Goal: Task Accomplishment & Management: Manage account settings

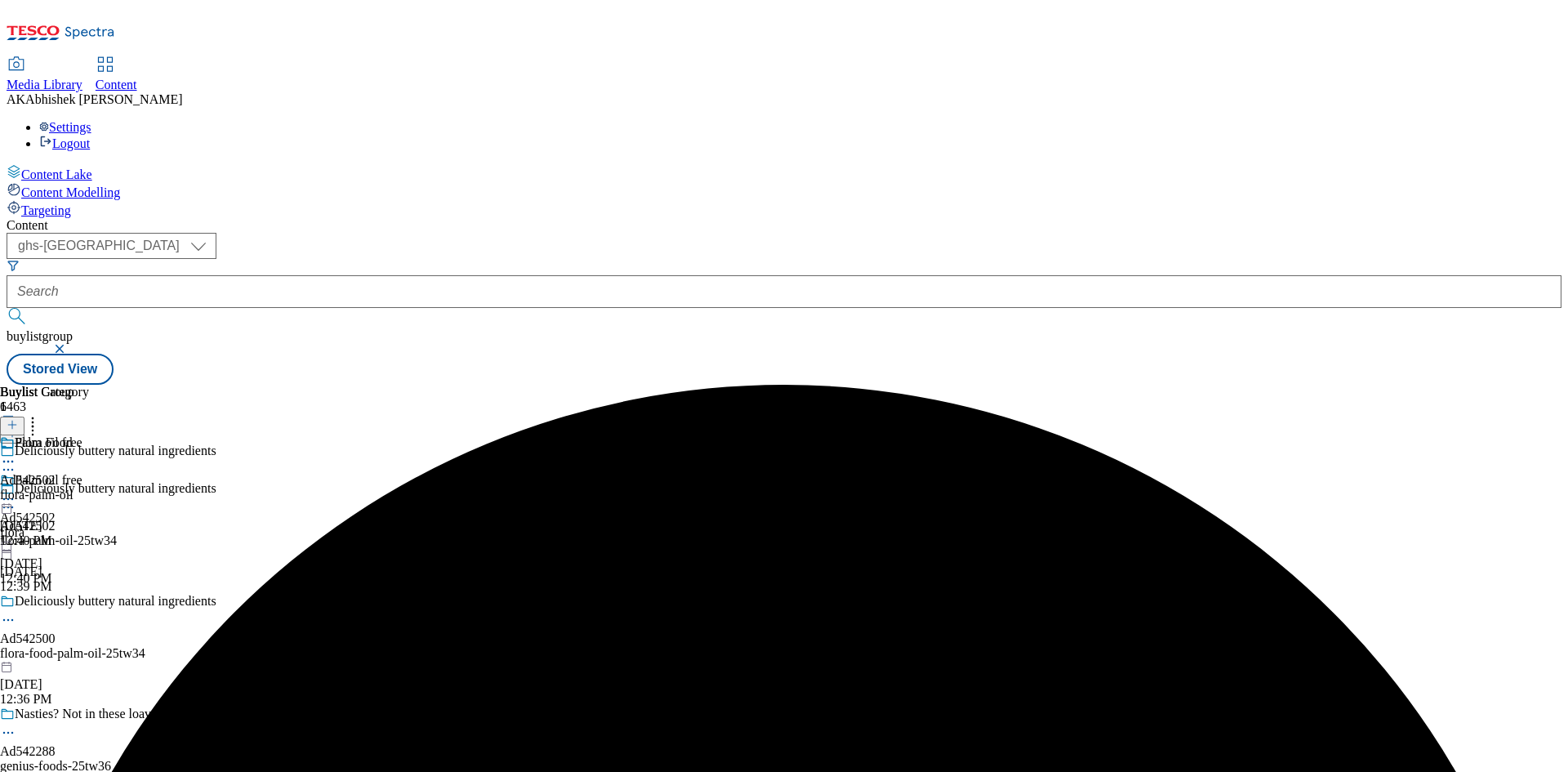
select select "ghs-[GEOGRAPHIC_DATA]"
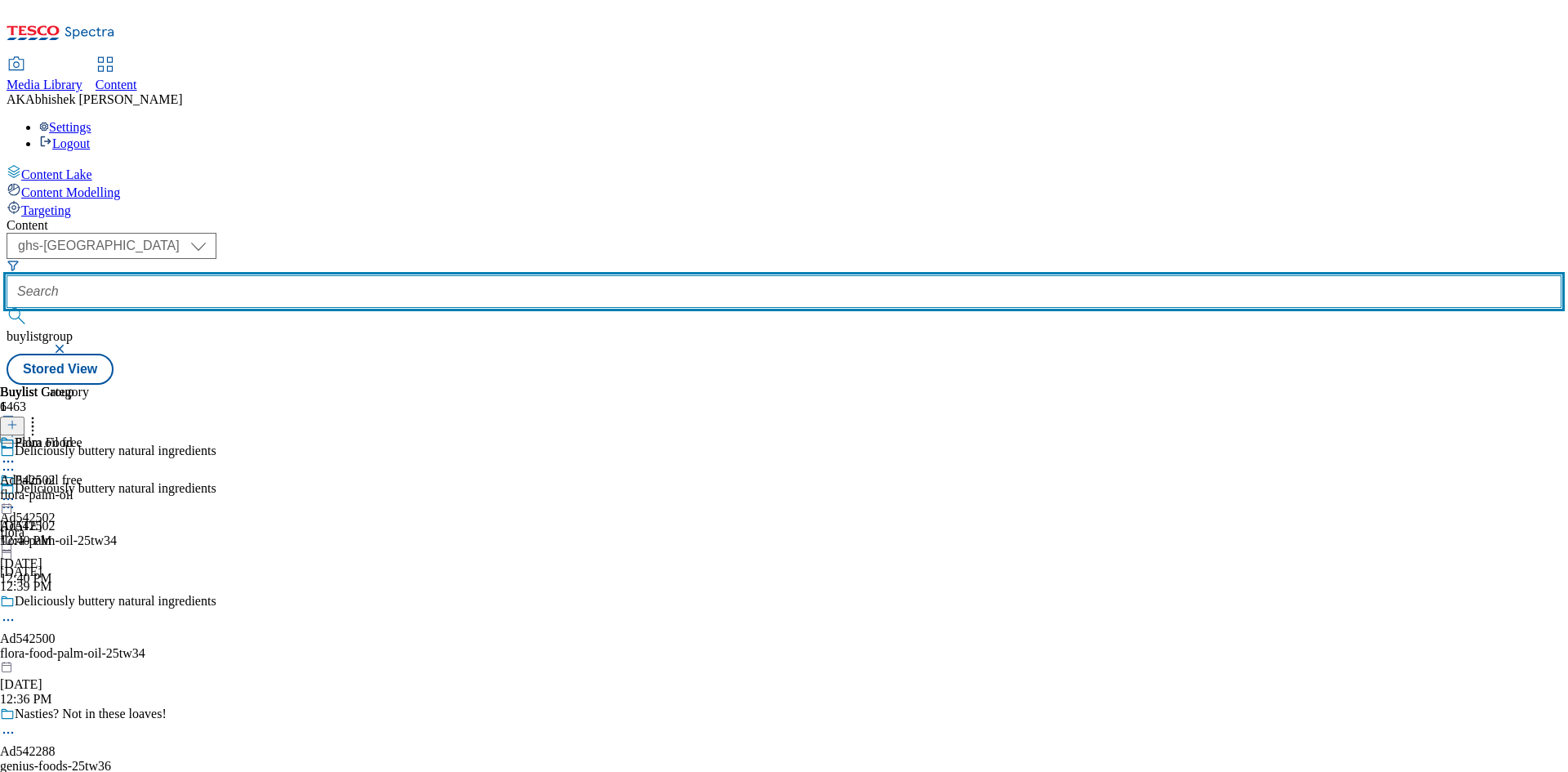
click at [400, 275] on input "text" at bounding box center [783, 291] width 1554 height 32
click at [6, 308] on button "submit" at bounding box center [18, 316] width 23 height 17
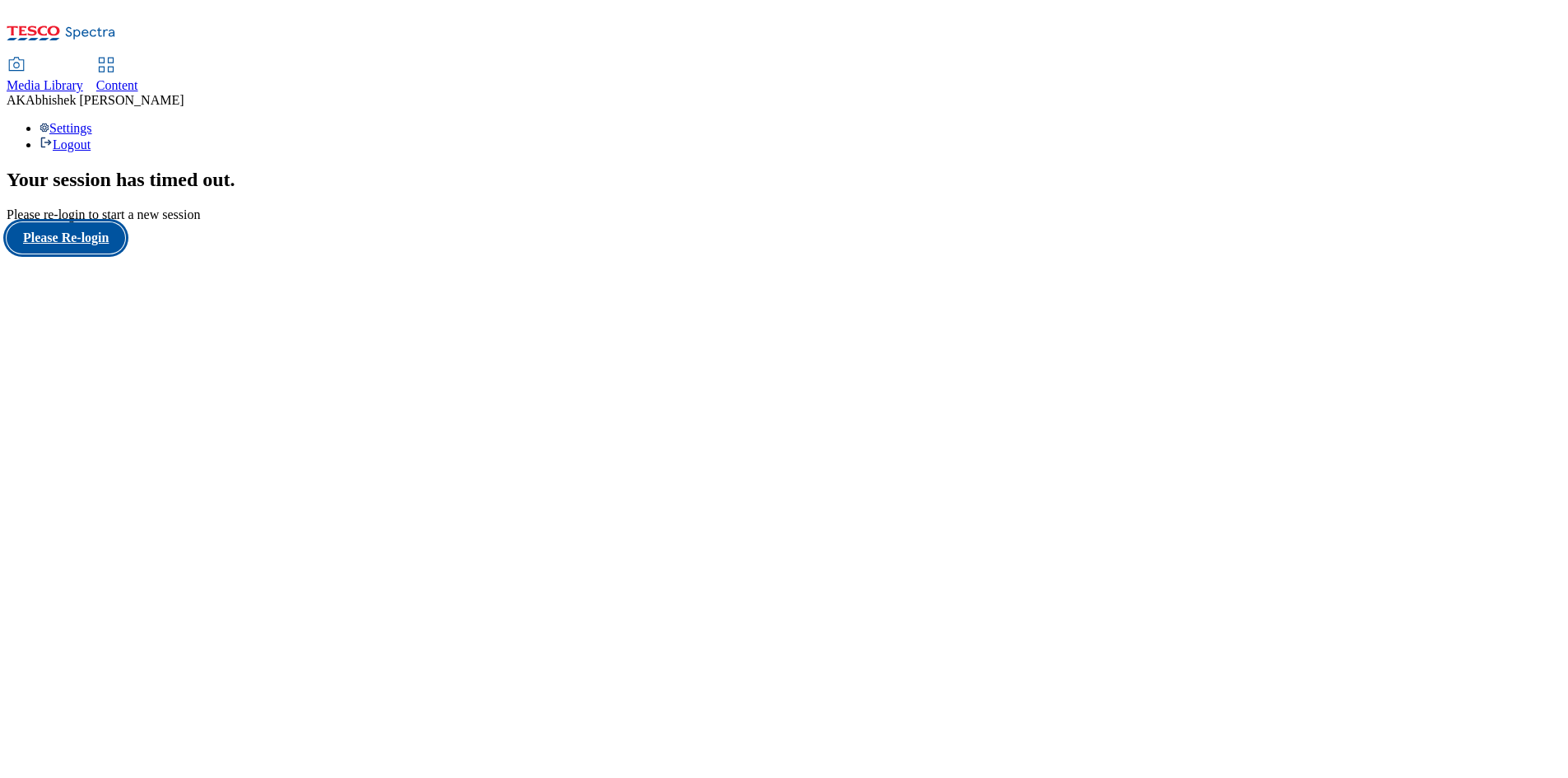
click at [66, 253] on button "Please Re-login" at bounding box center [65, 237] width 119 height 31
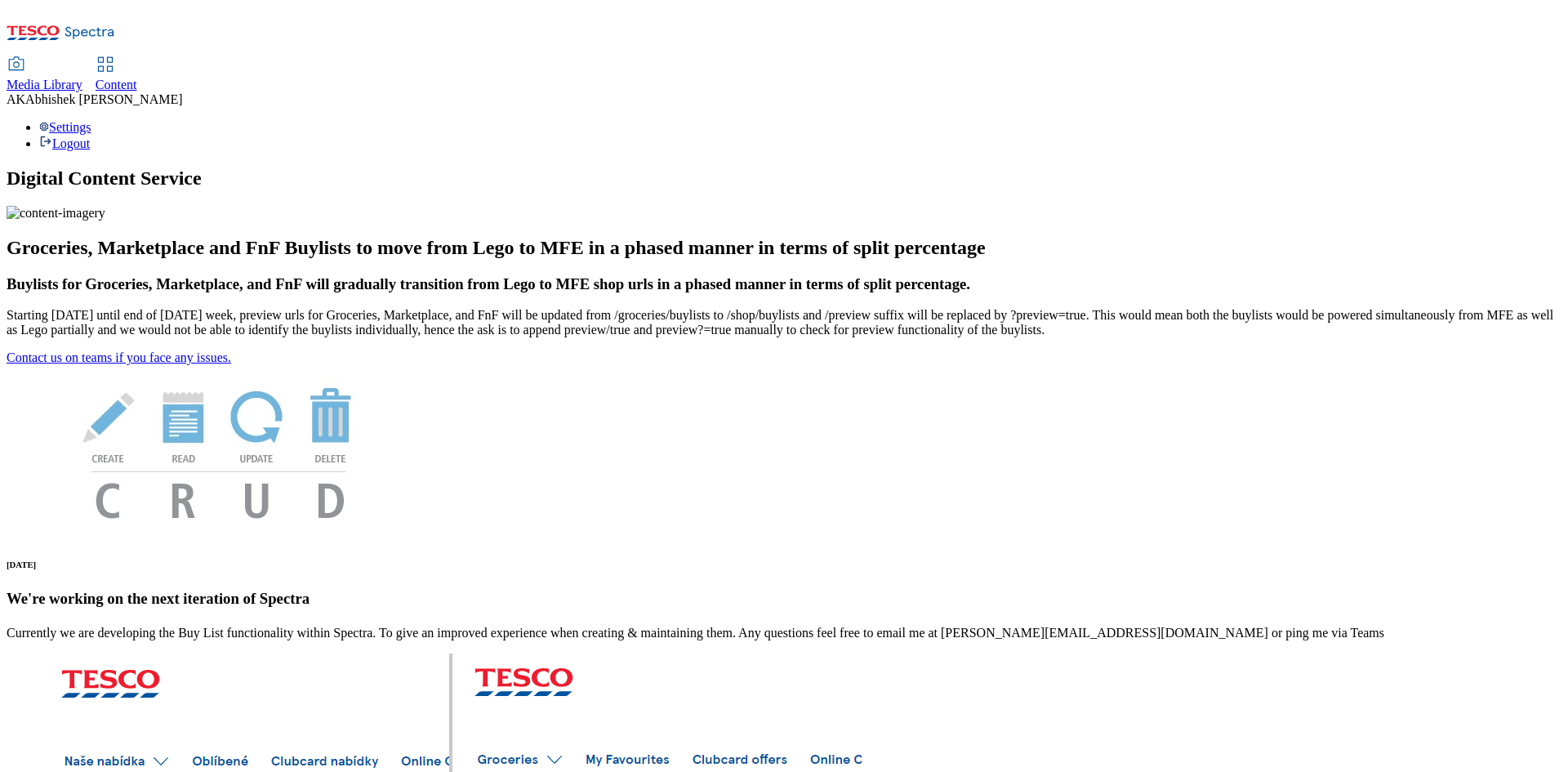
click at [137, 78] on span "Content" at bounding box center [116, 84] width 42 height 14
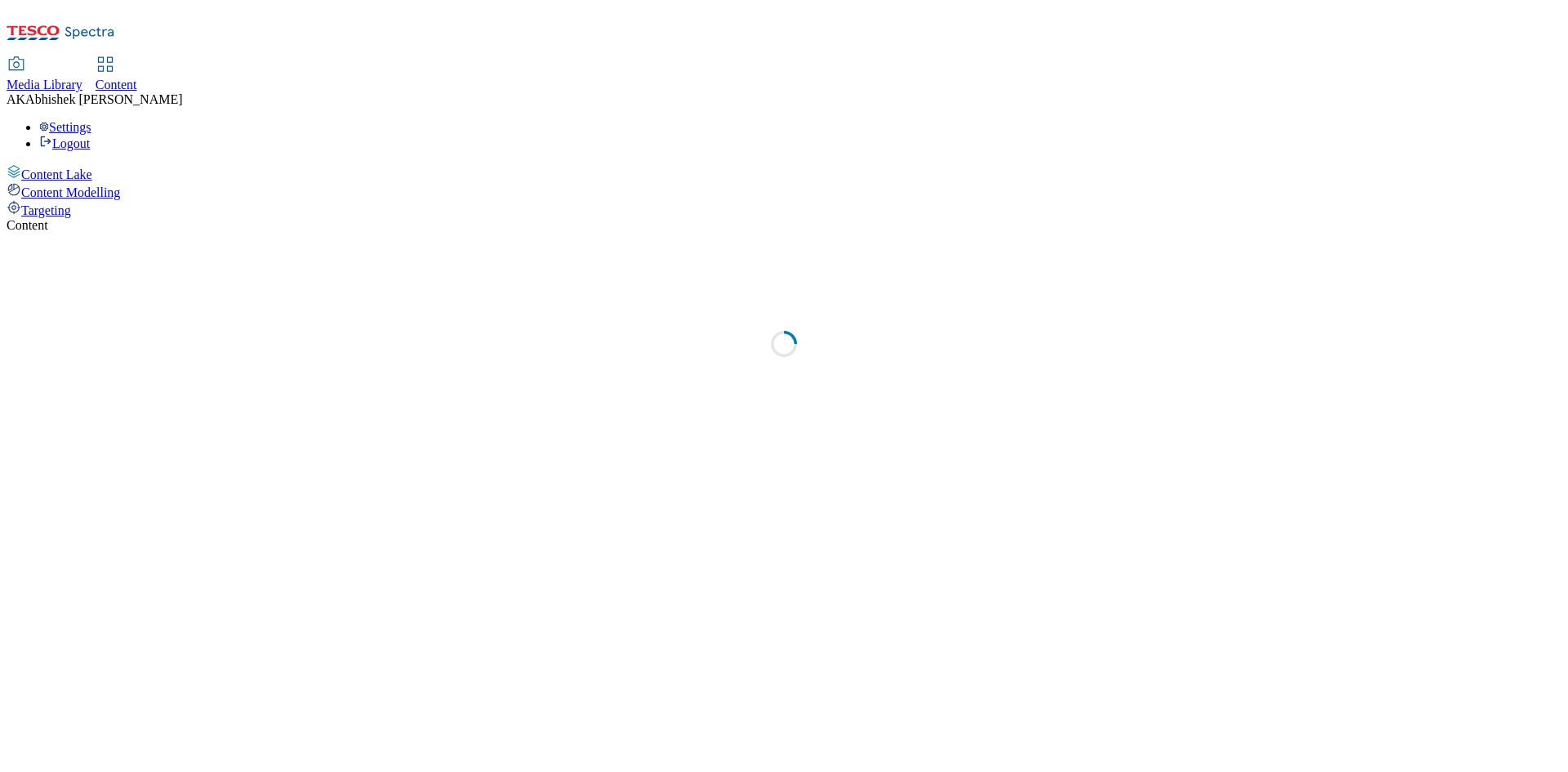
select select "ghs-[GEOGRAPHIC_DATA]"
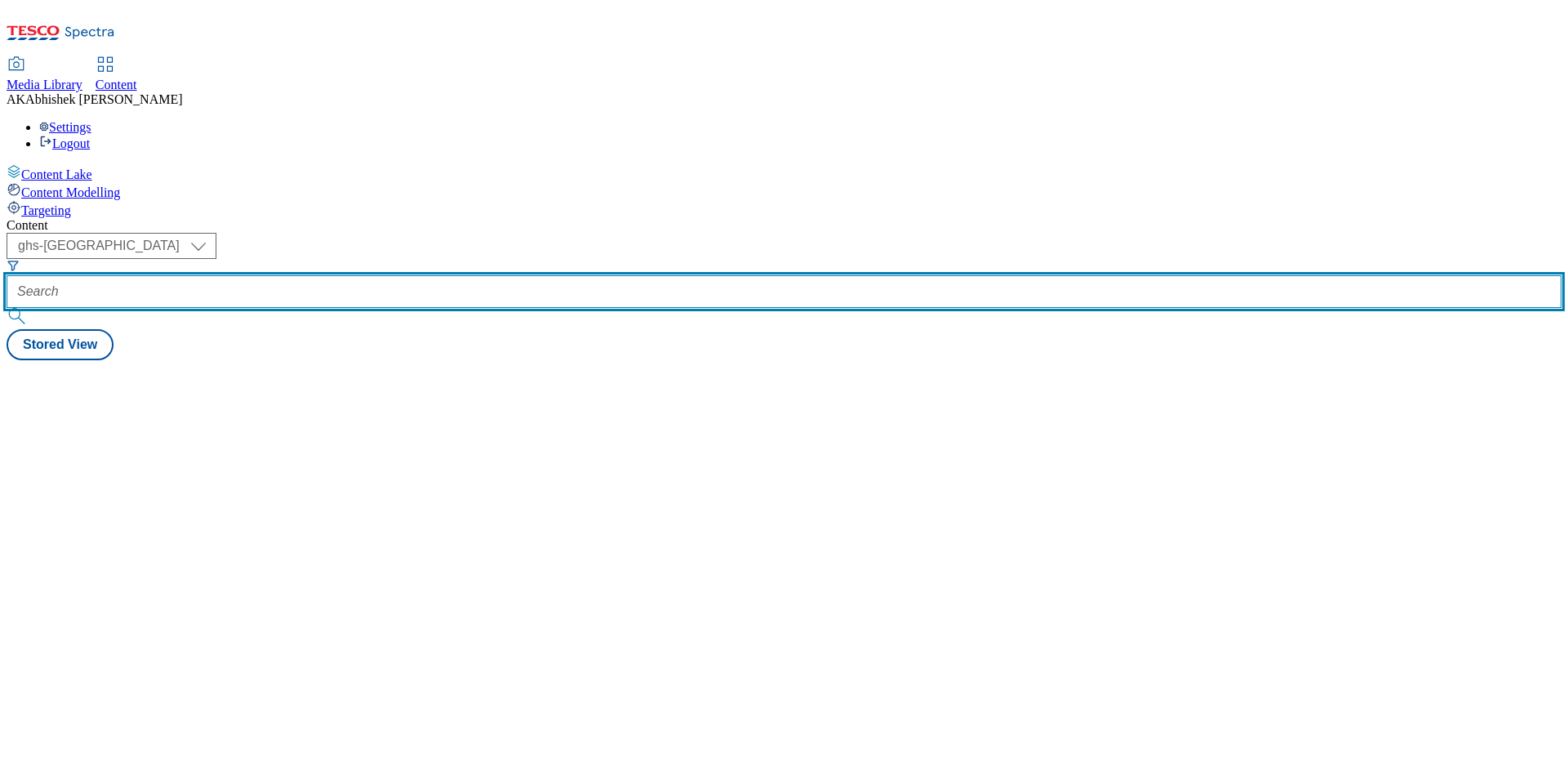
drag, startPoint x: 387, startPoint y: 129, endPoint x: 398, endPoint y: 130, distance: 11.0
click at [390, 275] on input "text" at bounding box center [783, 291] width 1554 height 32
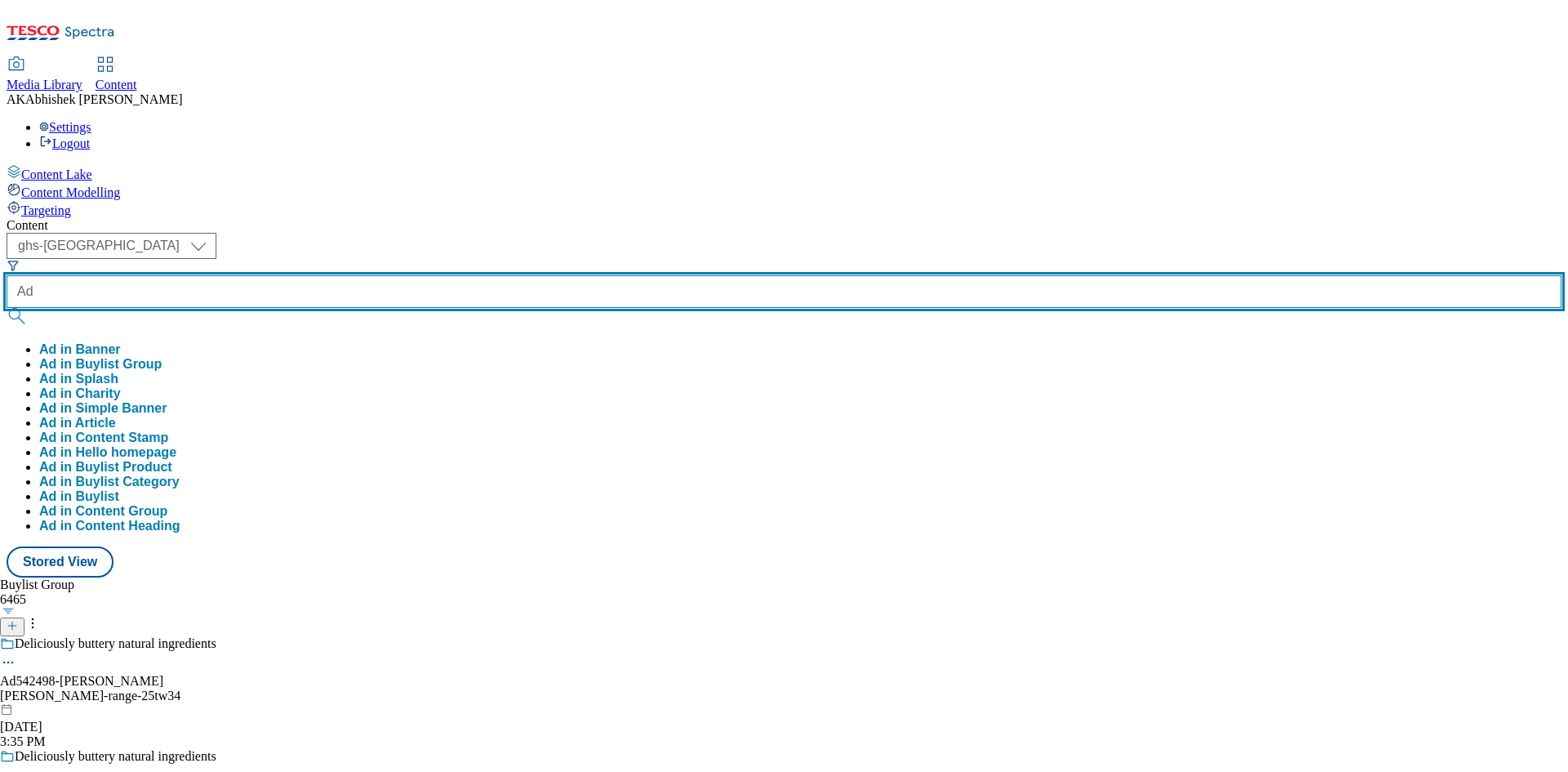
paste input "539899"
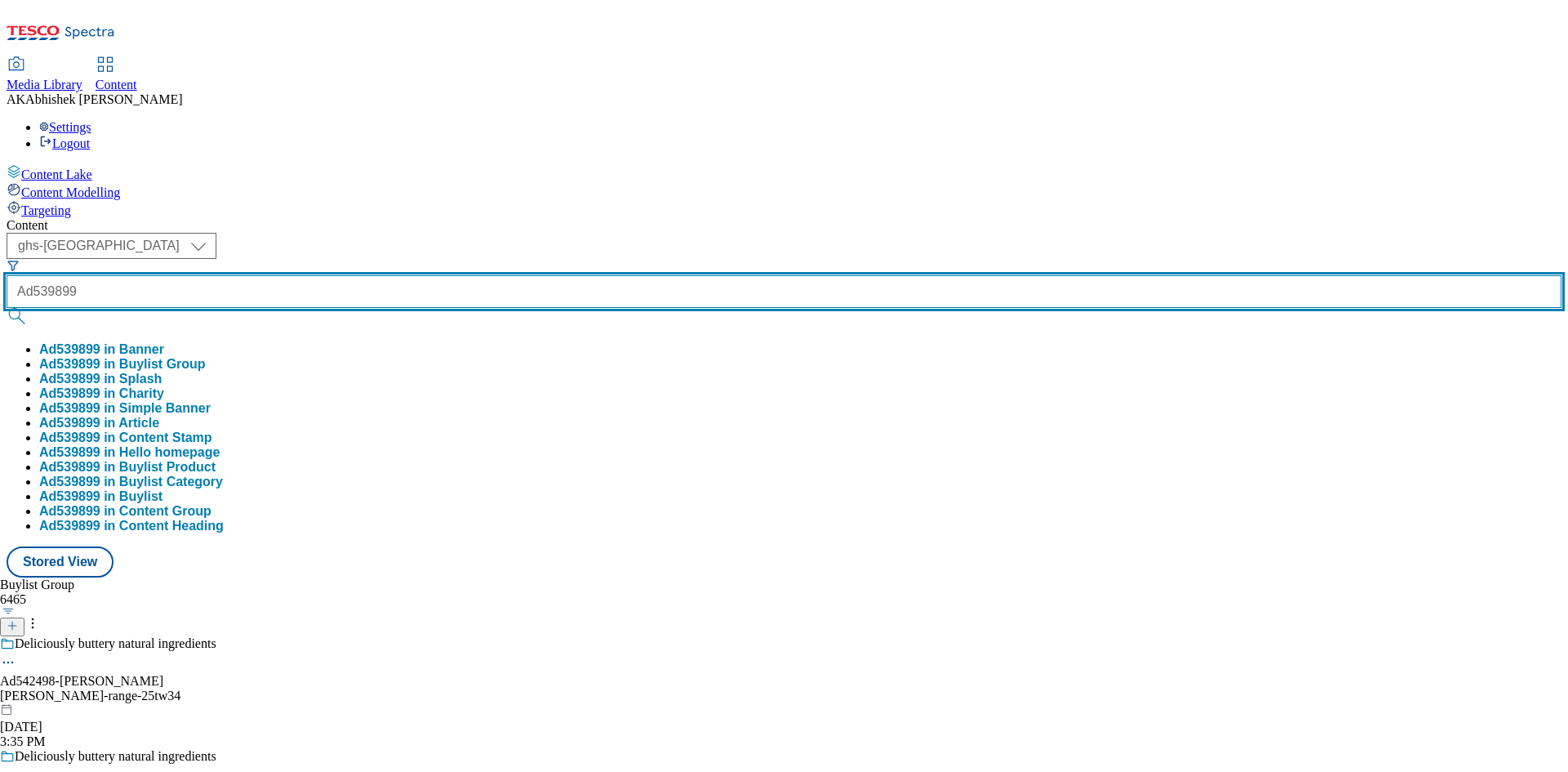
type input "Ad539899"
click at [6, 308] on button "submit" at bounding box center [18, 316] width 23 height 17
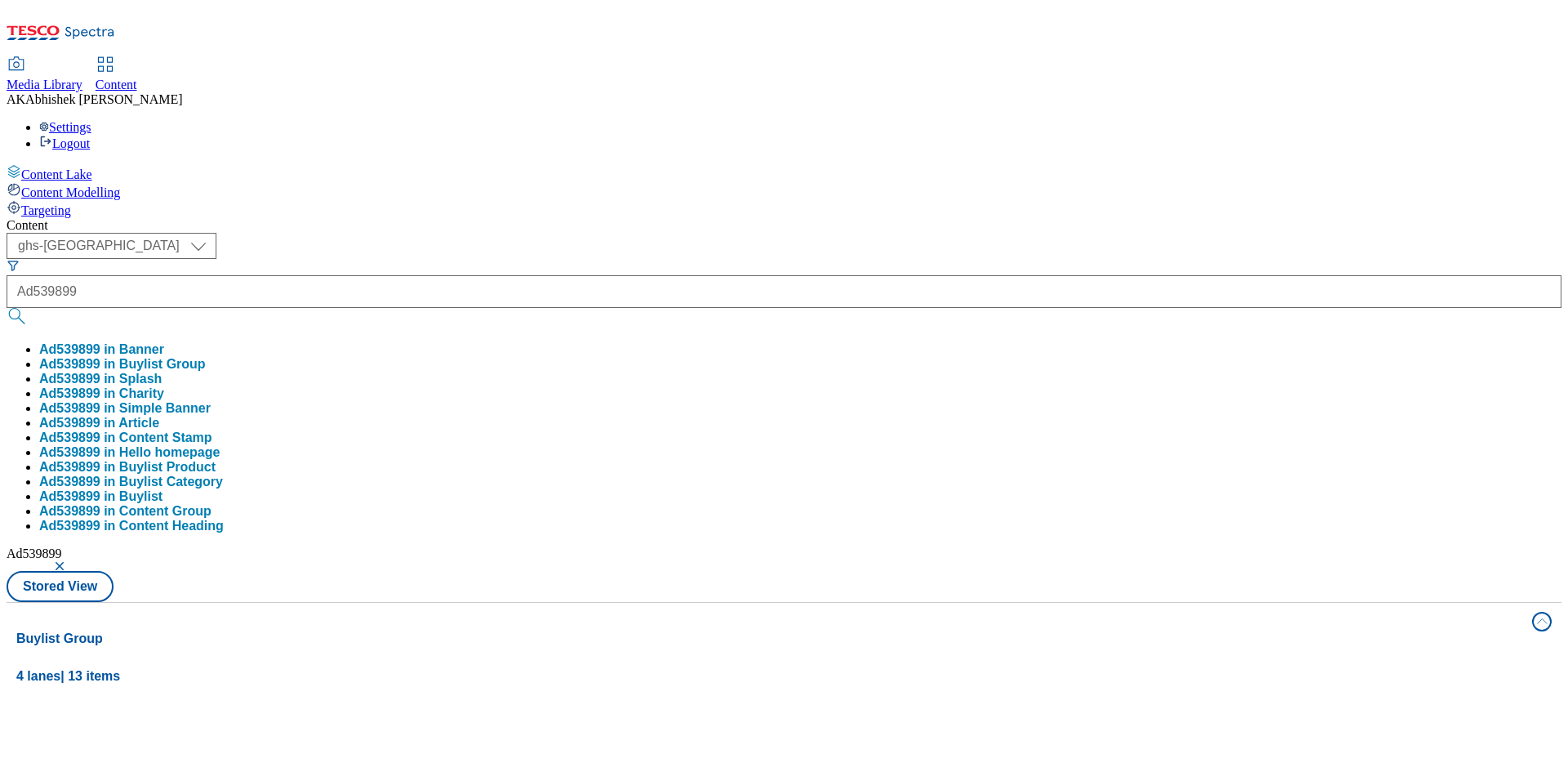
click at [752, 218] on div "Content ( optional ) ghs-roi ghs-[GEOGRAPHIC_DATA] ghs-uk Ad539899 Ad539899 in …" at bounding box center [783, 766] width 1554 height 1095
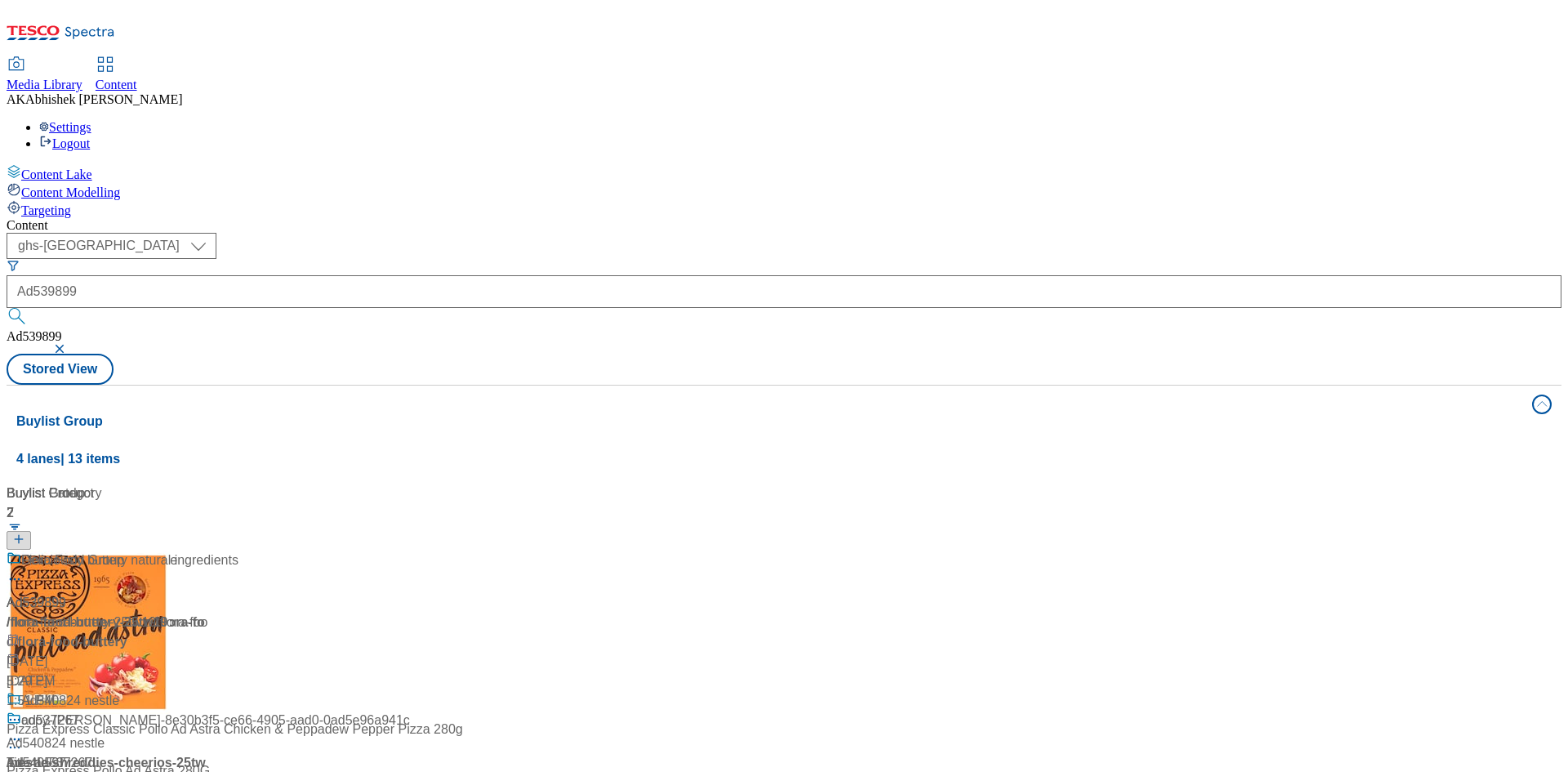
click at [210, 551] on div "Palm oil free and dairy free" at bounding box center [108, 572] width 204 height 43
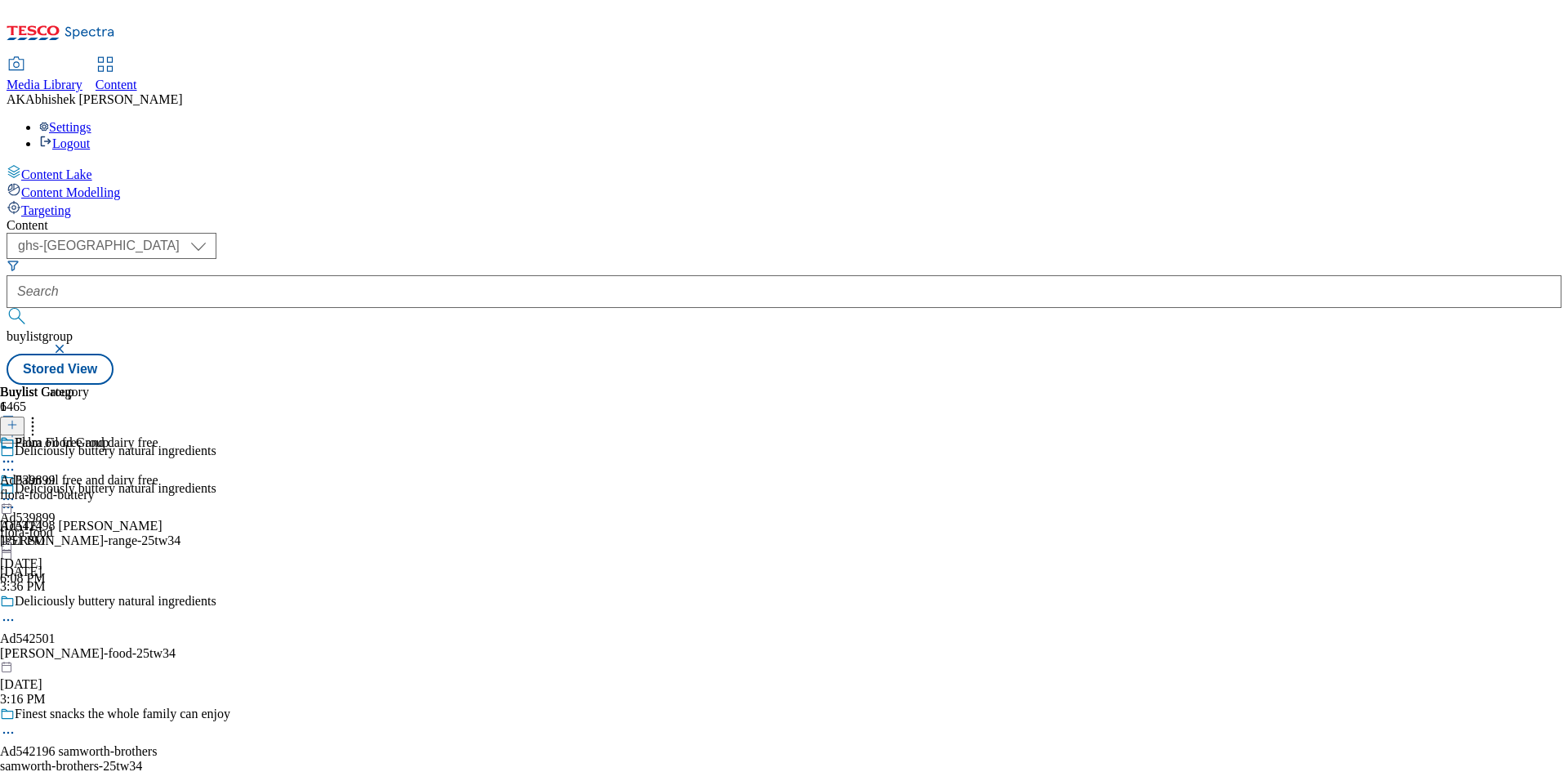
click at [17, 462] on icon at bounding box center [8, 470] width 17 height 17
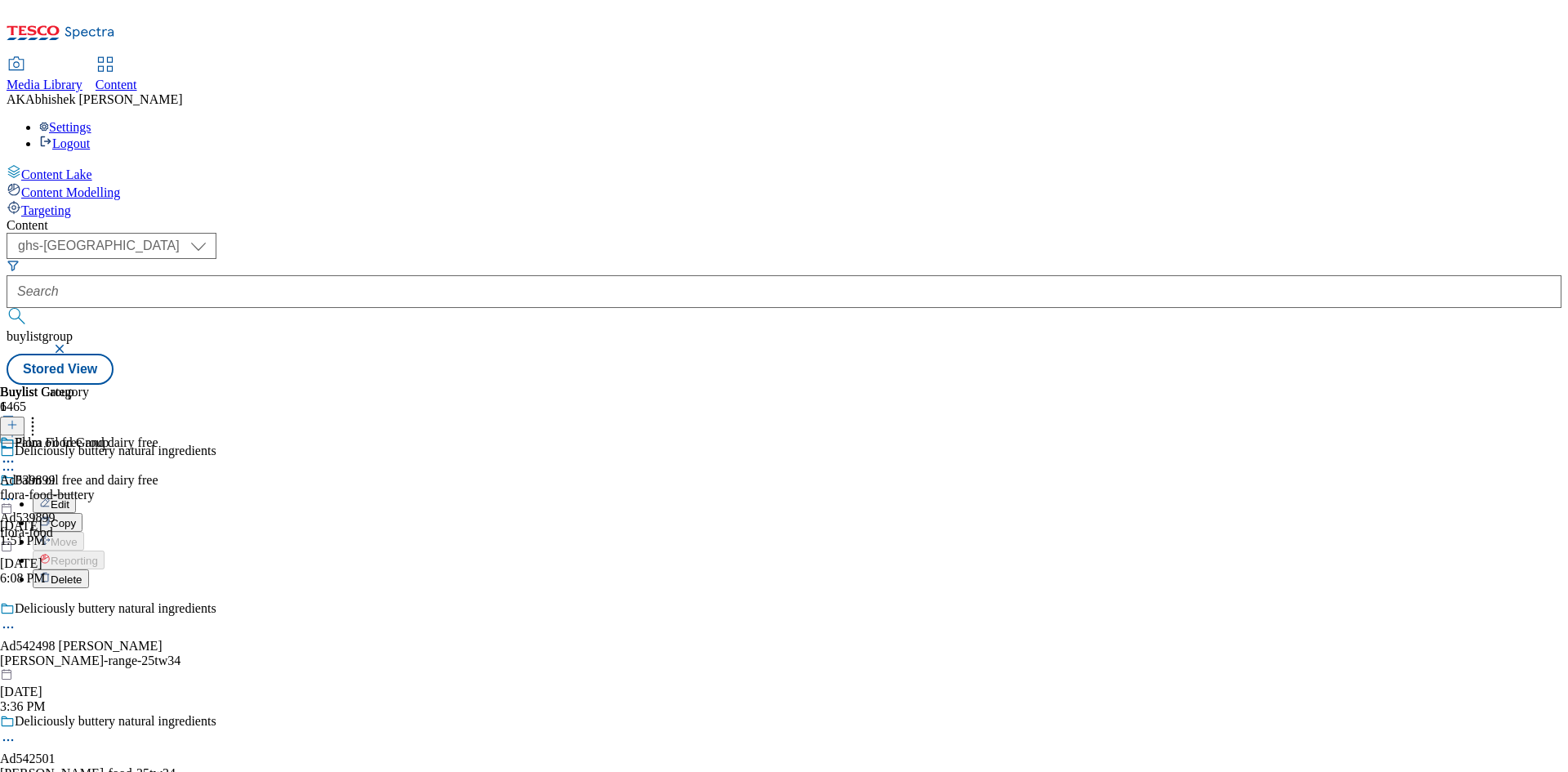
click at [70, 498] on span "Edit" at bounding box center [60, 503] width 19 height 12
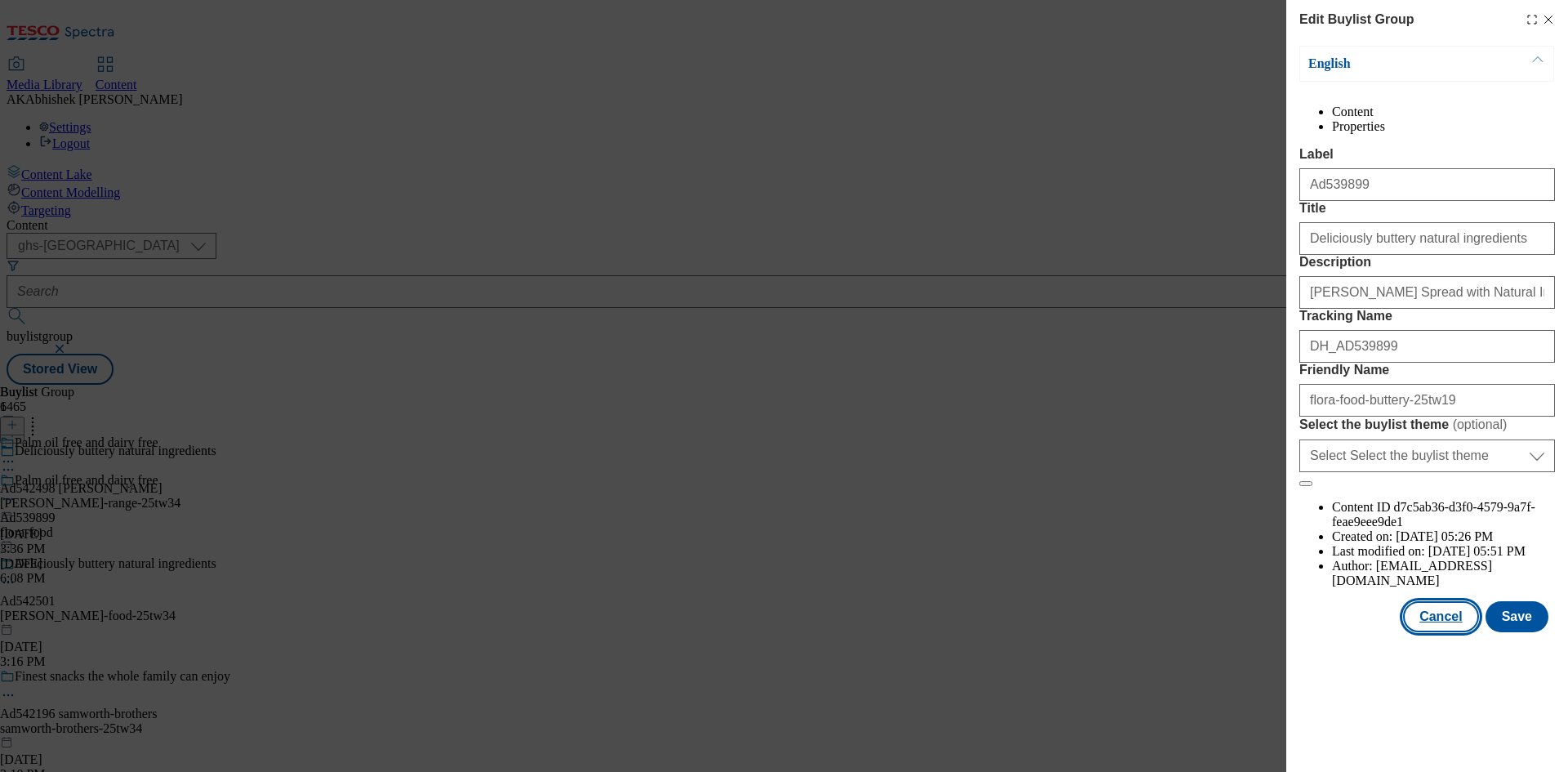
click at [1433, 632] on button "Cancel" at bounding box center [1440, 615] width 75 height 31
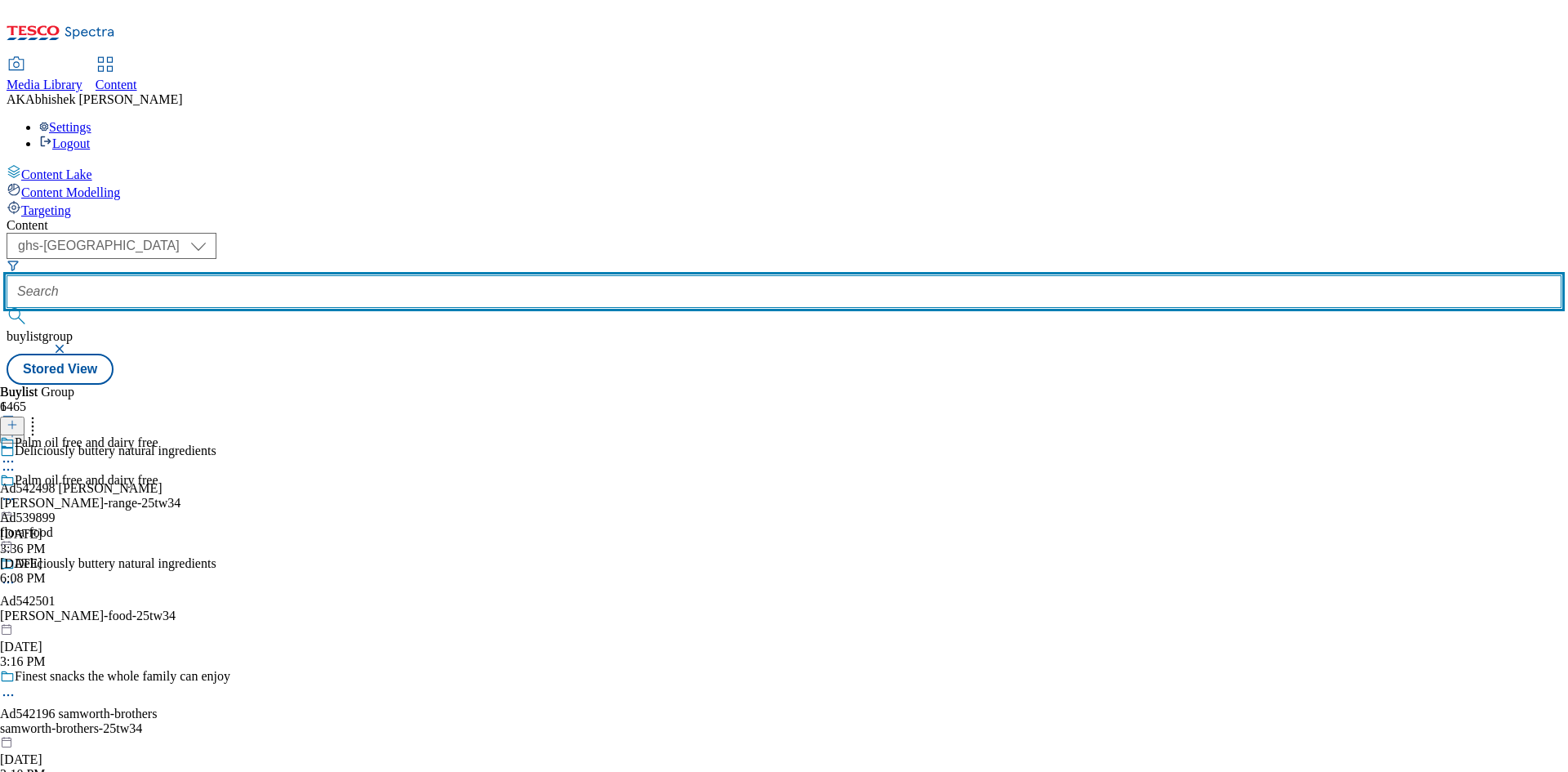
click at [398, 275] on input "text" at bounding box center [783, 291] width 1554 height 32
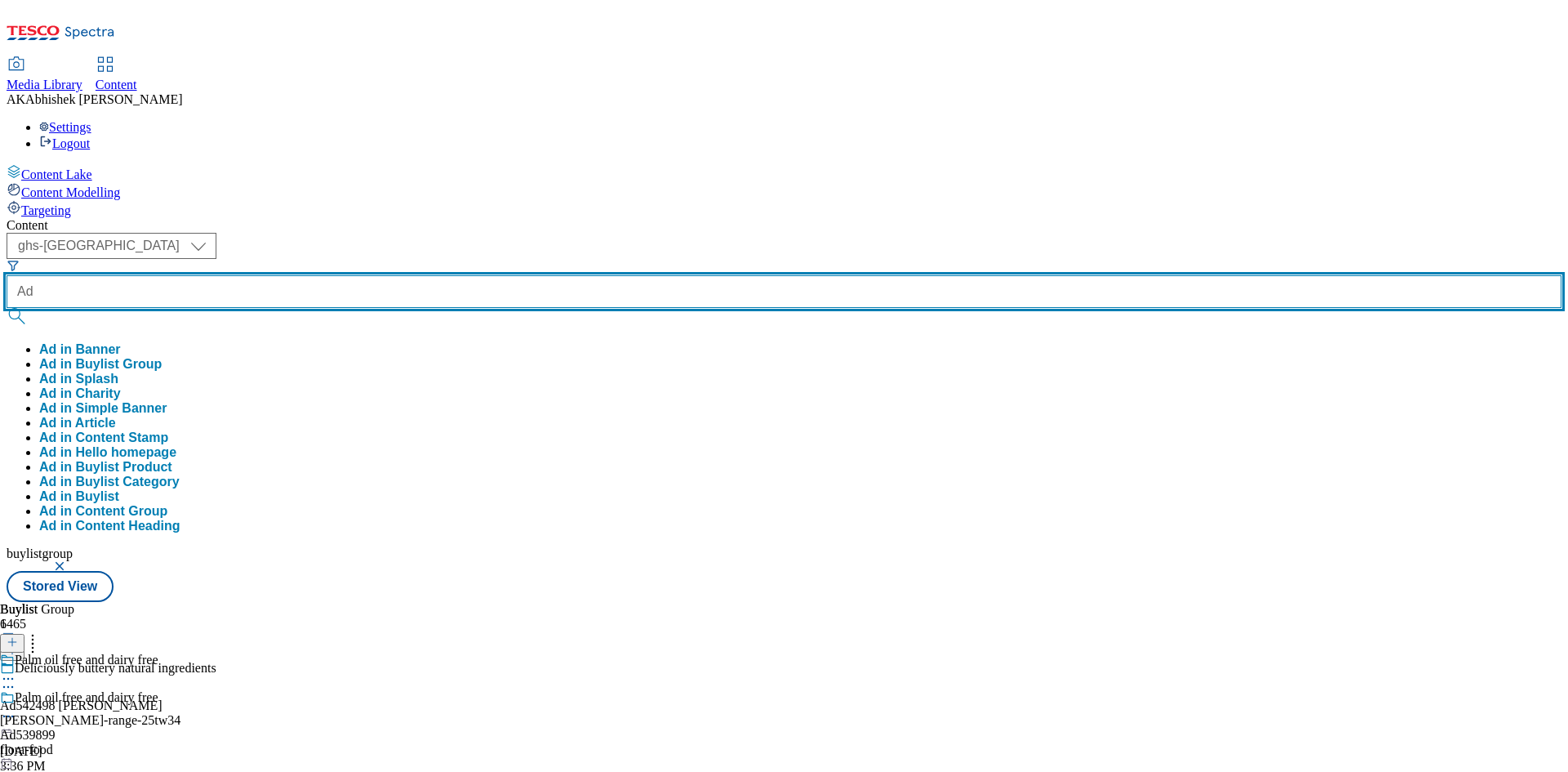
paste input "542501"
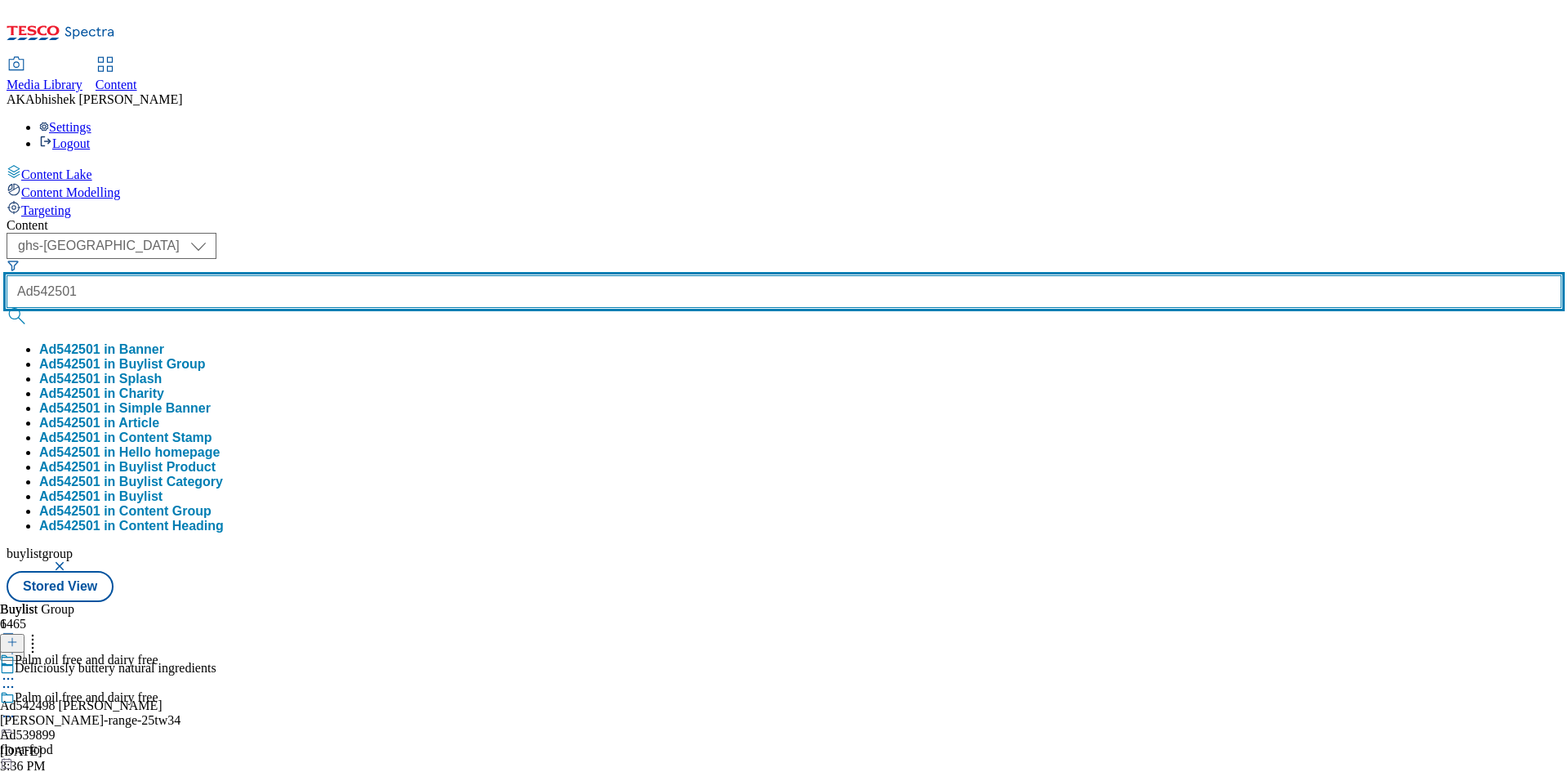
type input "Ad542501"
click at [6, 308] on button "submit" at bounding box center [18, 316] width 23 height 17
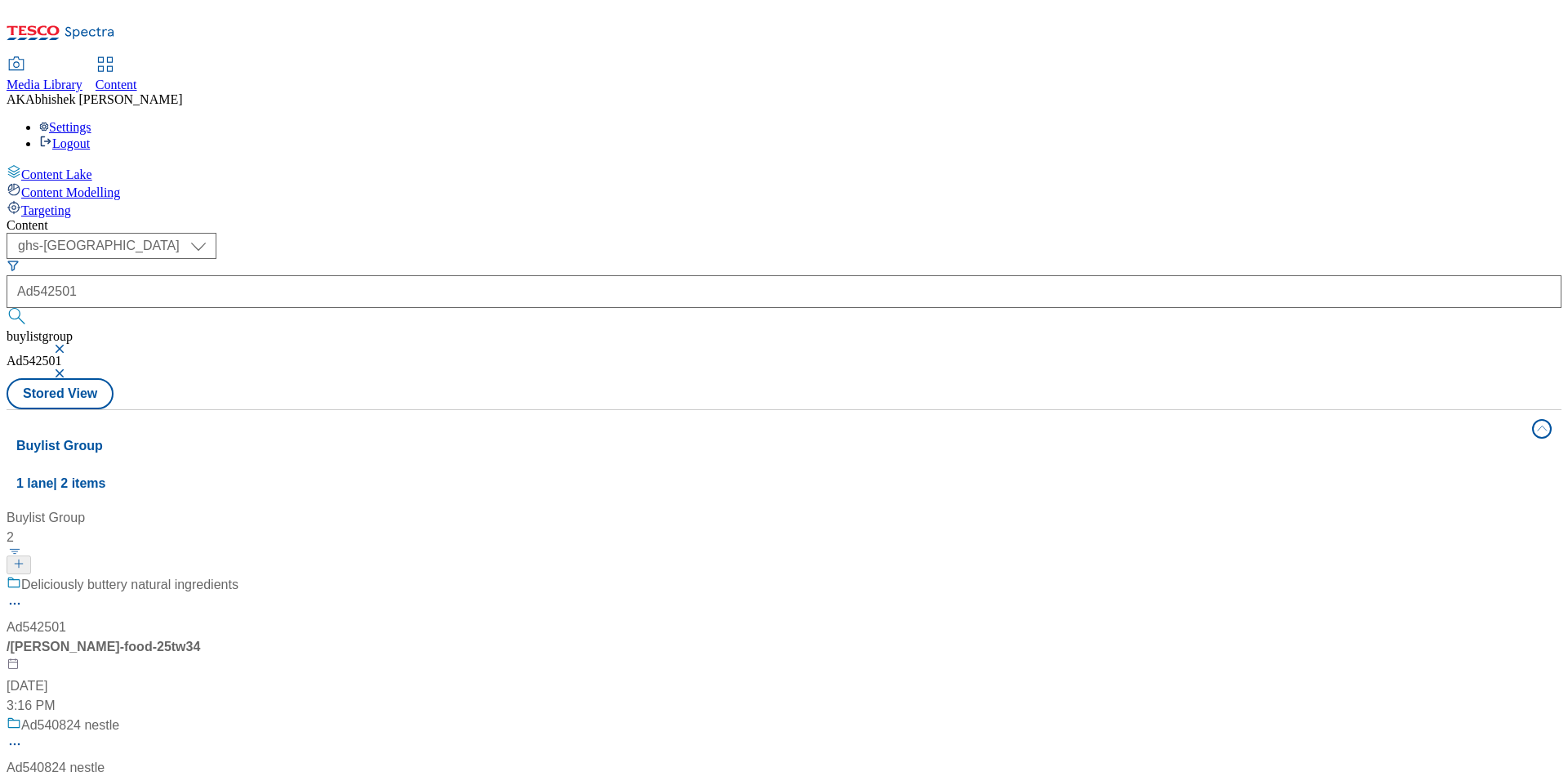
click at [238, 575] on div "Deliciously buttery natural ingredients Ad542501 / [PERSON_NAME]-food-25tw34 [D…" at bounding box center [122, 645] width 232 height 141
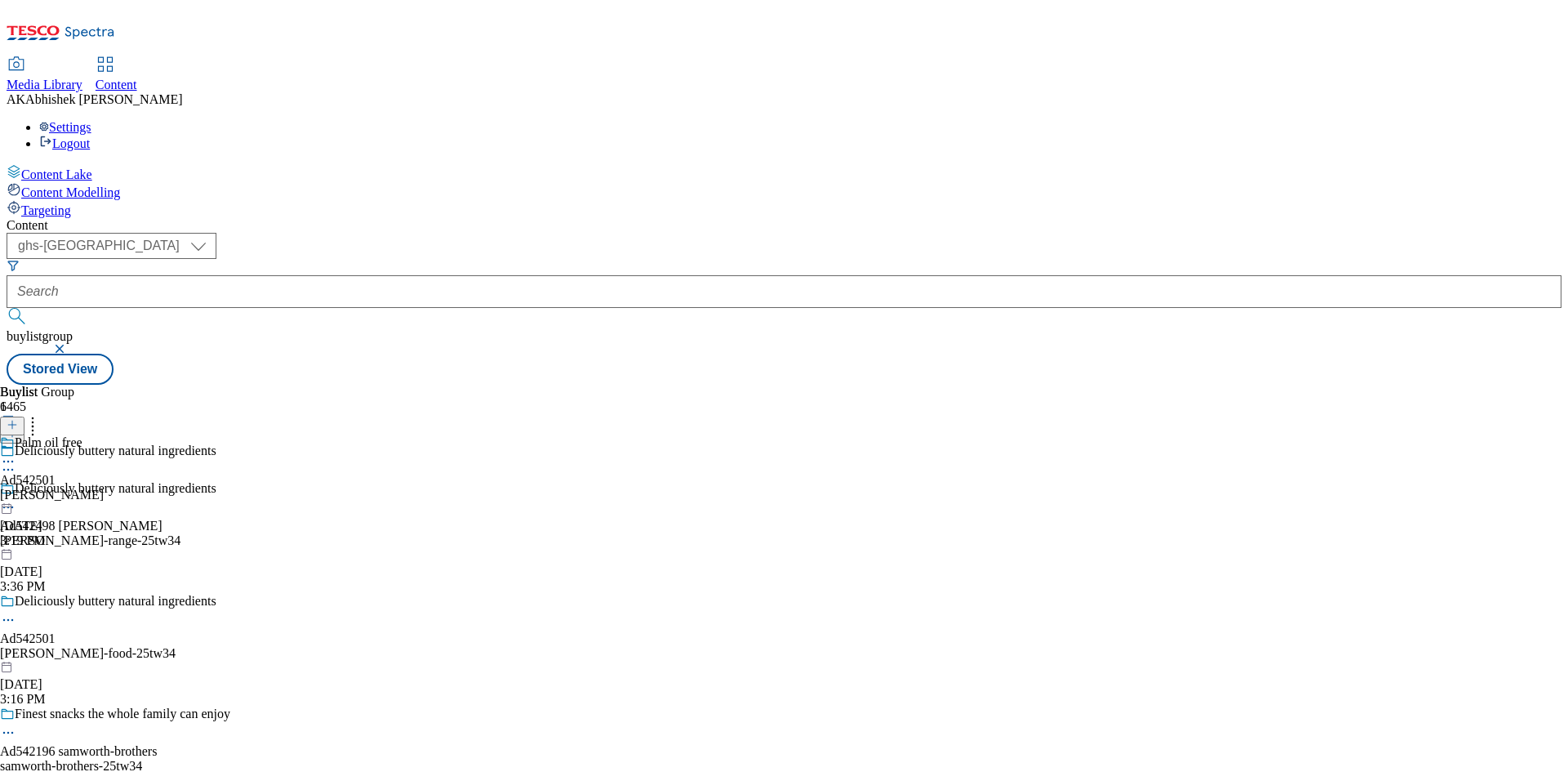
click at [310, 481] on div "Deliciously buttery natural ingredients Ad542498 [PERSON_NAME] [PERSON_NAME]-ra…" at bounding box center [155, 538] width 310 height 113
click at [310, 594] on div "Deliciously buttery natural ingredients Ad542501 [PERSON_NAME]-food-25tw34 [DAT…" at bounding box center [155, 651] width 310 height 113
click at [17, 612] on icon at bounding box center [8, 620] width 17 height 17
click at [70, 649] on span "Edit" at bounding box center [60, 654] width 19 height 12
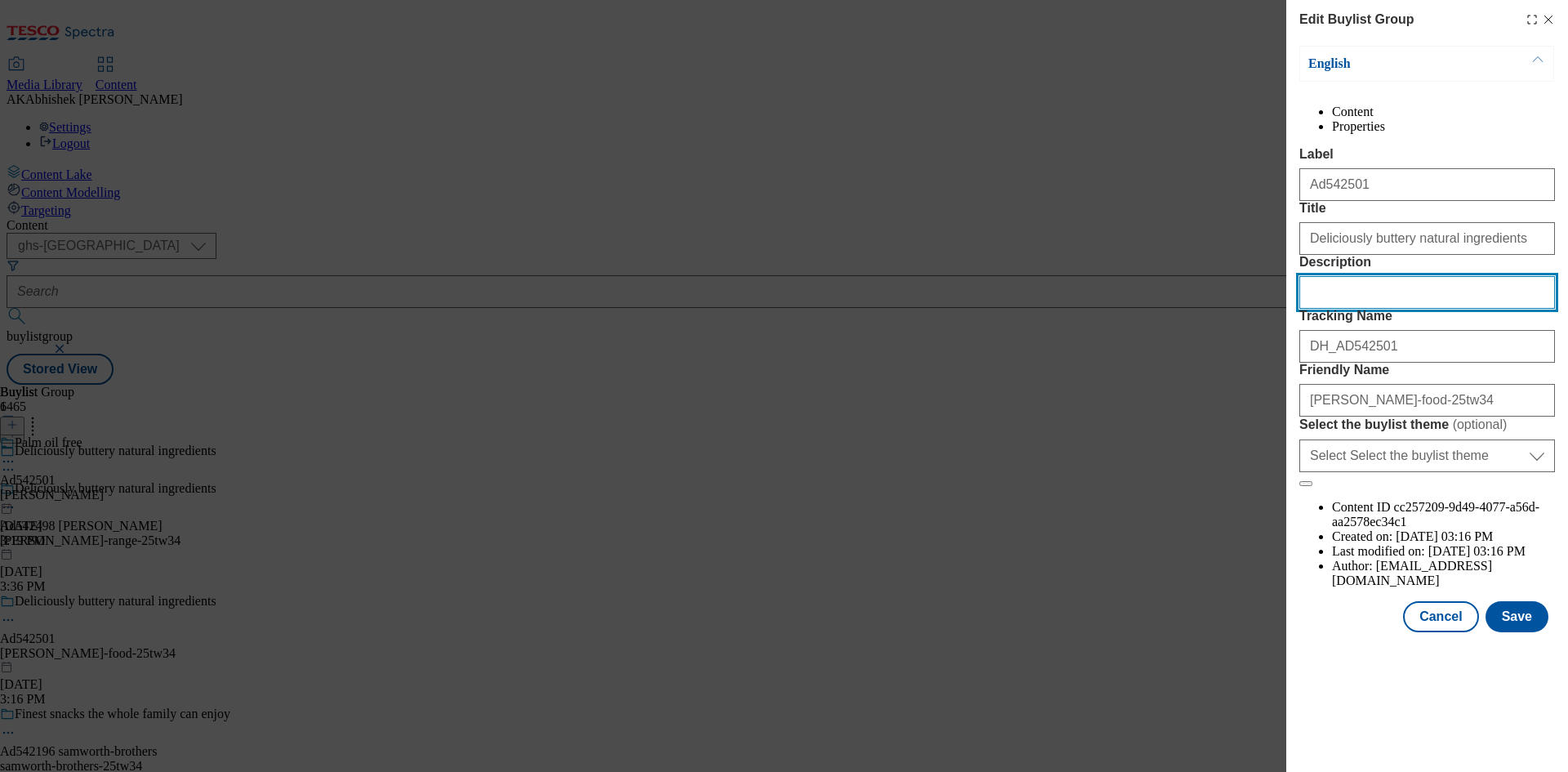
click at [1364, 309] on input "Description" at bounding box center [1427, 292] width 256 height 32
paste input "Upfield [PERSON_NAME]"
paste input "Modal"
type input "Upfield [PERSON_NAME]"
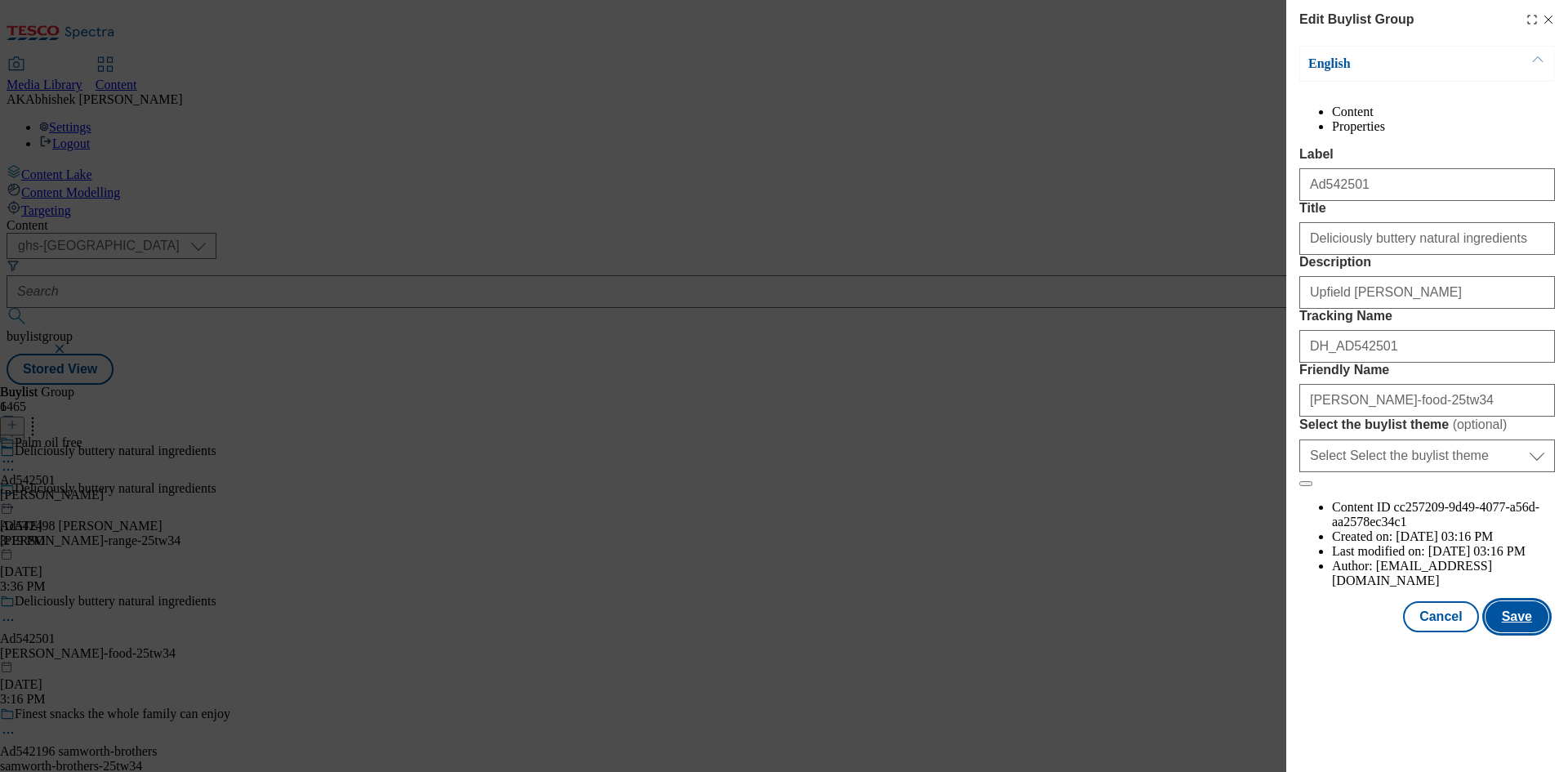
click at [1513, 632] on button "Save" at bounding box center [1517, 615] width 63 height 31
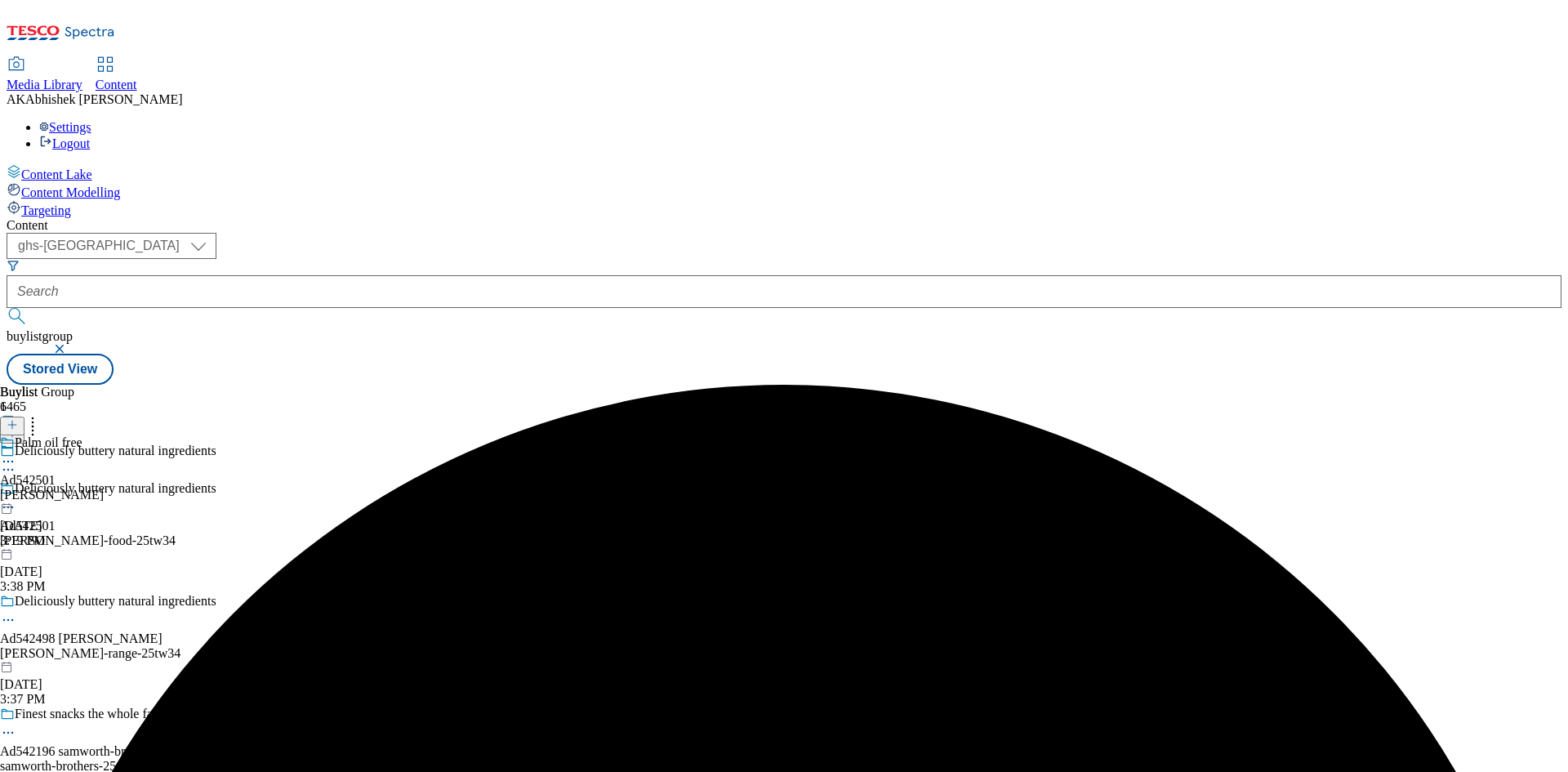
click at [17, 453] on icon at bounding box center [8, 462] width 17 height 17
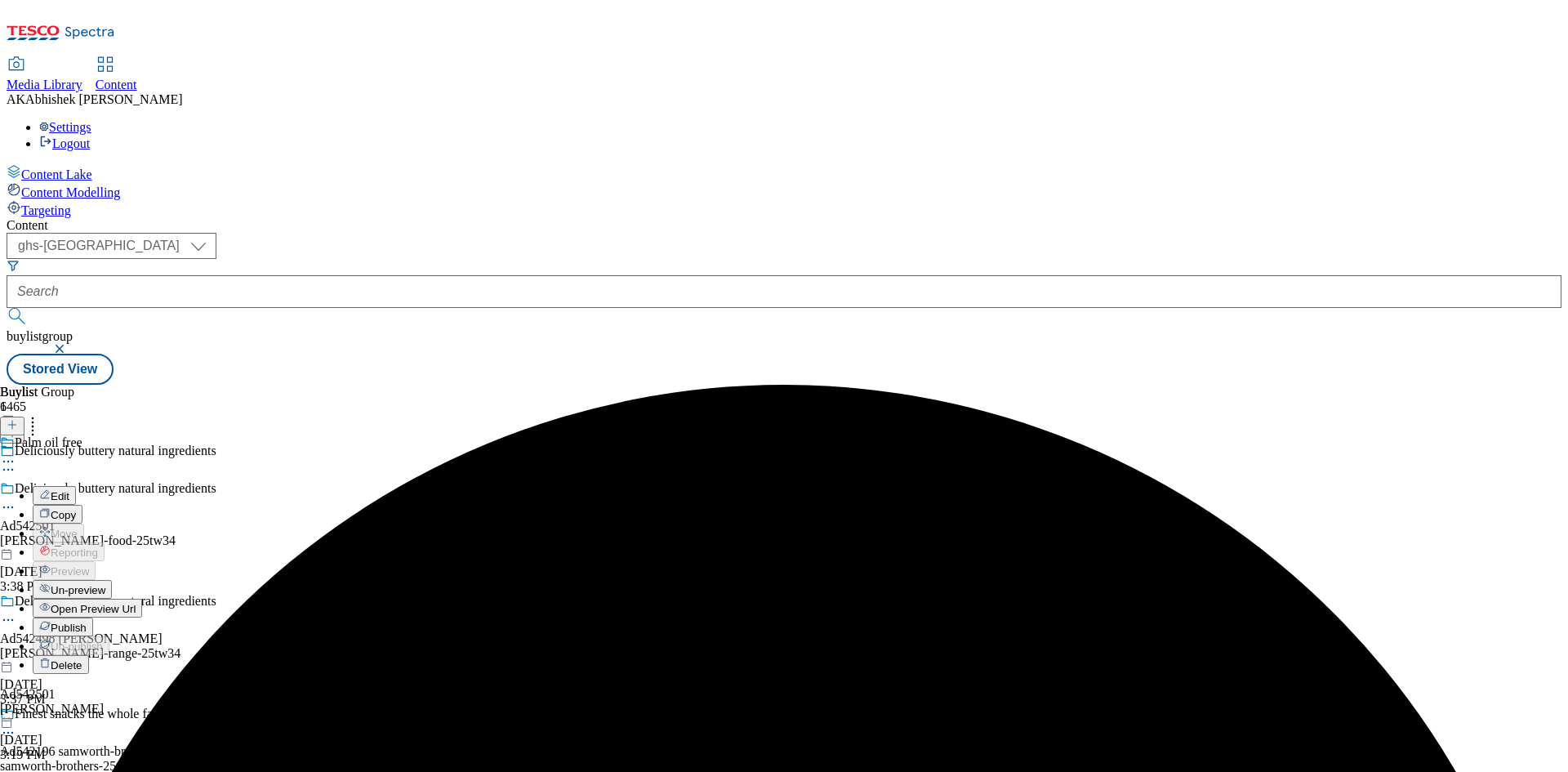
click at [76, 486] on button "Edit" at bounding box center [54, 495] width 44 height 19
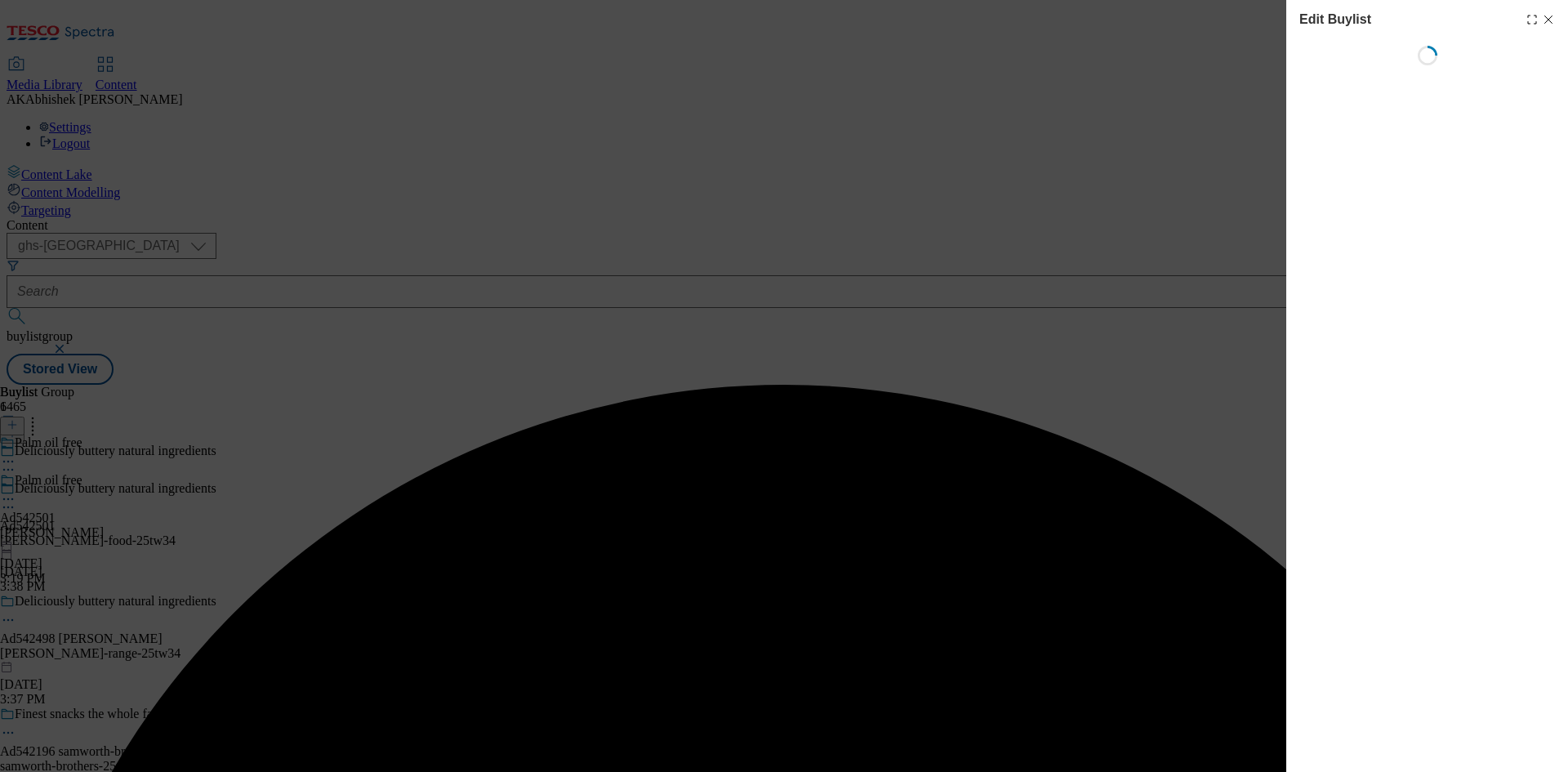
select select "tactical"
select select "supplier funded short term 1-3 weeks"
select select "dunnhumby"
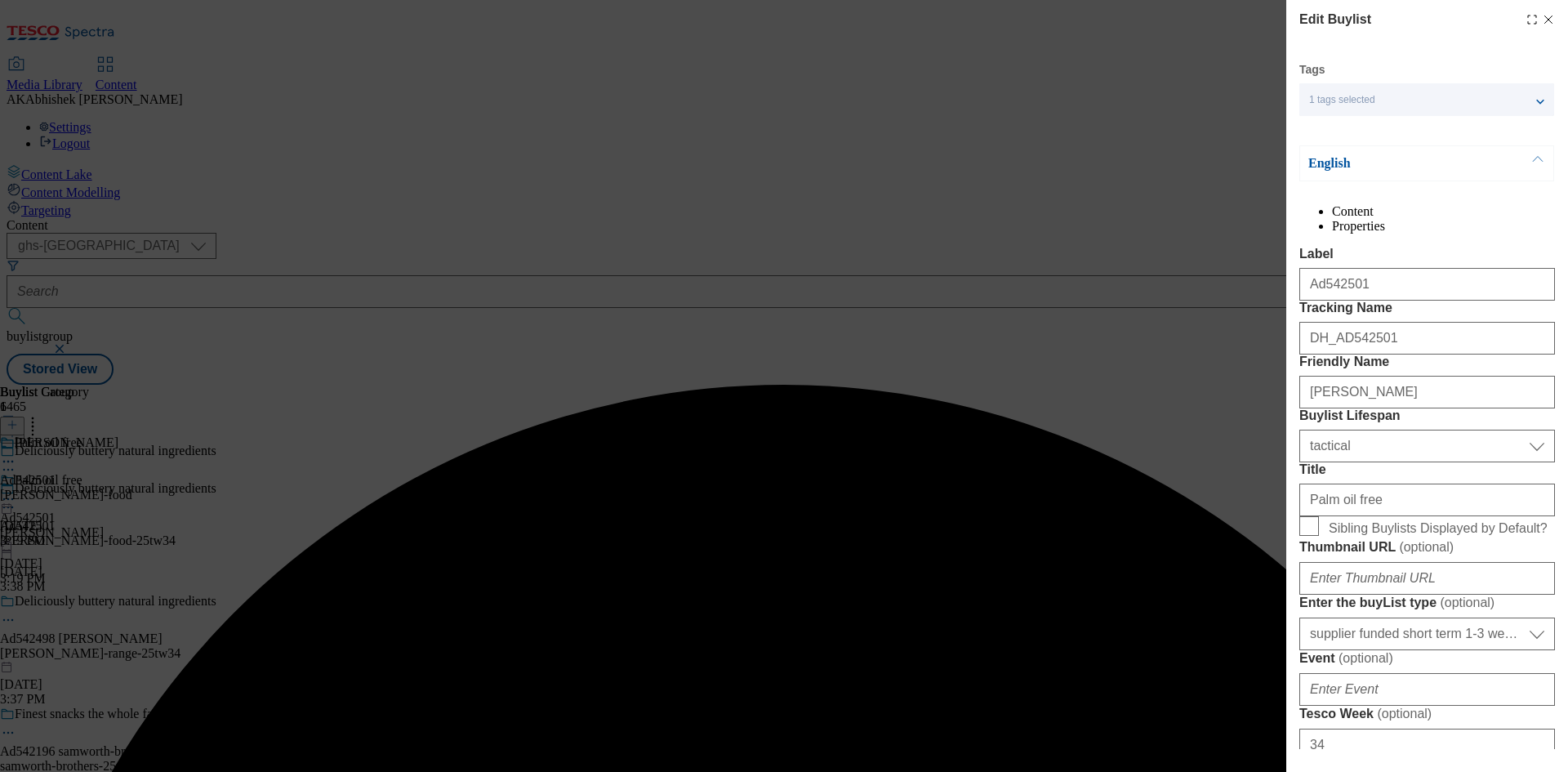
select select "Banner"
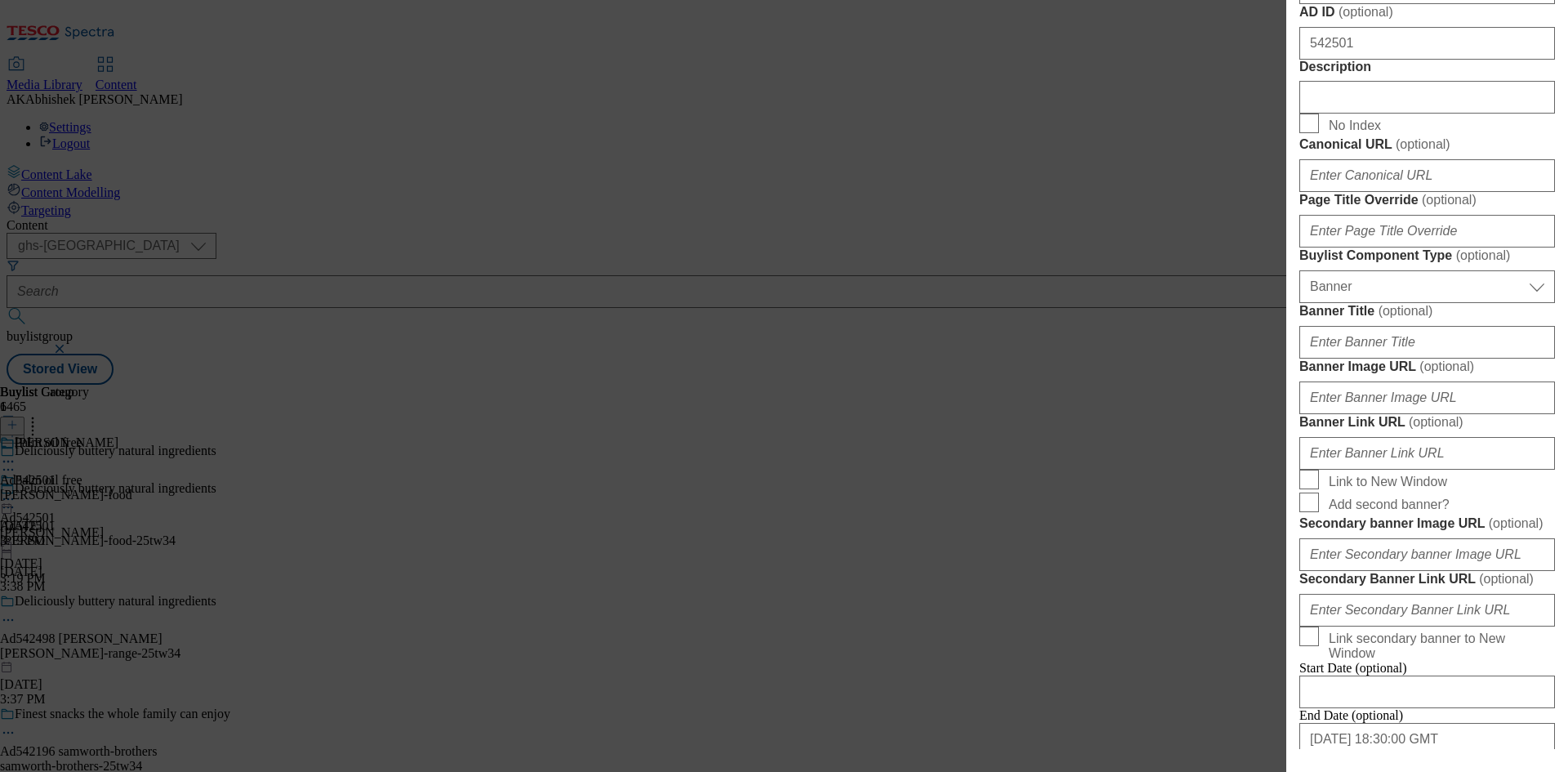
scroll to position [816, 0]
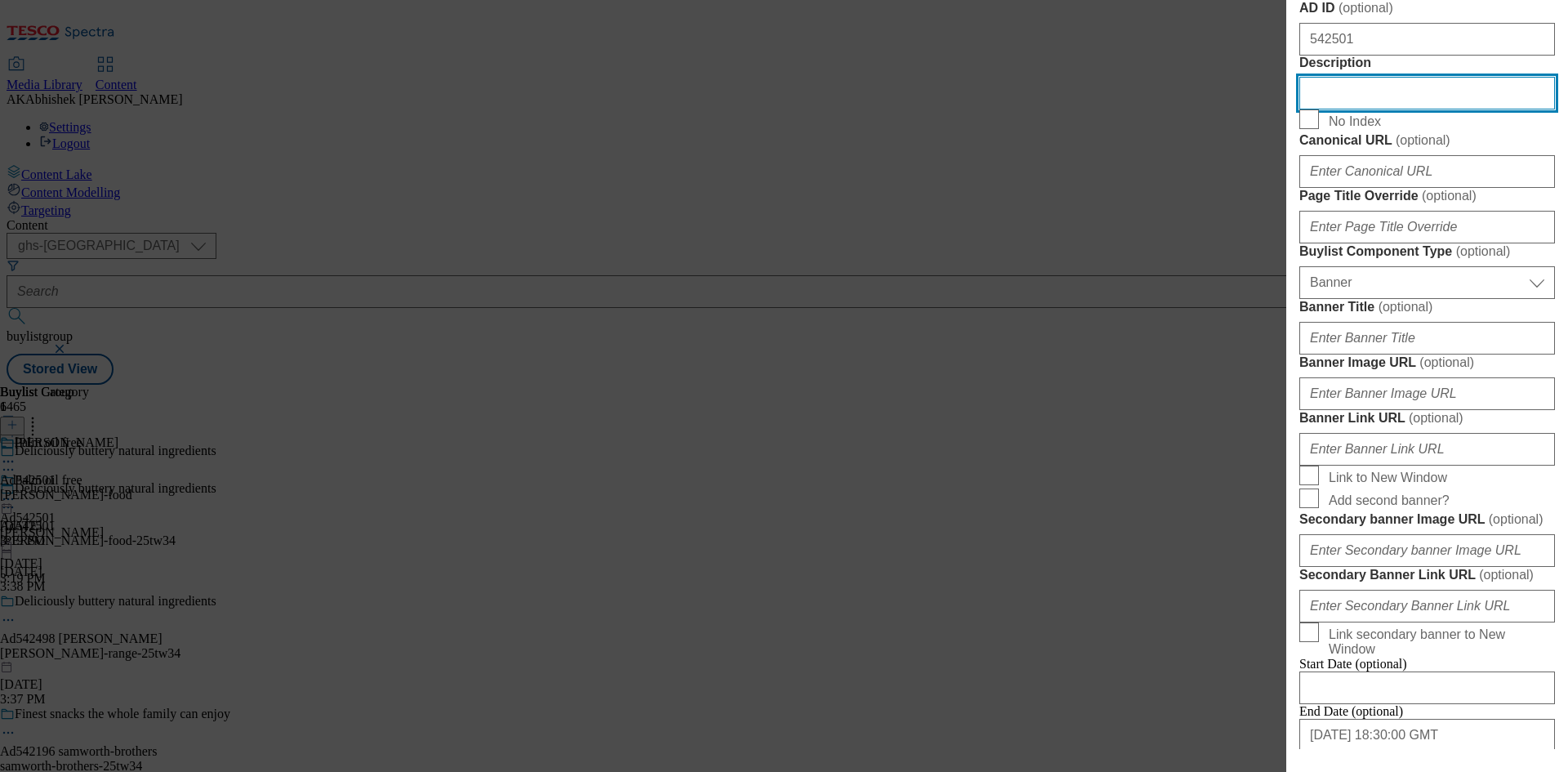
click at [1384, 109] on input "Description" at bounding box center [1427, 93] width 256 height 32
paste input "Upfield [PERSON_NAME]"
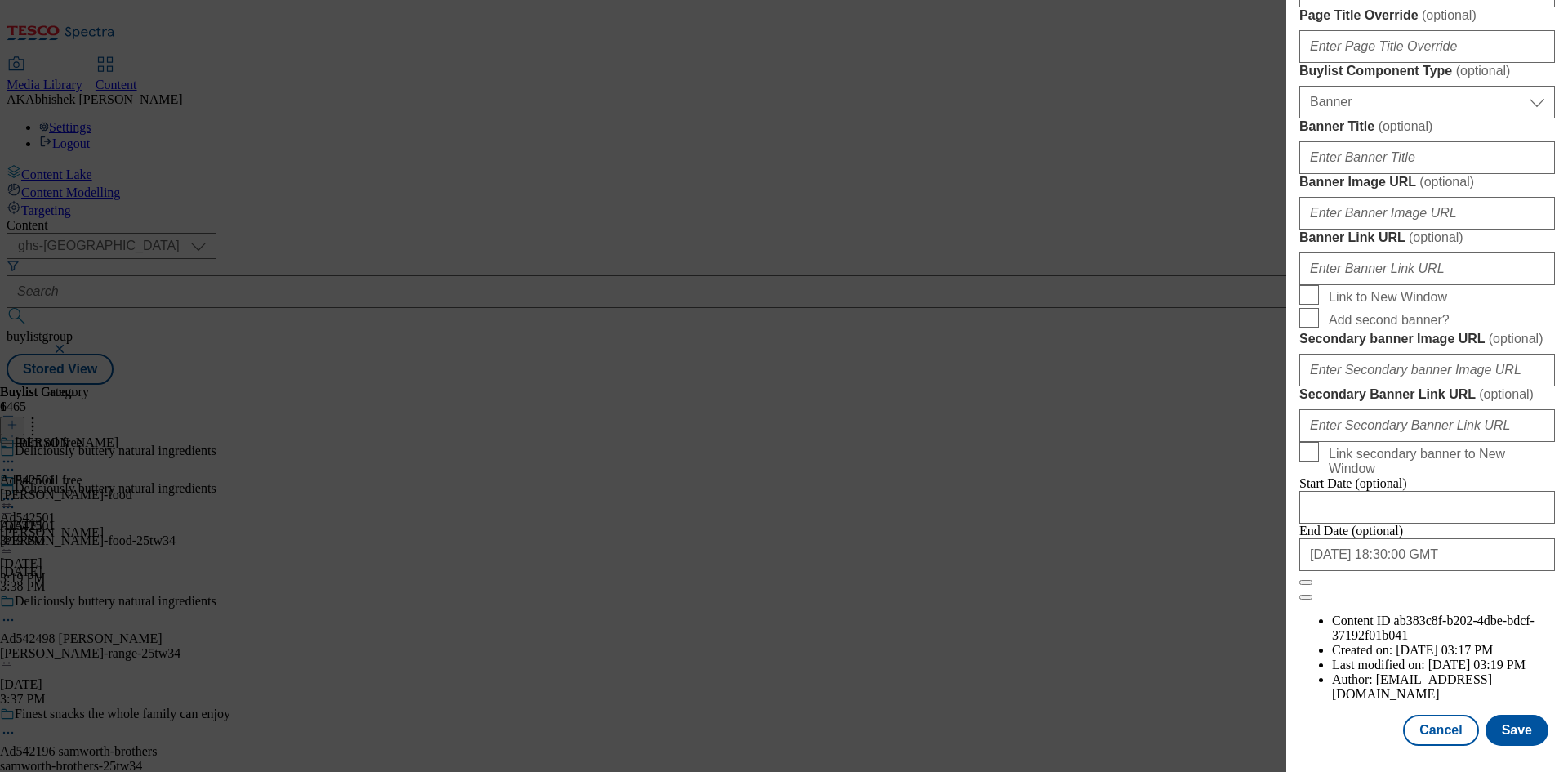
scroll to position [1603, 0]
type input "Upfield [PERSON_NAME]"
click at [1495, 724] on button "Save" at bounding box center [1517, 729] width 63 height 31
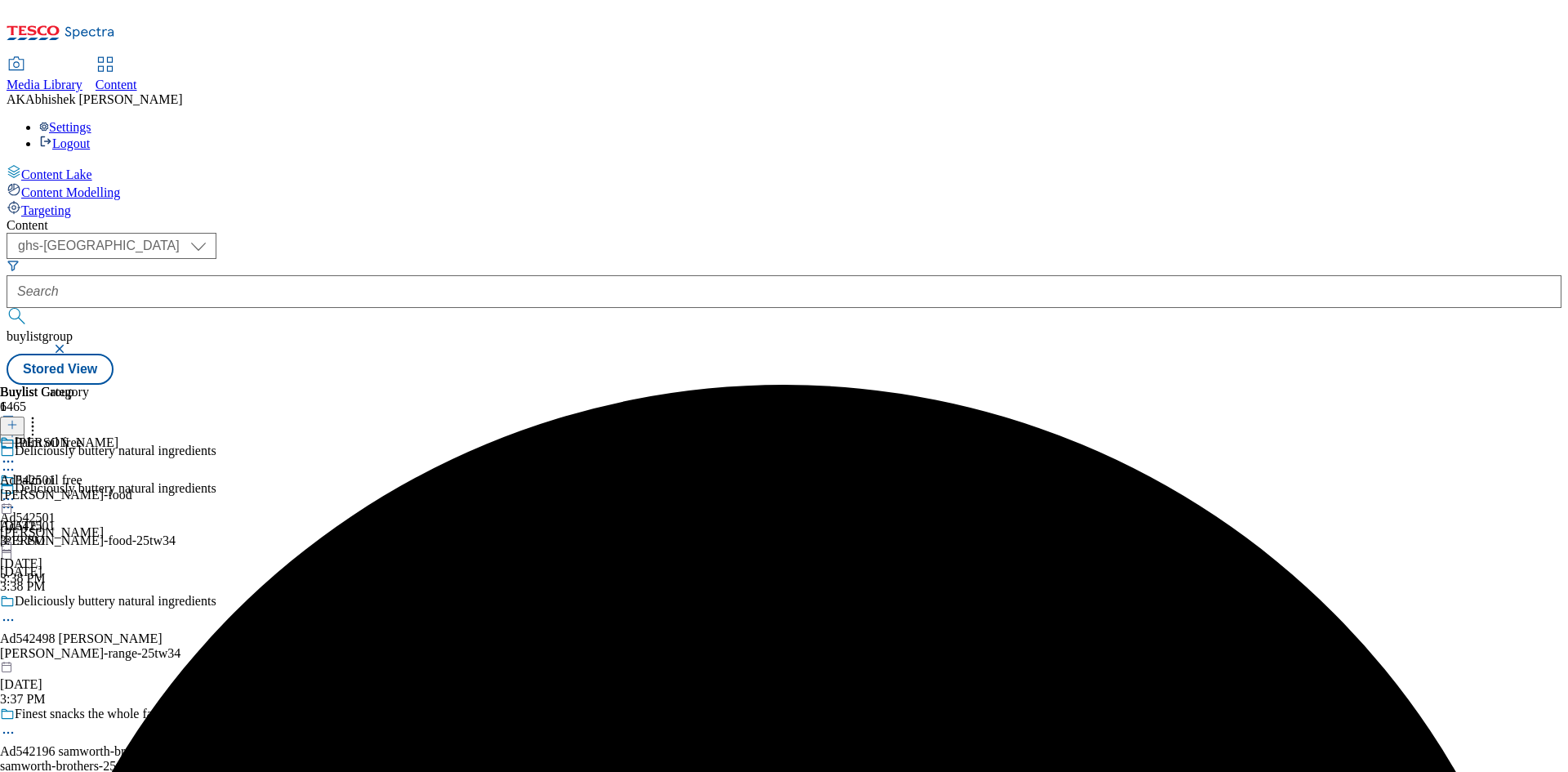
click at [17, 453] on icon at bounding box center [8, 462] width 17 height 17
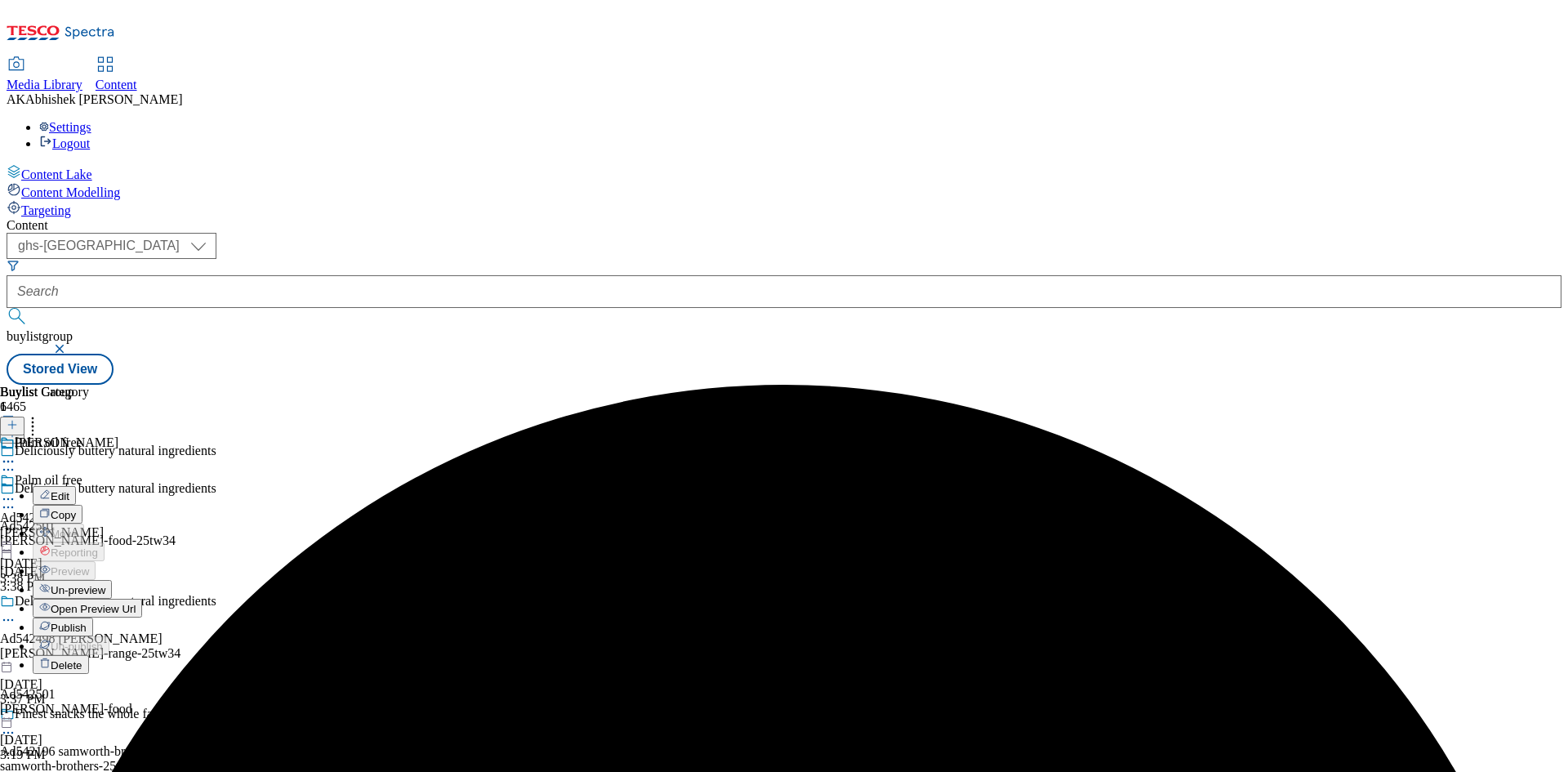
click at [70, 490] on span "Edit" at bounding box center [60, 496] width 19 height 12
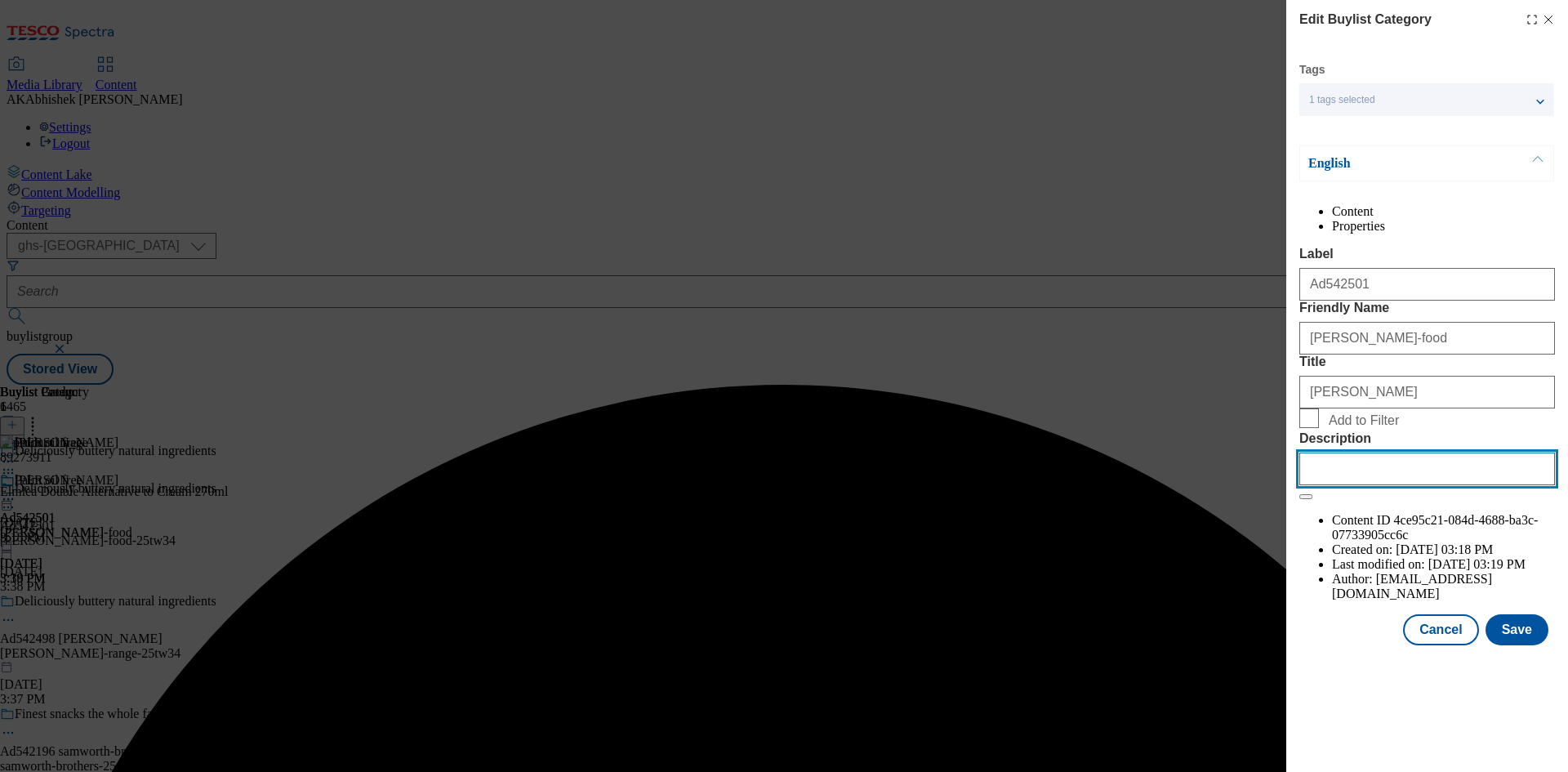
click at [1399, 485] on input "Description" at bounding box center [1427, 468] width 256 height 32
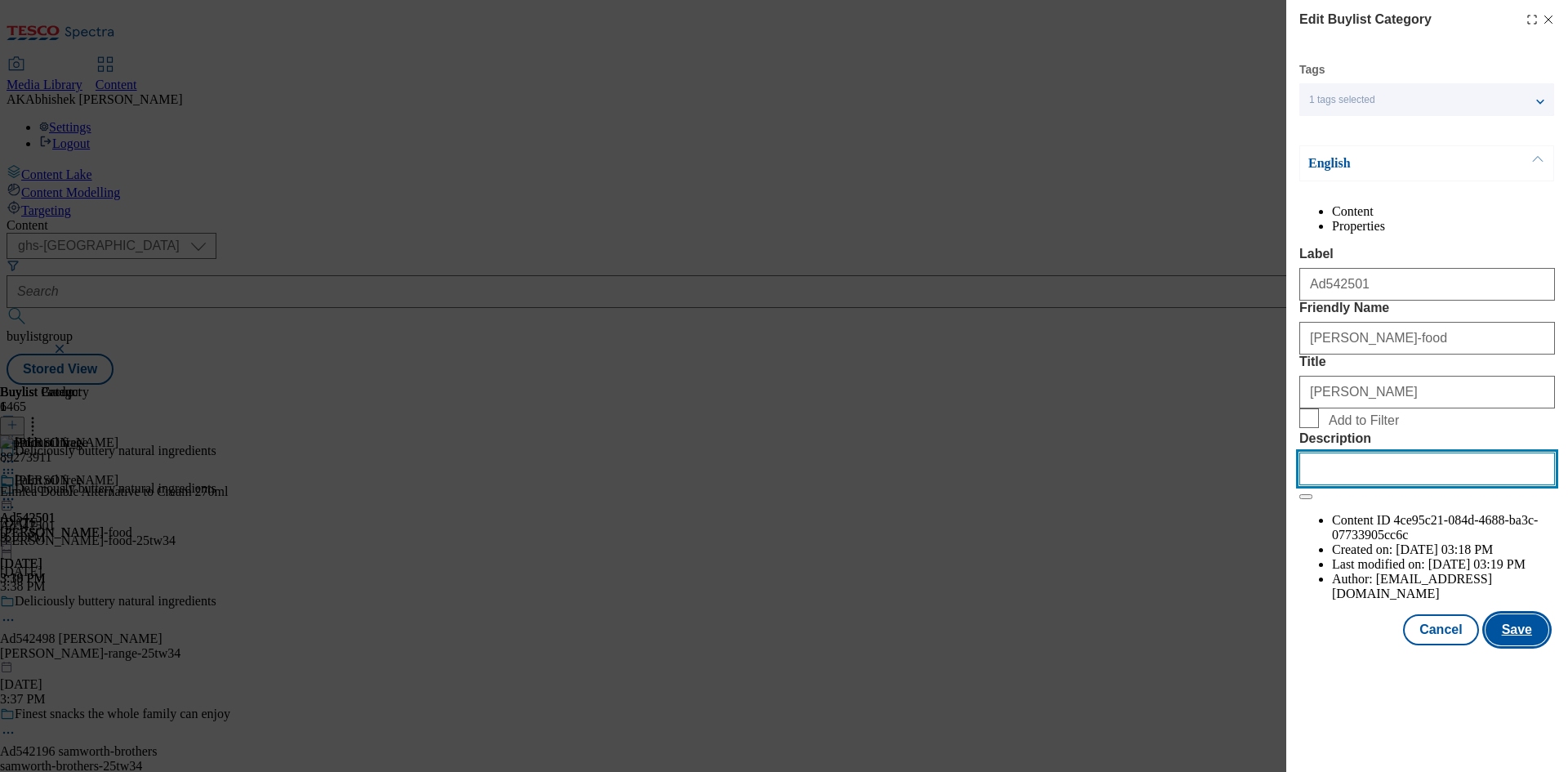
paste input "Upfield [PERSON_NAME]"
type input "Upfield [PERSON_NAME]"
click at [1514, 645] on button "Save" at bounding box center [1517, 629] width 63 height 31
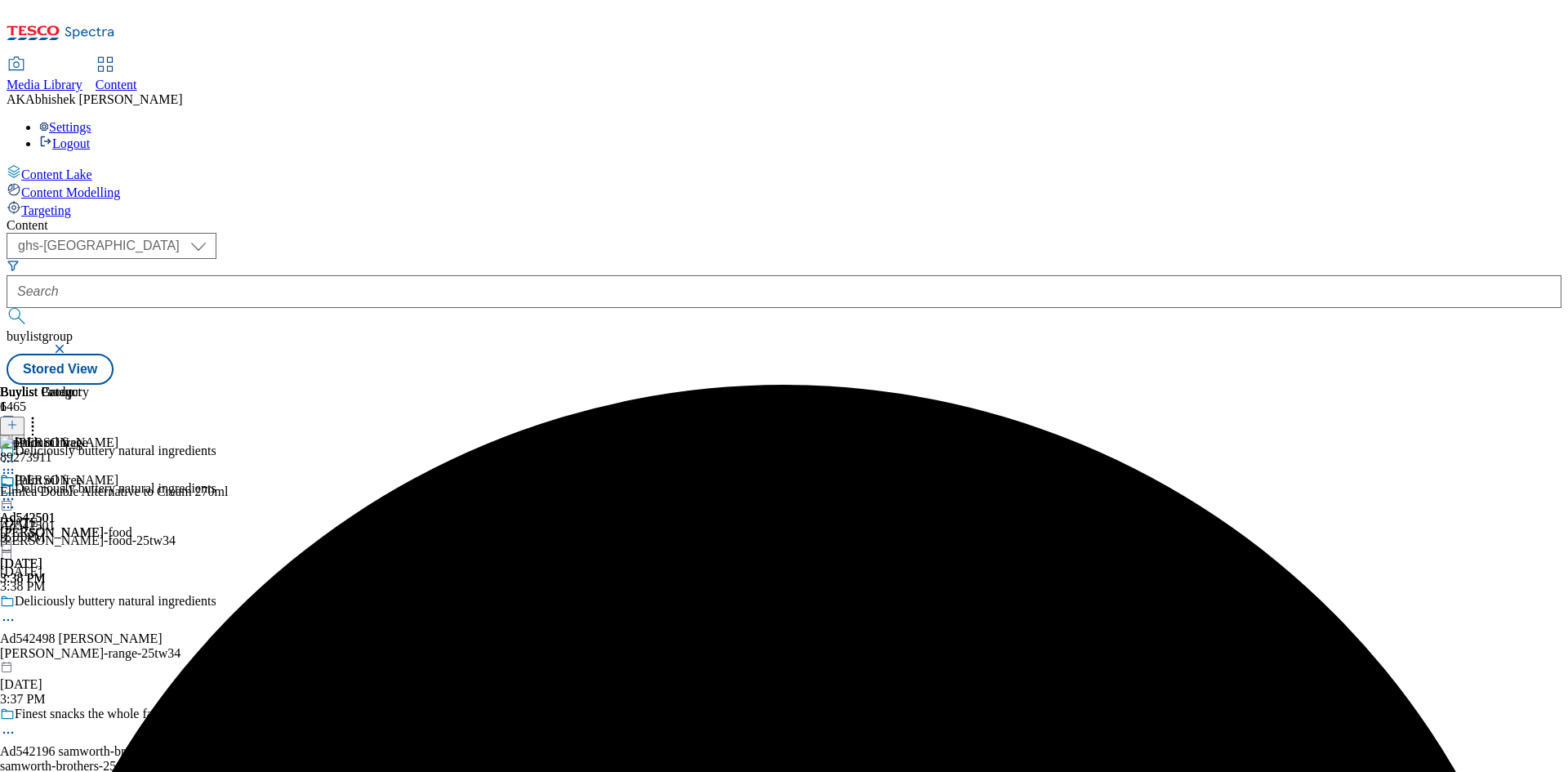
click at [17, 491] on icon at bounding box center [8, 500] width 17 height 17
click at [89, 602] on span "Preview" at bounding box center [70, 608] width 38 height 12
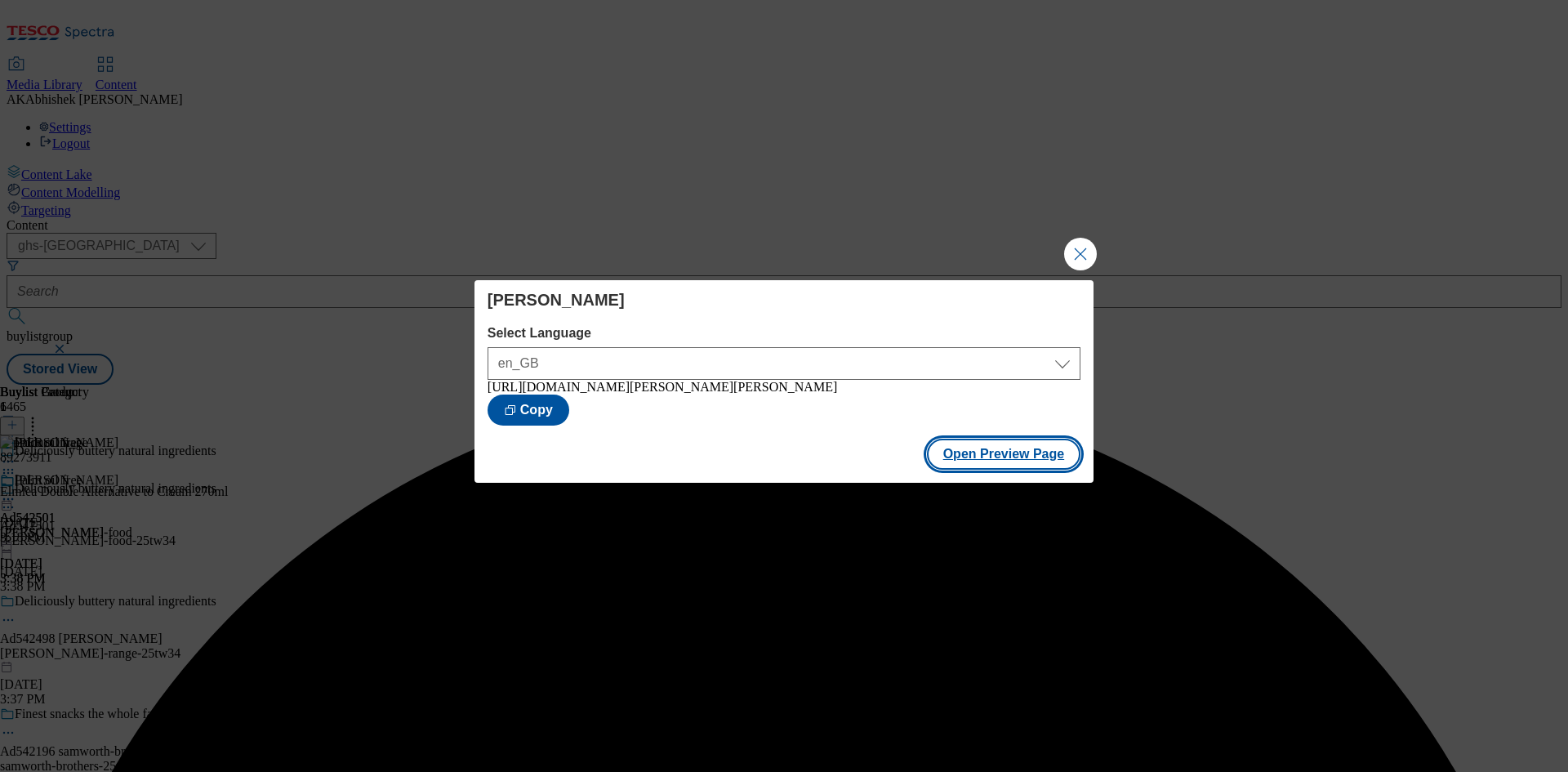
click at [1042, 455] on button "Open Preview Page" at bounding box center [1004, 453] width 155 height 31
click at [1080, 247] on button "Close Modal" at bounding box center [1080, 253] width 32 height 32
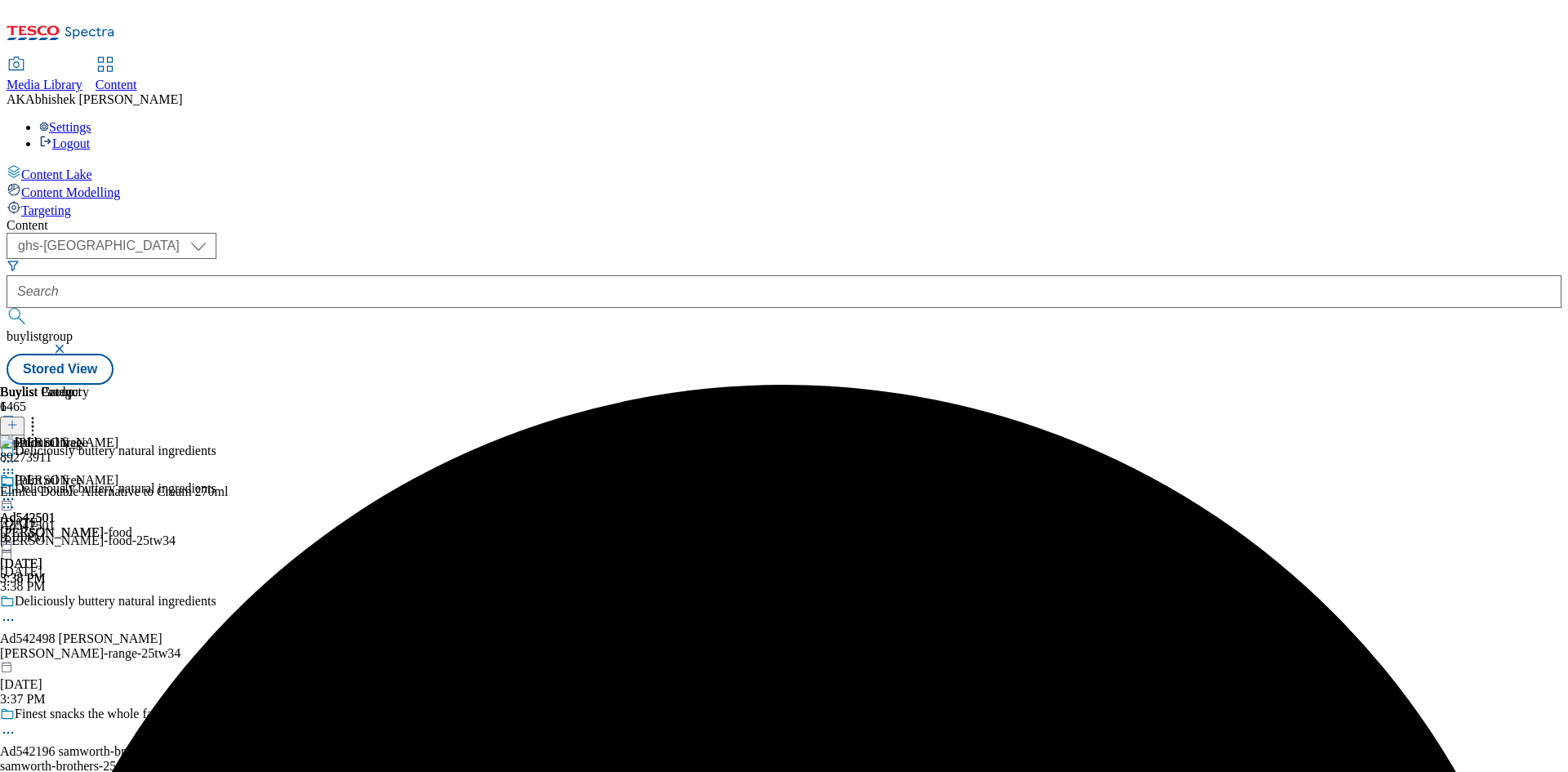
click at [17, 491] on icon at bounding box center [8, 500] width 17 height 17
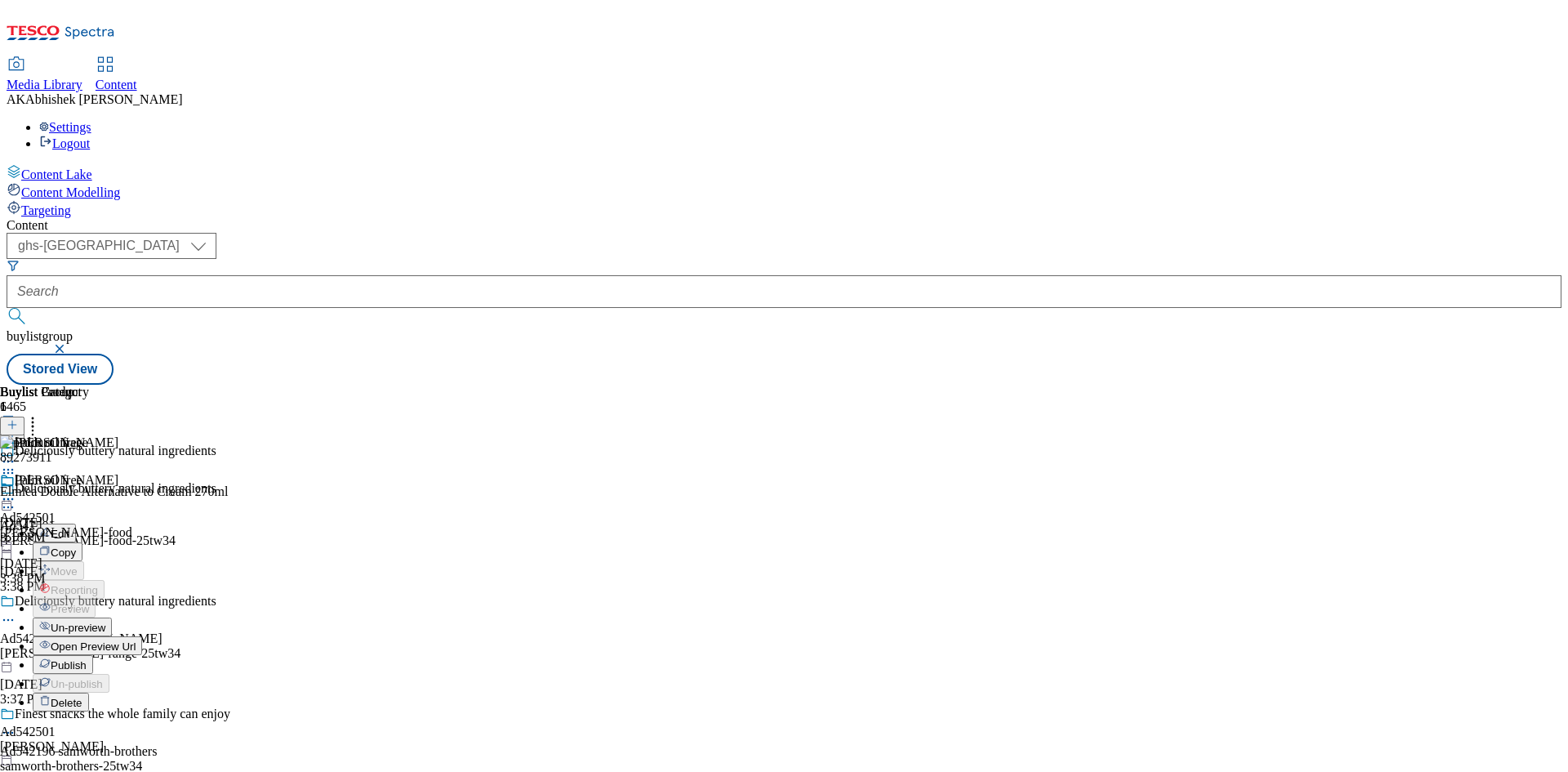
click at [86, 659] on span "Publish" at bounding box center [69, 664] width 36 height 12
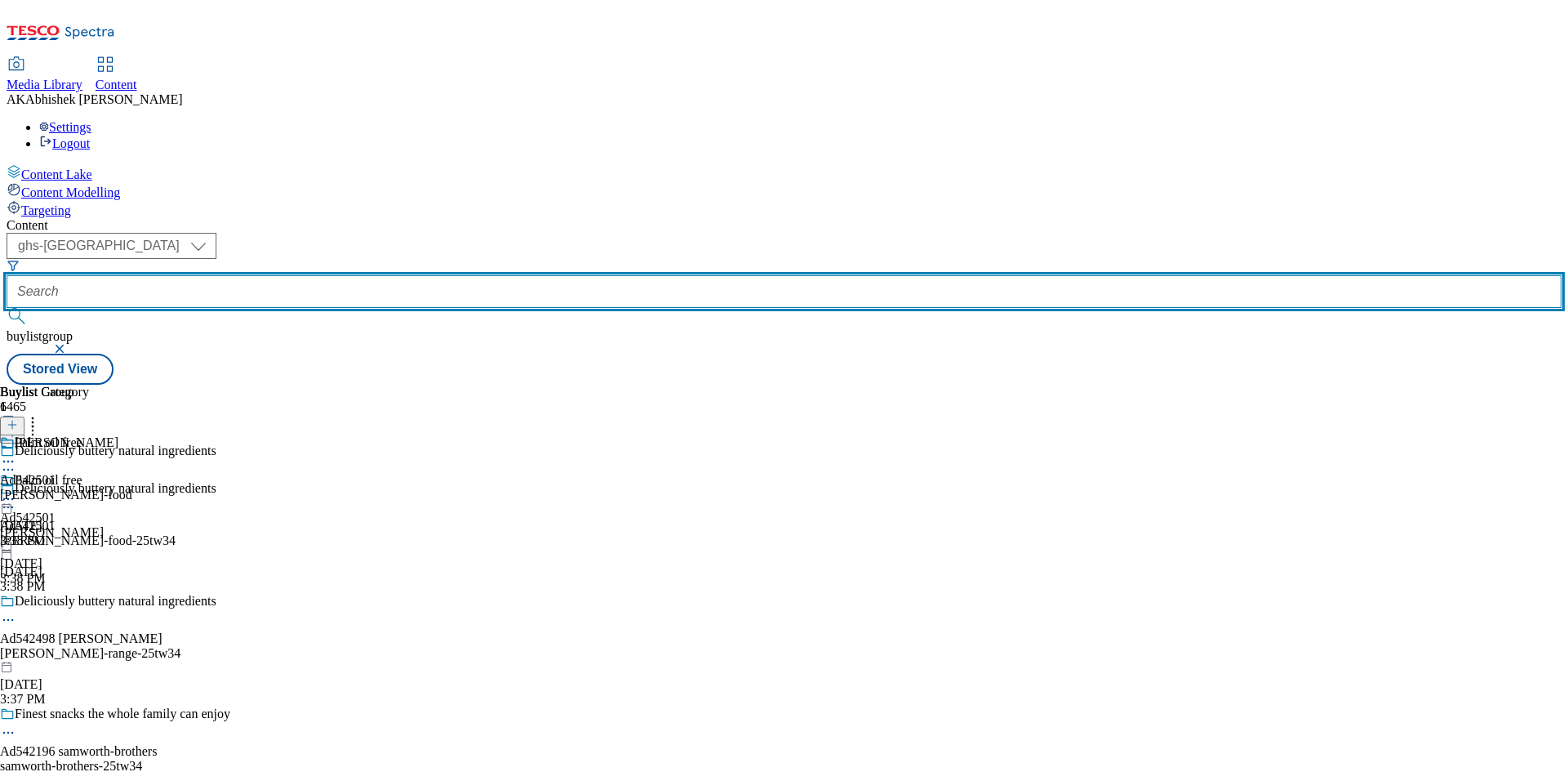
click at [395, 275] on input "text" at bounding box center [783, 291] width 1554 height 32
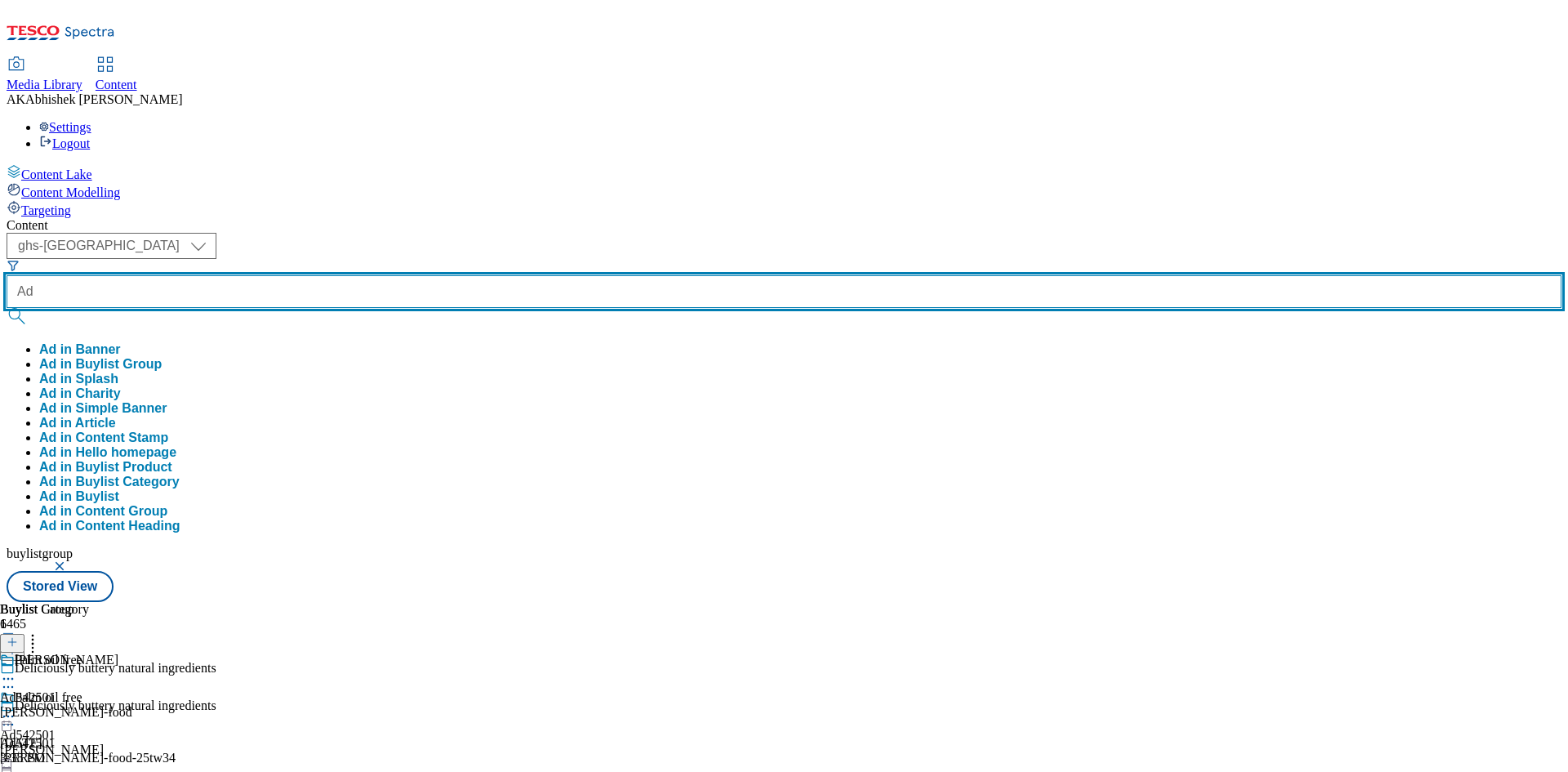
paste input "542196"
type input "Ad542196"
click at [6, 308] on button "submit" at bounding box center [18, 316] width 23 height 17
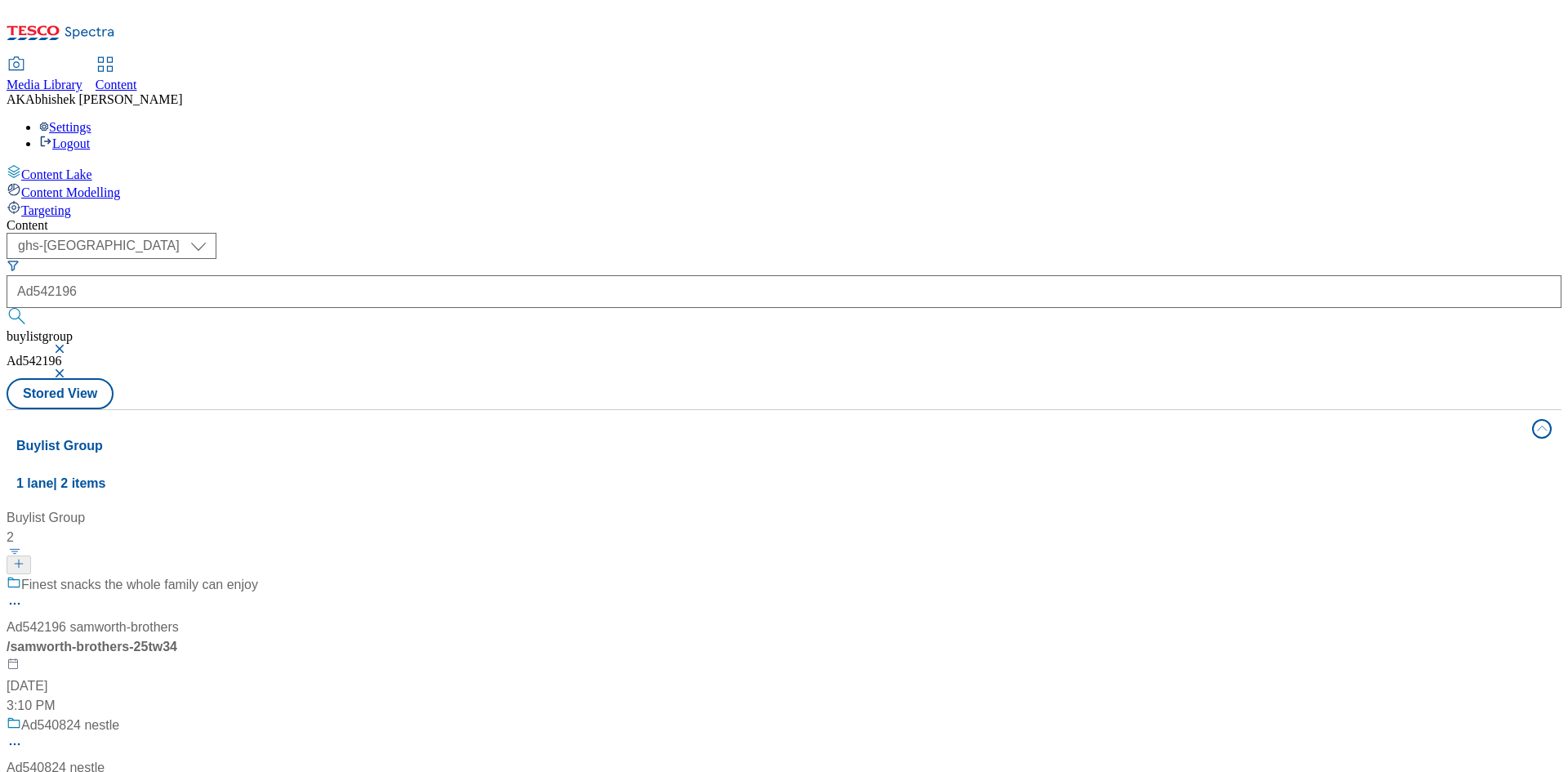
click at [258, 575] on div "Finest snacks the whole family can enjoy Ad542196 [PERSON_NAME]-brothers / [PER…" at bounding box center [132, 645] width 251 height 141
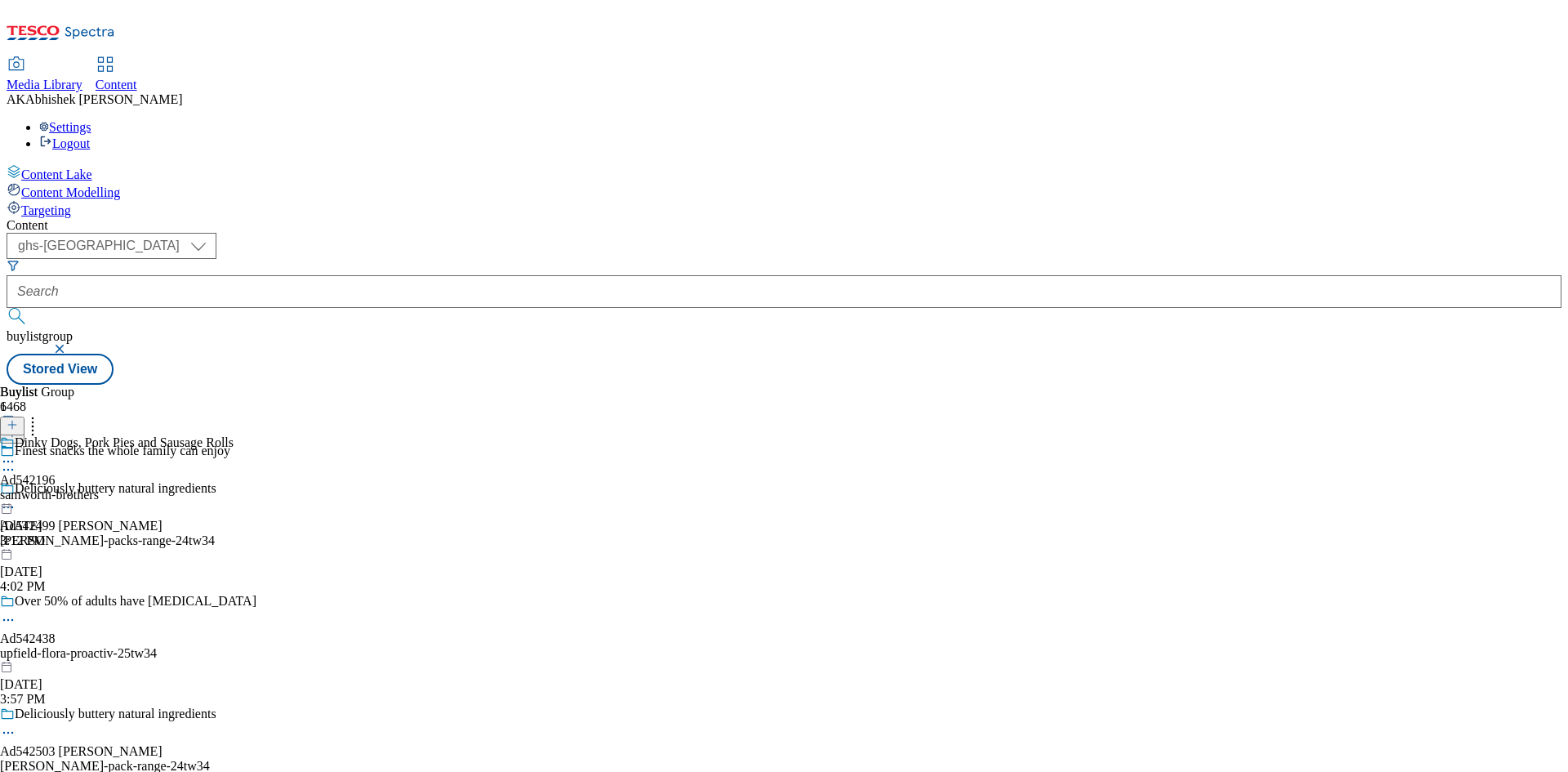
click at [17, 462] on icon at bounding box center [8, 470] width 17 height 17
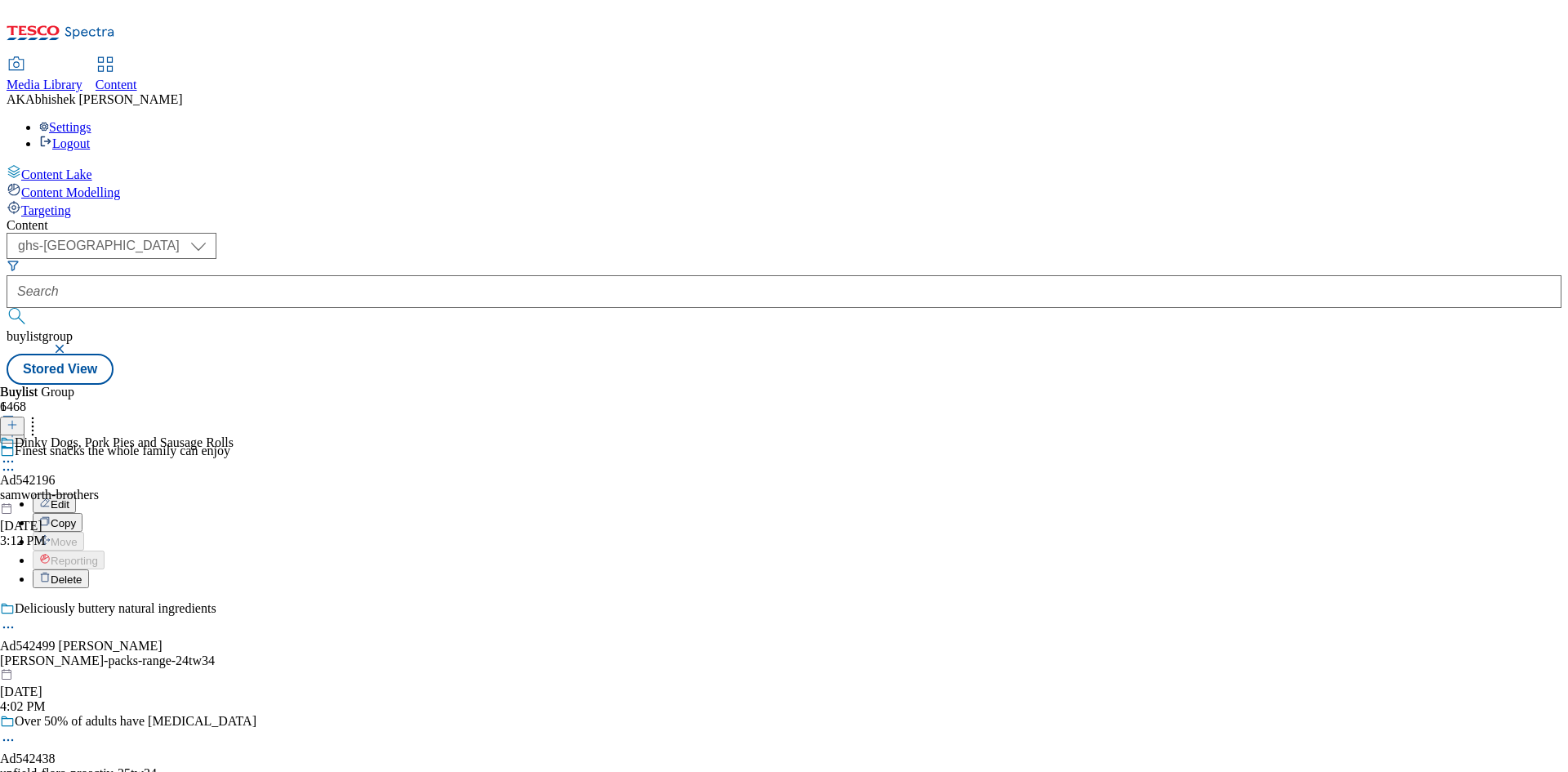
click at [70, 498] on span "Edit" at bounding box center [60, 503] width 19 height 12
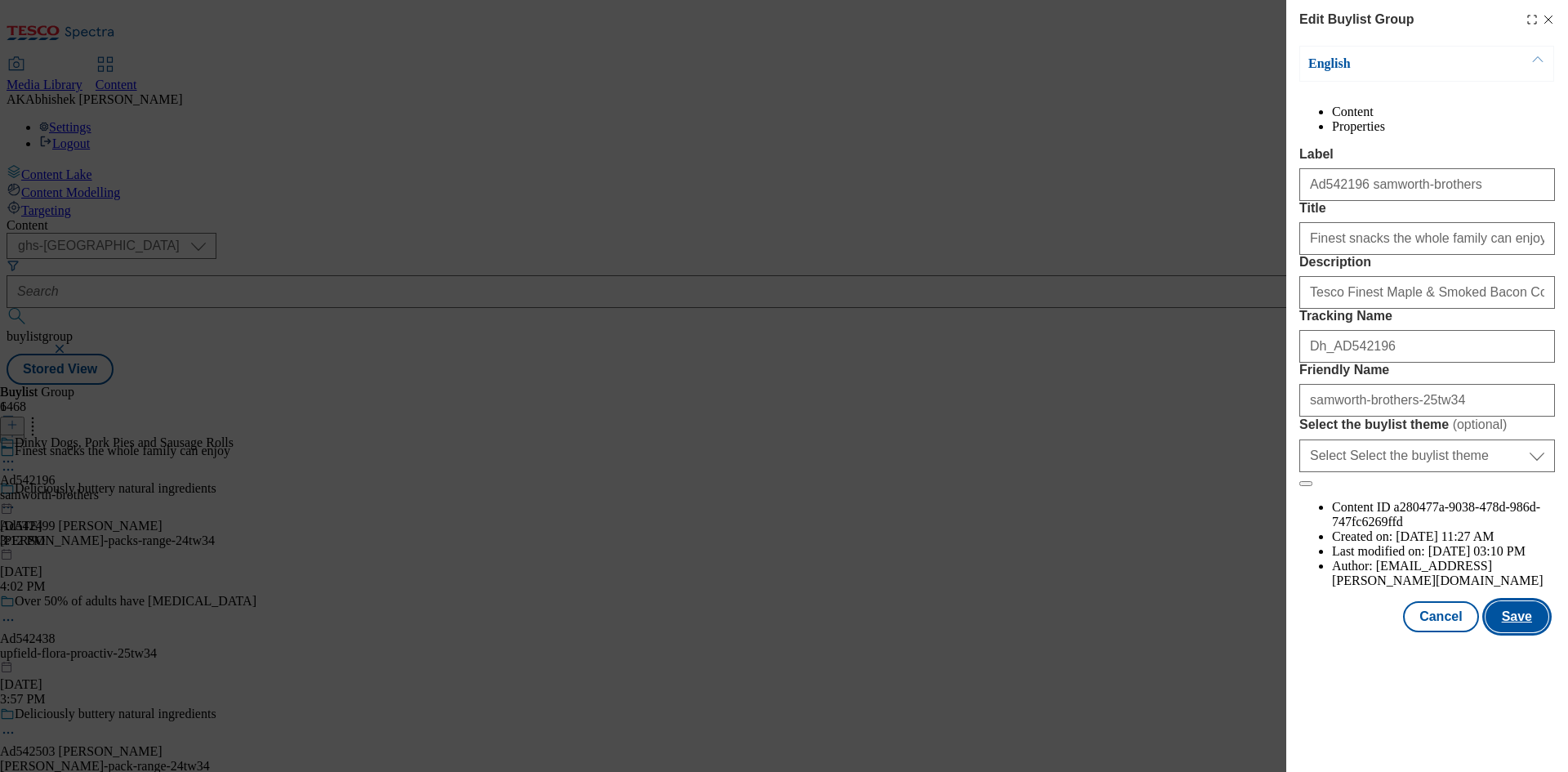
click at [1520, 632] on button "Save" at bounding box center [1517, 615] width 63 height 31
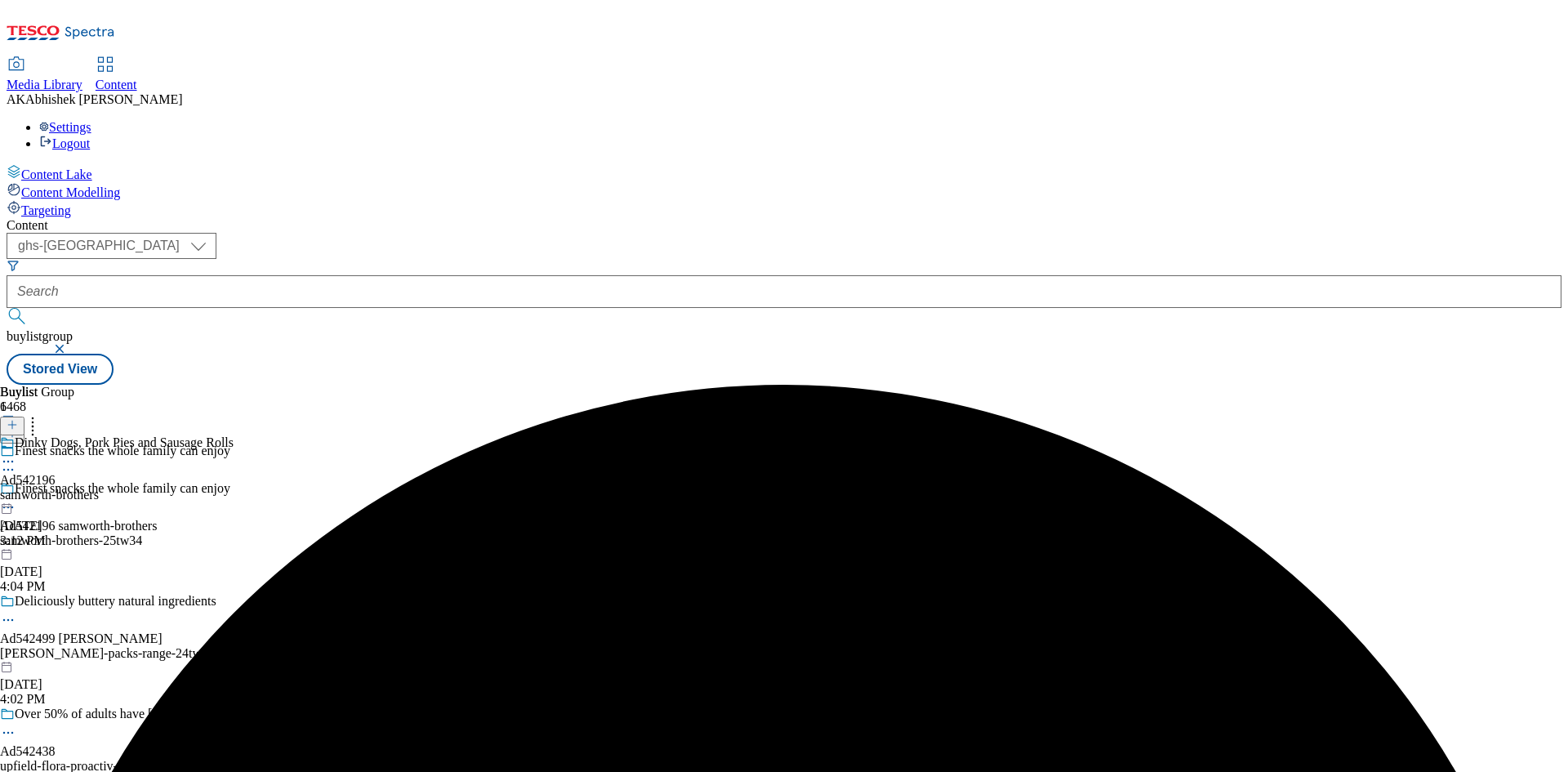
click at [17, 453] on icon at bounding box center [8, 462] width 17 height 17
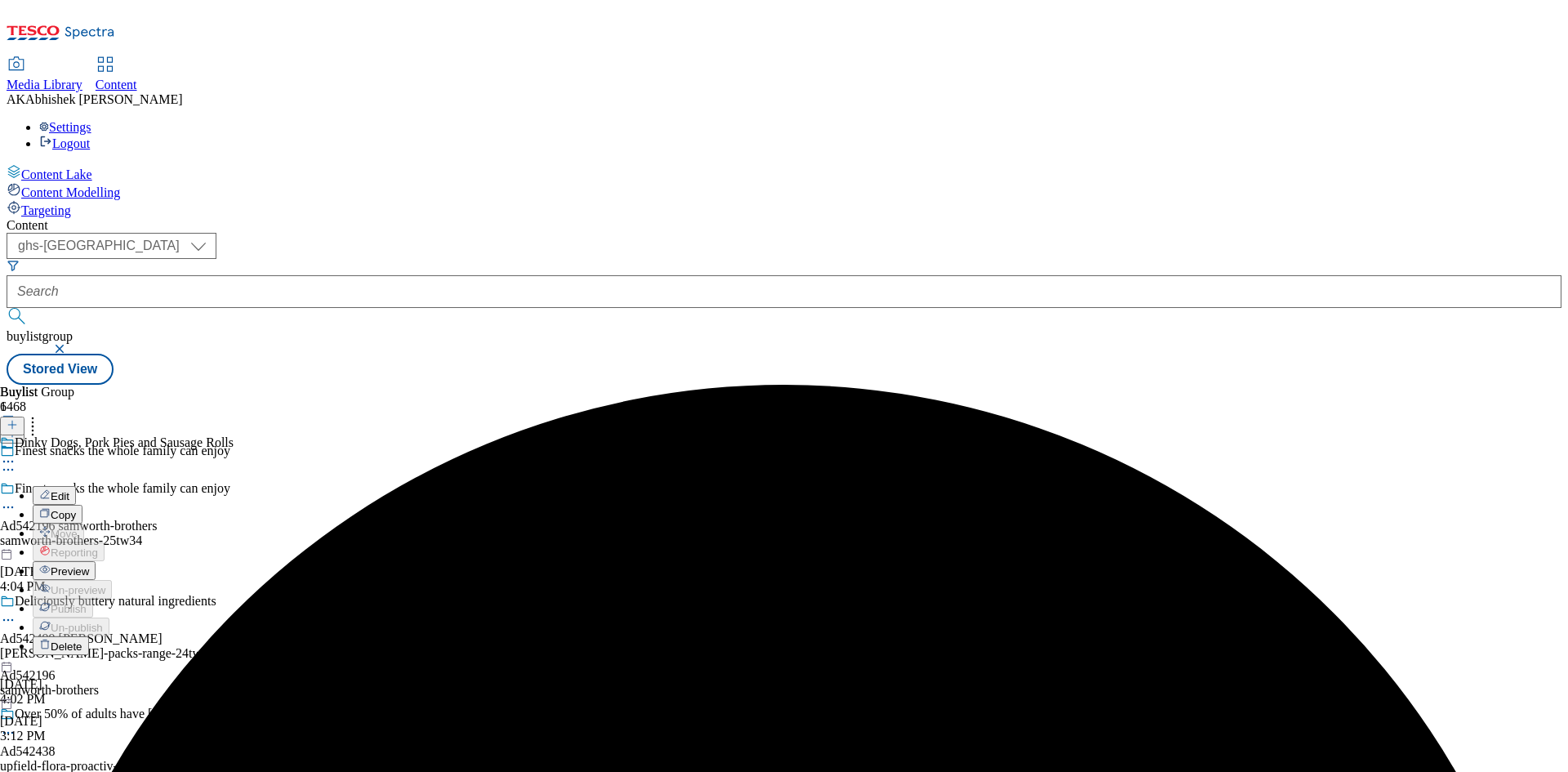
click at [70, 490] on span "Edit" at bounding box center [60, 496] width 19 height 12
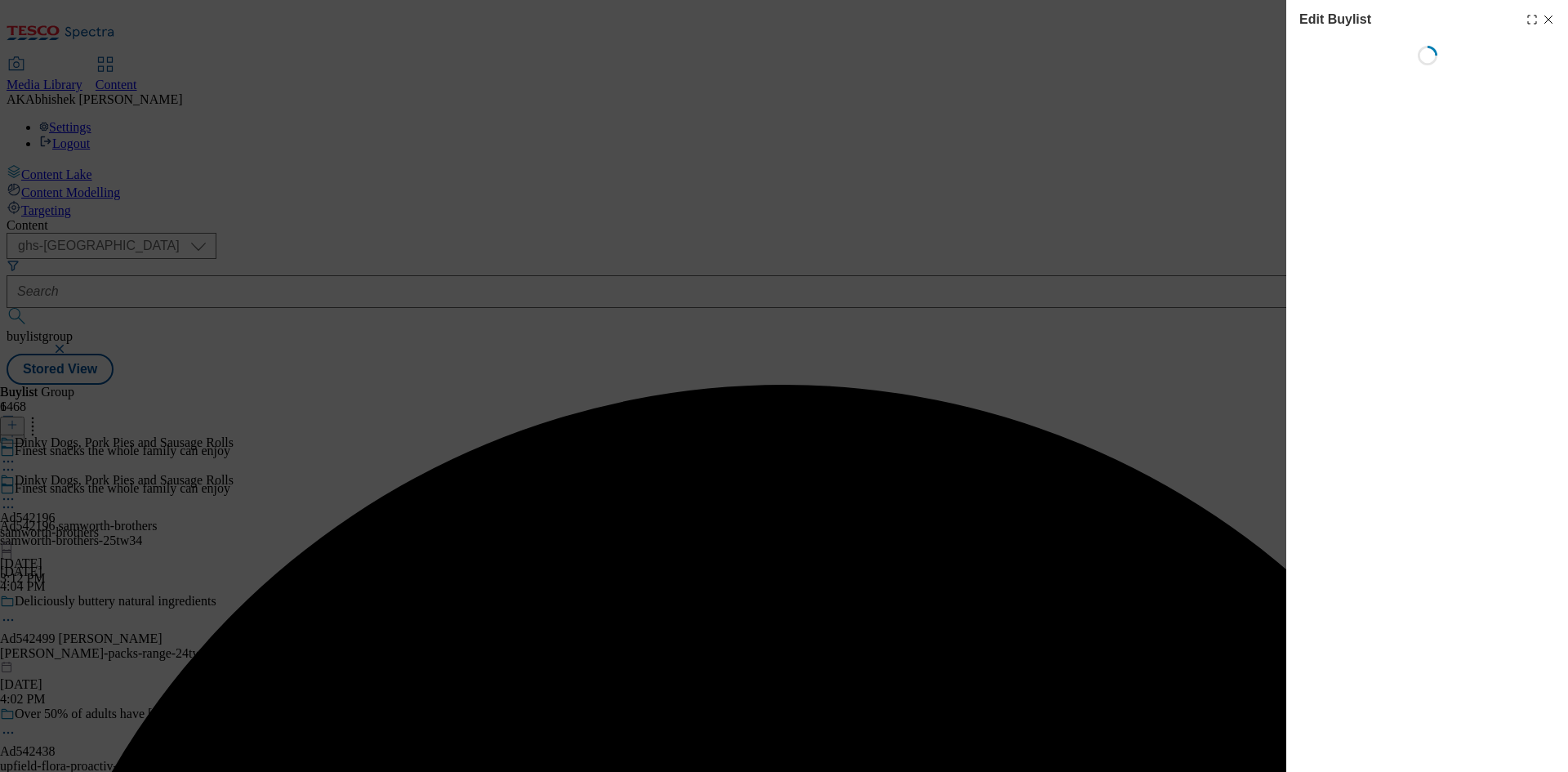
select select "seasonal"
select select "supplier funded short term 1-3 weeks"
select select "dunnhumby"
select select "Banner"
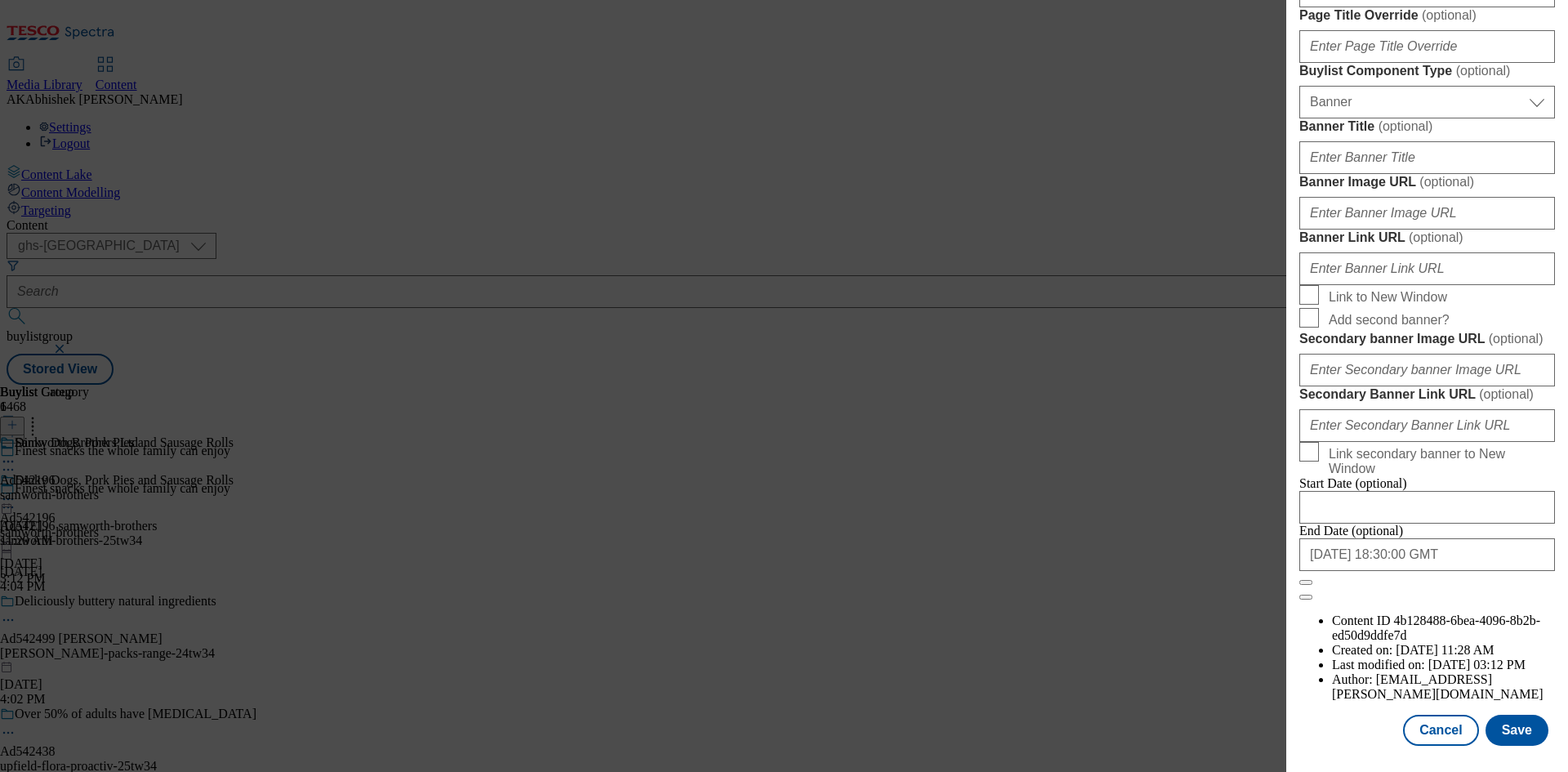
scroll to position [1603, 0]
click at [1453, 571] on input "[DATE] 18:30:00 GMT" at bounding box center [1427, 554] width 256 height 32
select select "2026"
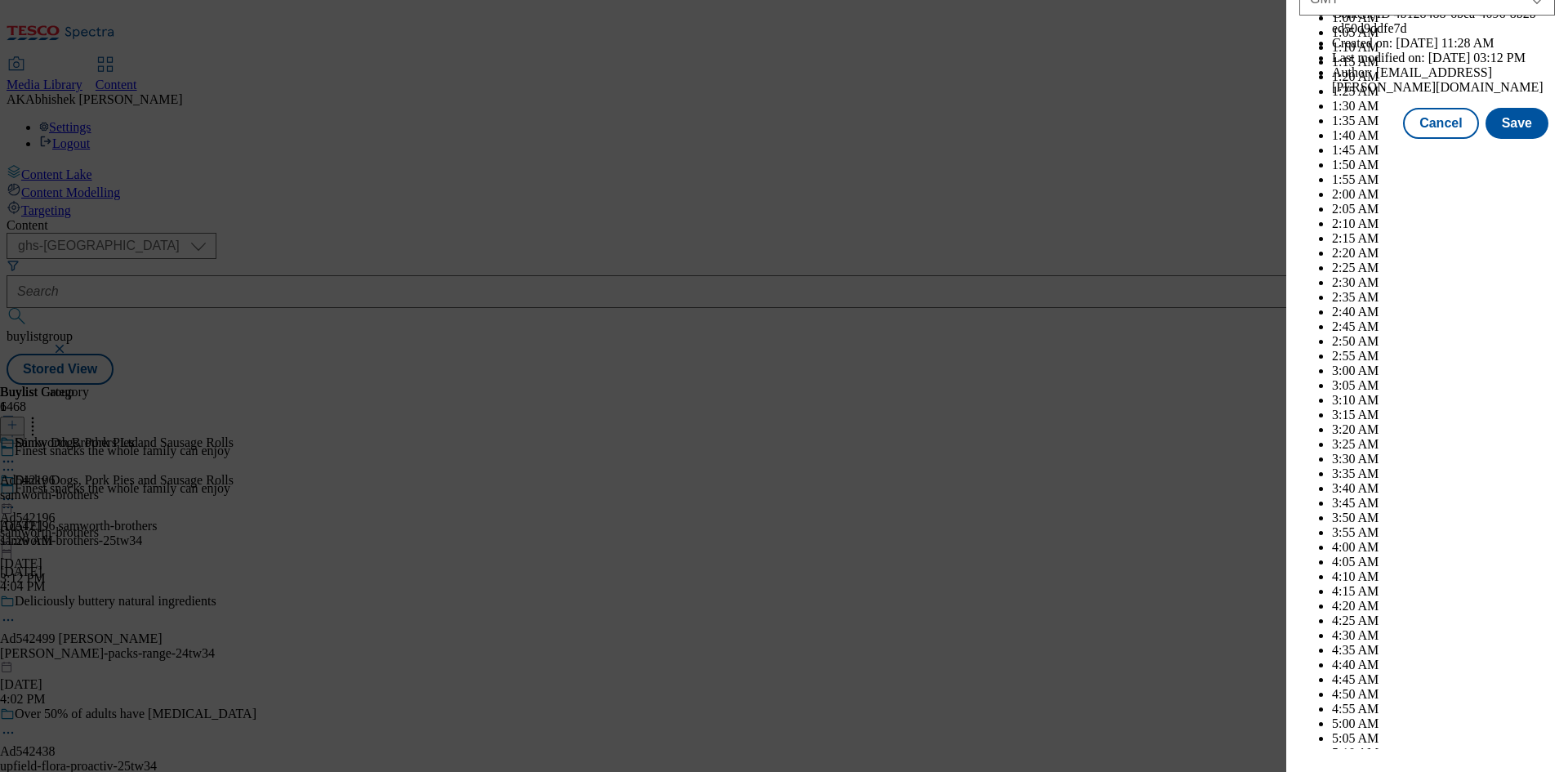
scroll to position [6698, 0]
drag, startPoint x: 1425, startPoint y: 472, endPoint x: 1436, endPoint y: 479, distance: 13.0
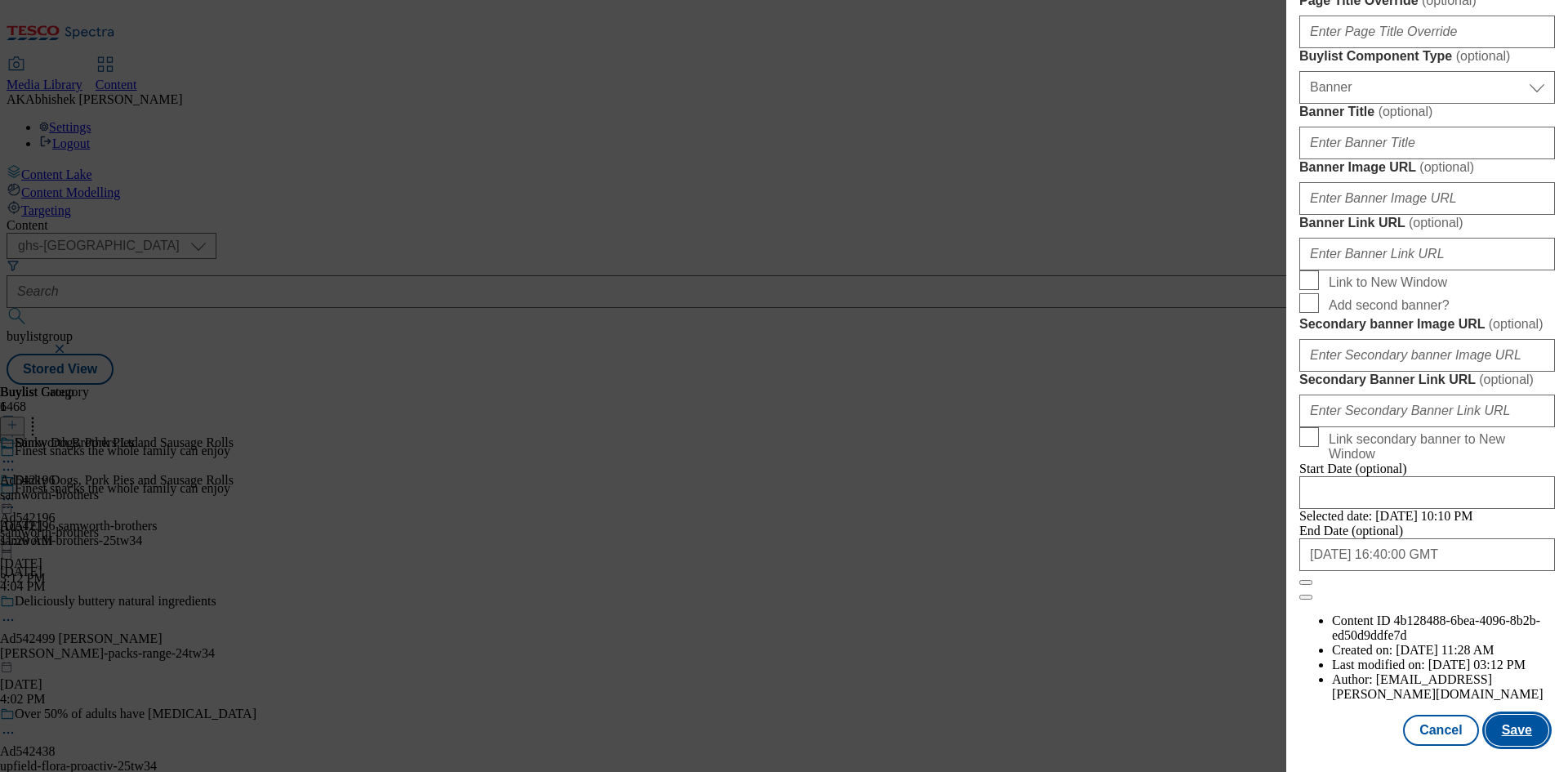
click at [1507, 724] on button "Save" at bounding box center [1517, 729] width 63 height 31
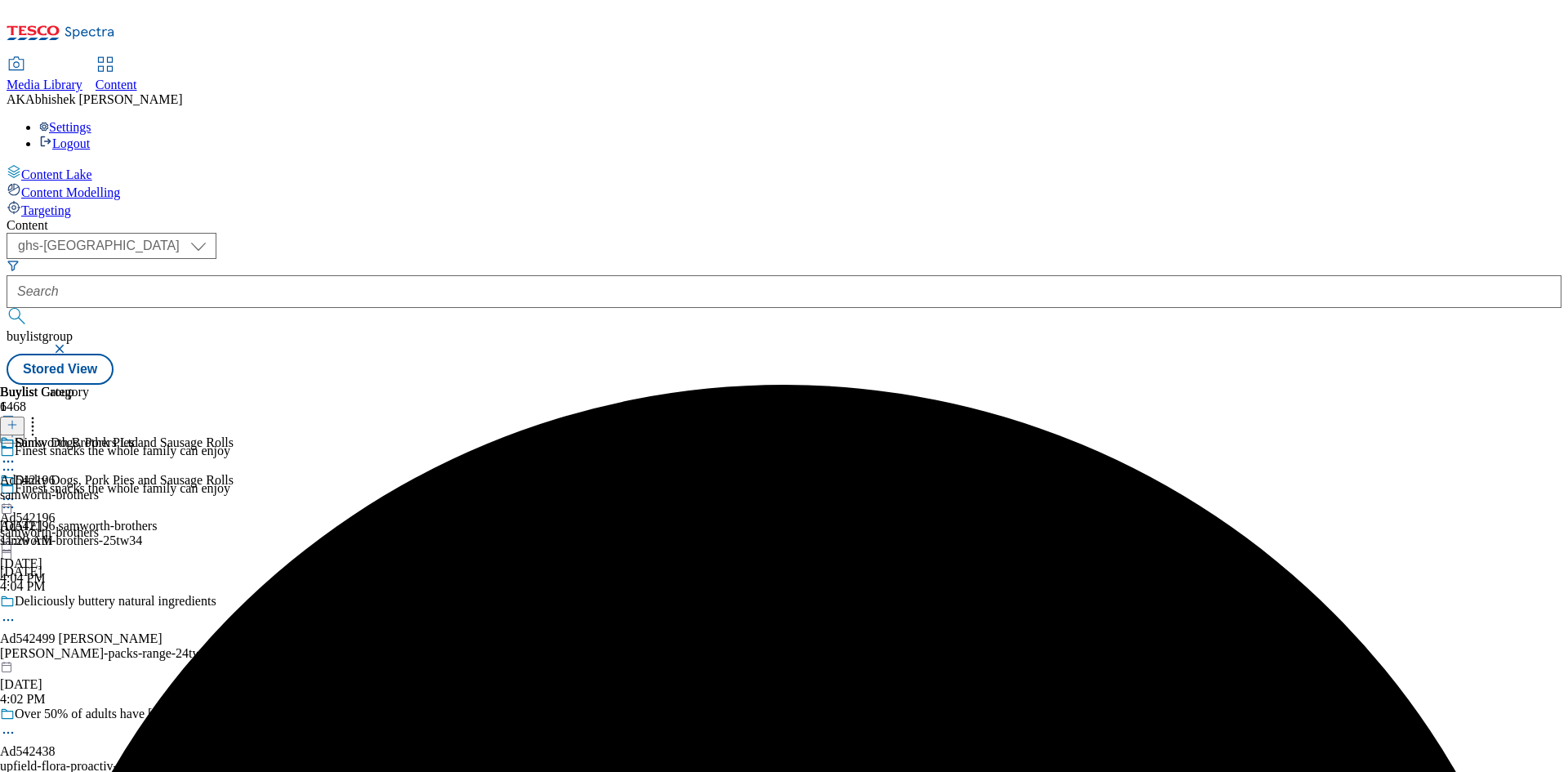
click at [17, 453] on icon at bounding box center [8, 462] width 17 height 17
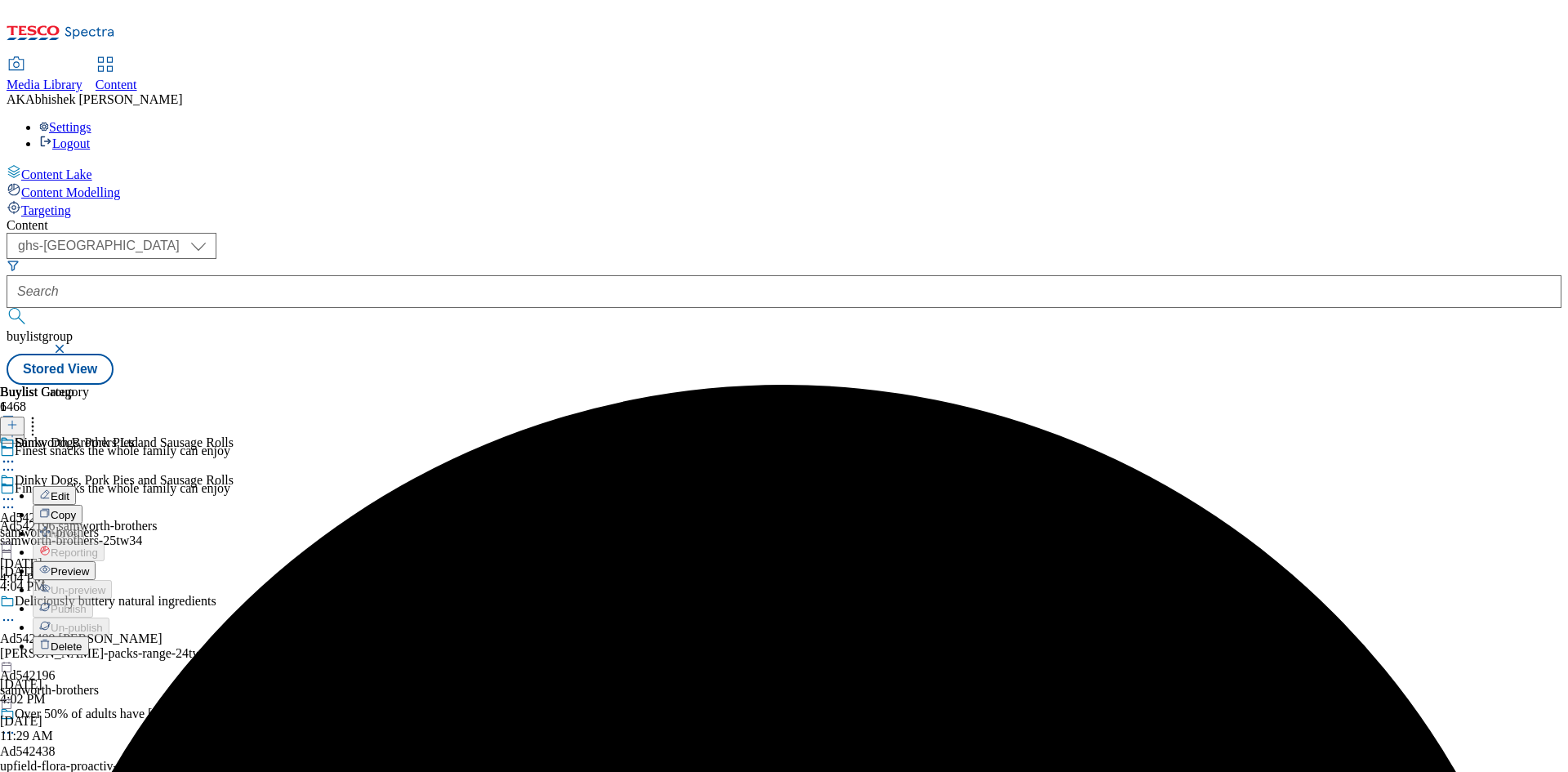
click at [1160, 385] on div "Buylist Group 6468 Finest snacks the whole family can enjoy Finest snacks the w…" at bounding box center [783, 385] width 1554 height 0
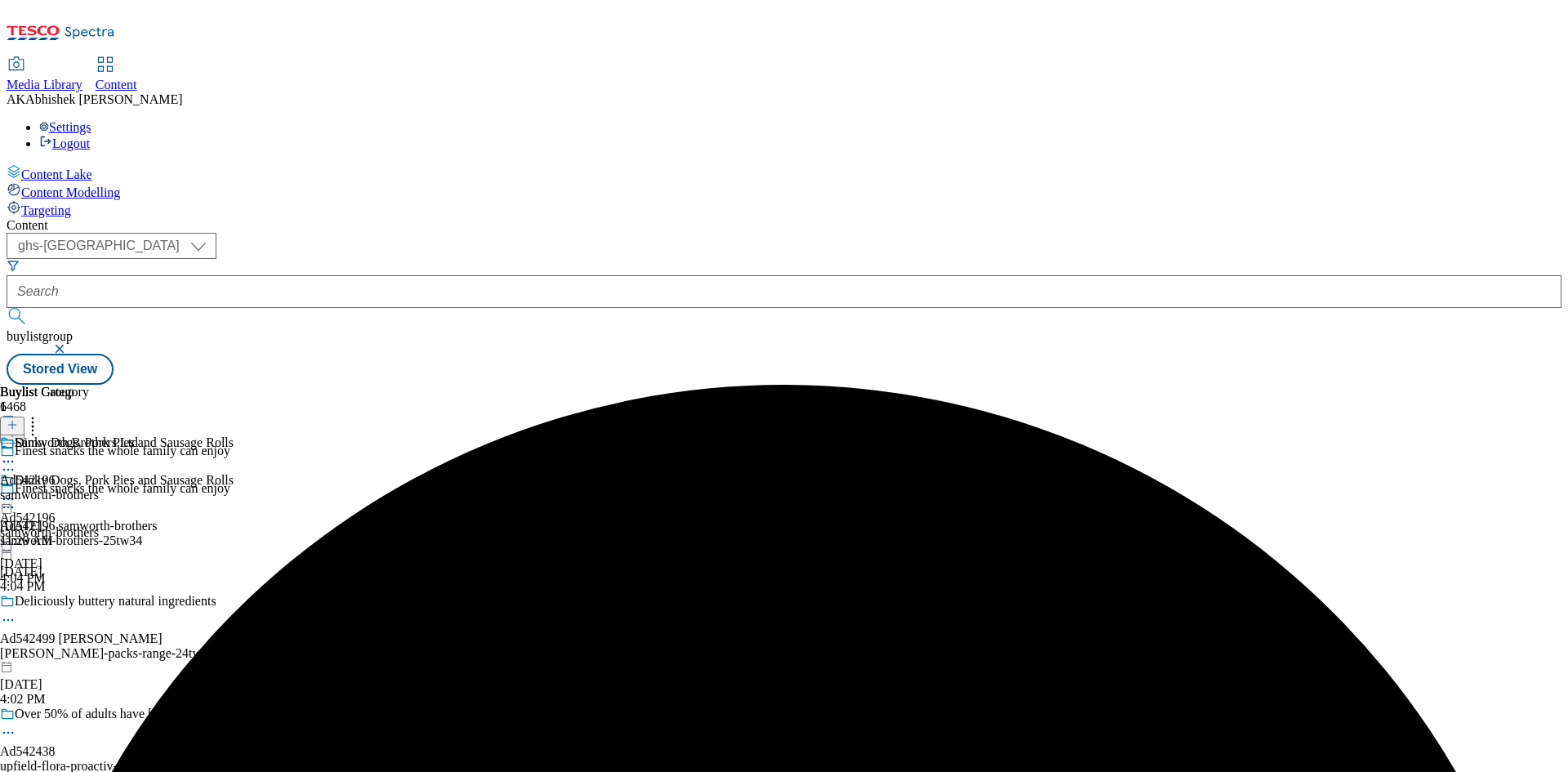
click at [138, 487] on div "samworth-brothers" at bounding box center [69, 495] width 138 height 15
click at [17, 491] on icon at bounding box center [8, 500] width 17 height 17
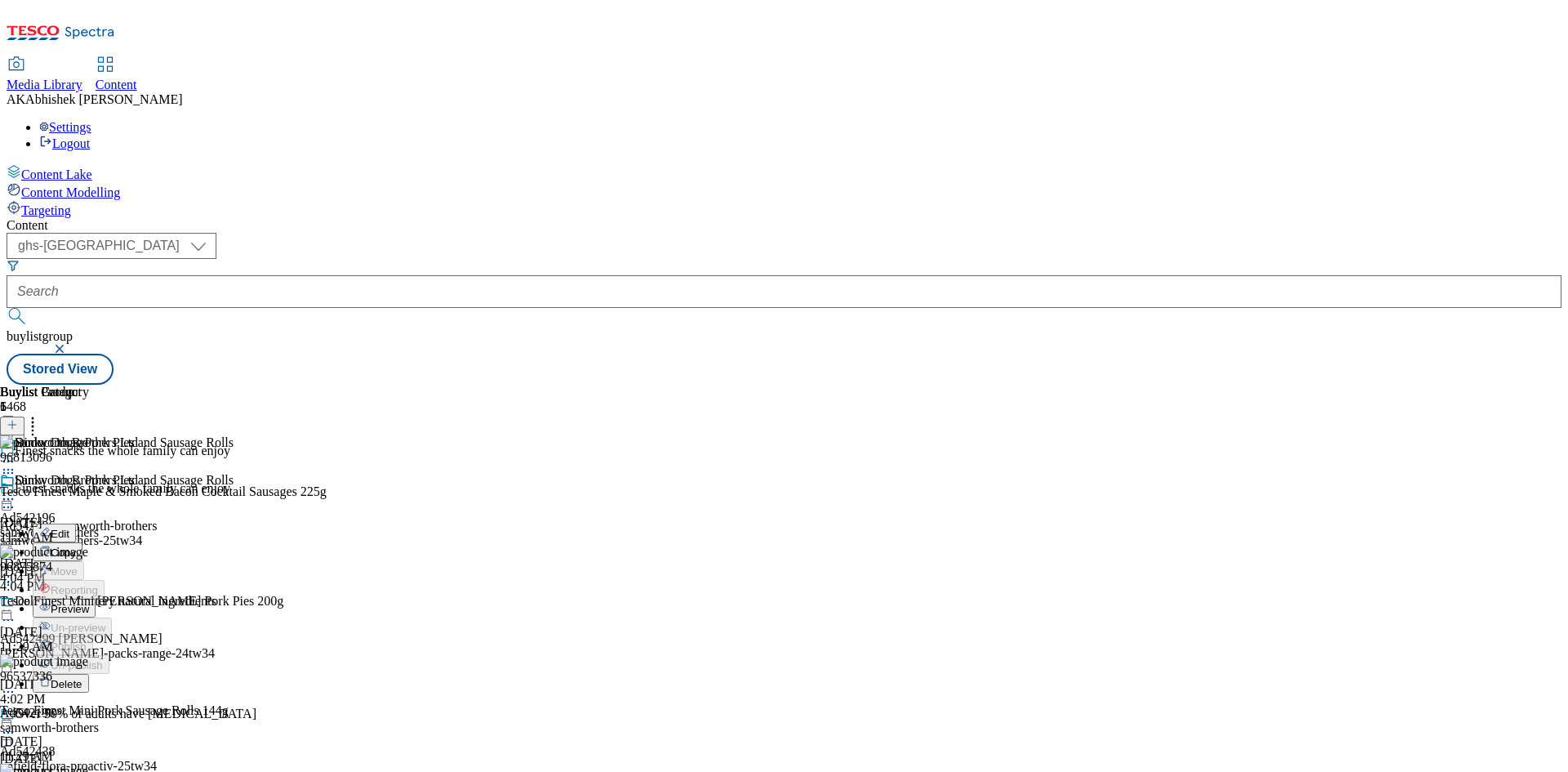
click at [70, 527] on span "Edit" at bounding box center [60, 533] width 19 height 12
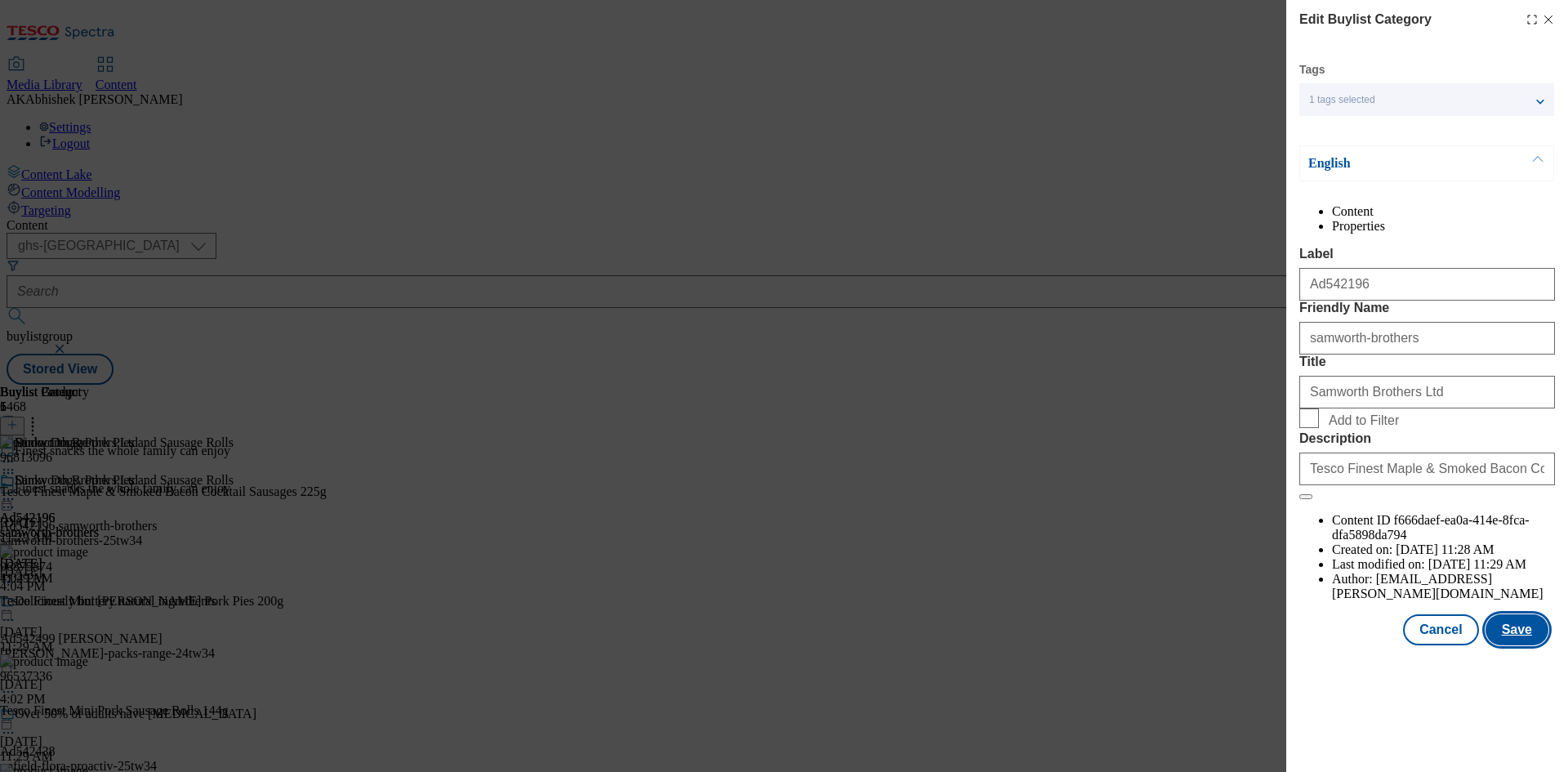
click at [1525, 645] on button "Save" at bounding box center [1517, 629] width 63 height 31
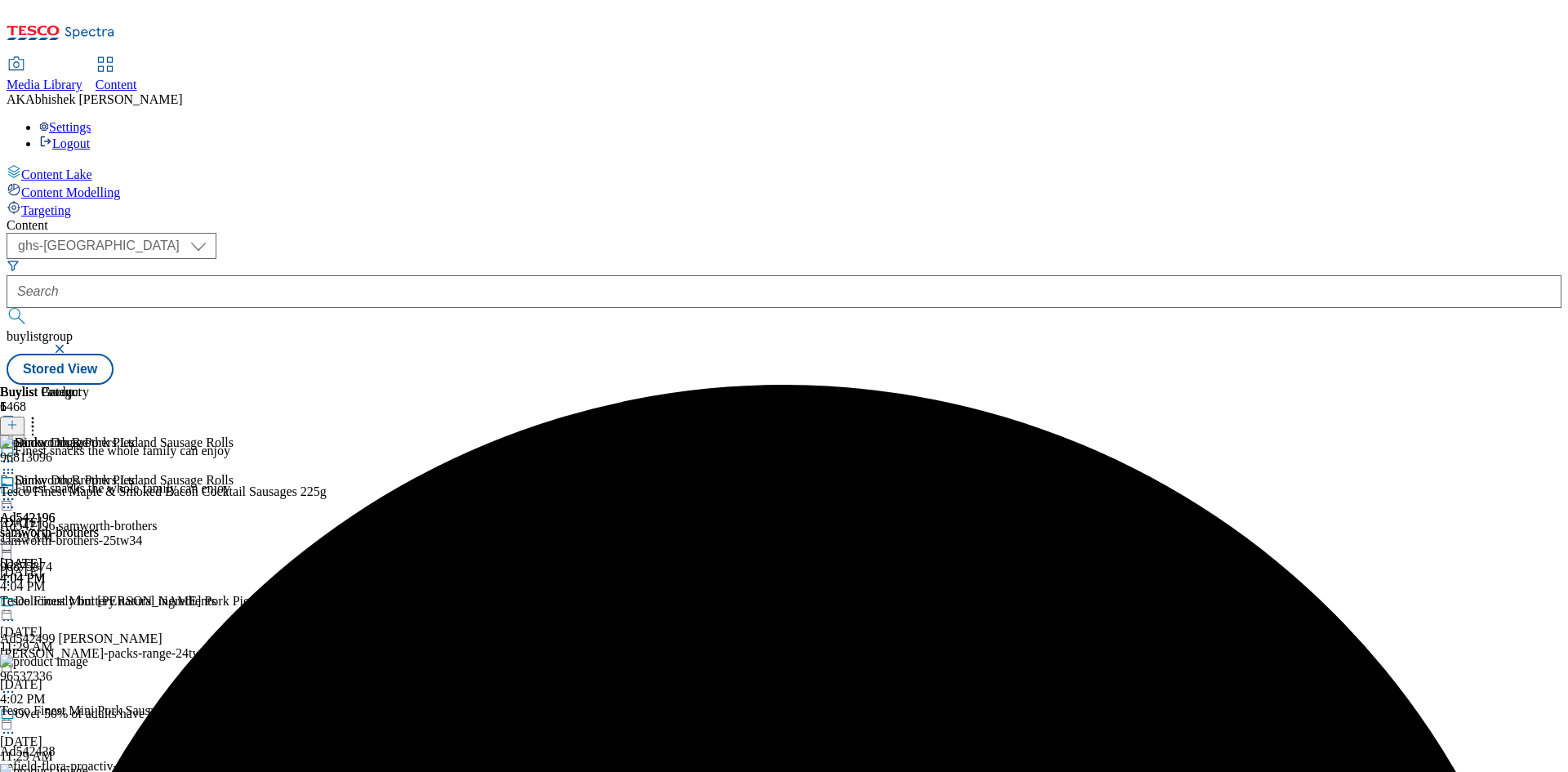
click at [17, 491] on icon at bounding box center [8, 500] width 17 height 17
click at [89, 602] on span "Preview" at bounding box center [70, 608] width 38 height 12
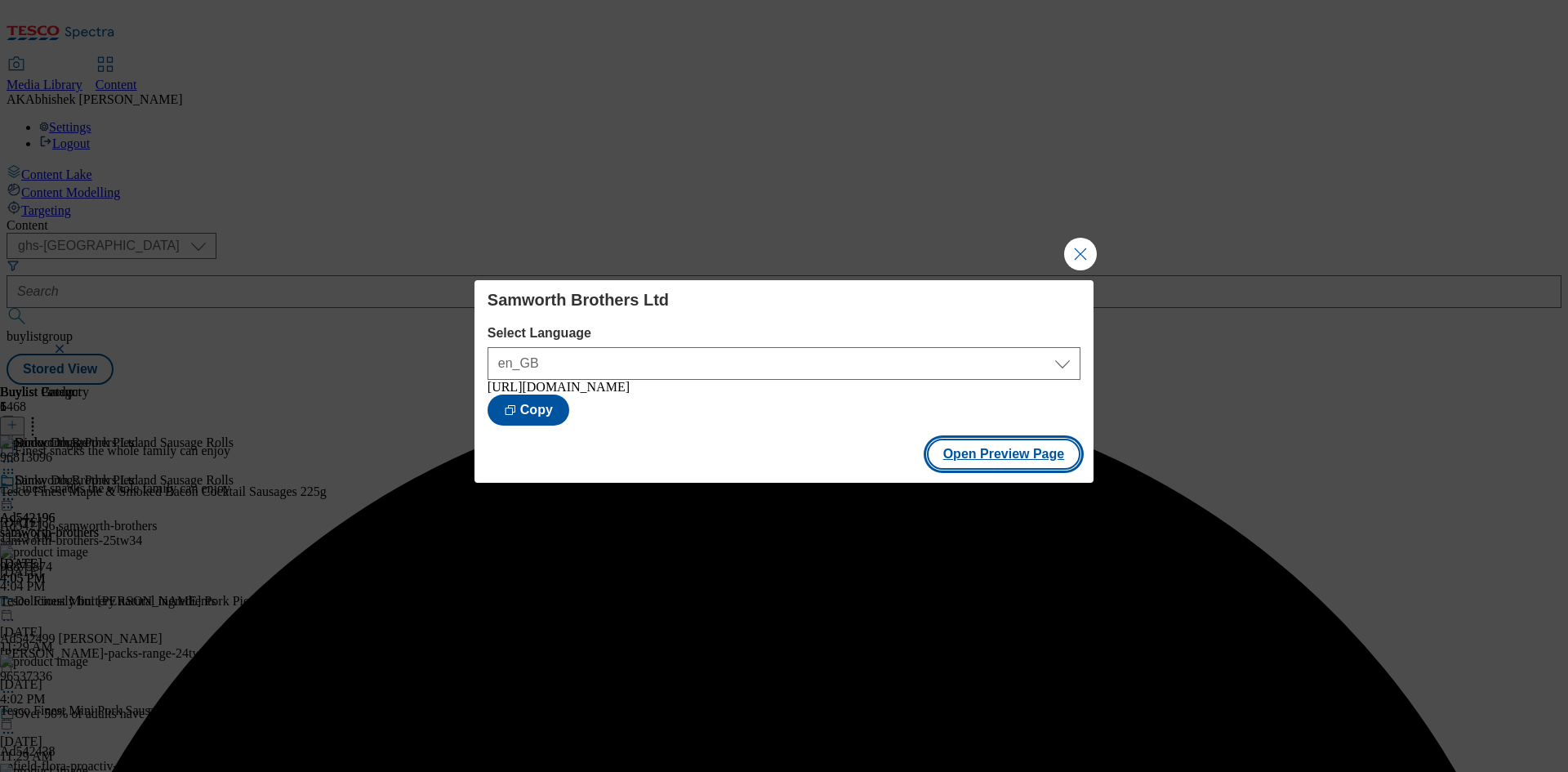
click at [1017, 454] on button "Open Preview Page" at bounding box center [1004, 453] width 155 height 31
click at [1094, 251] on button "Close Modal" at bounding box center [1080, 253] width 32 height 32
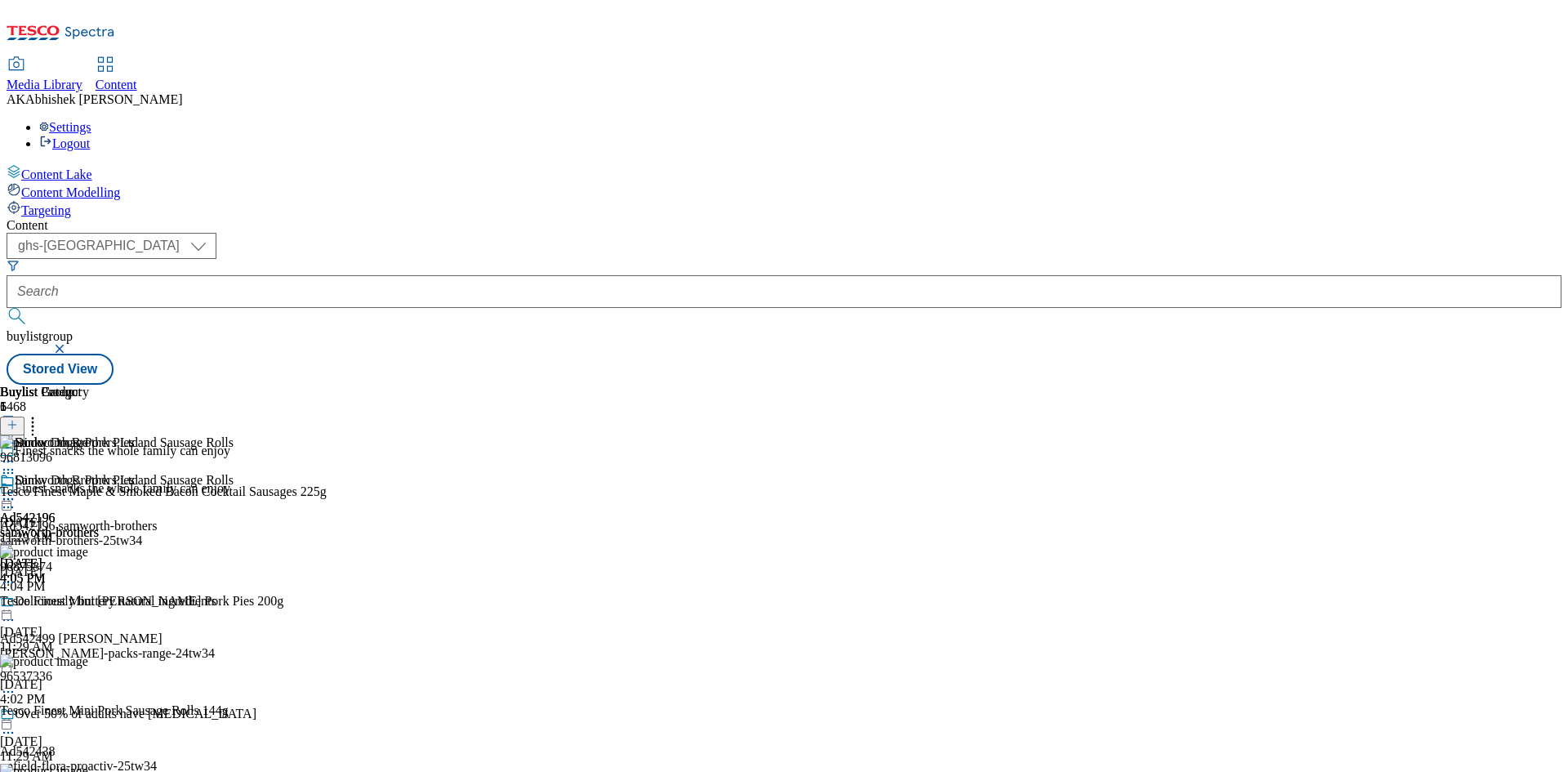
click at [17, 491] on icon at bounding box center [8, 500] width 17 height 17
click at [86, 659] on span "Publish" at bounding box center [69, 664] width 36 height 12
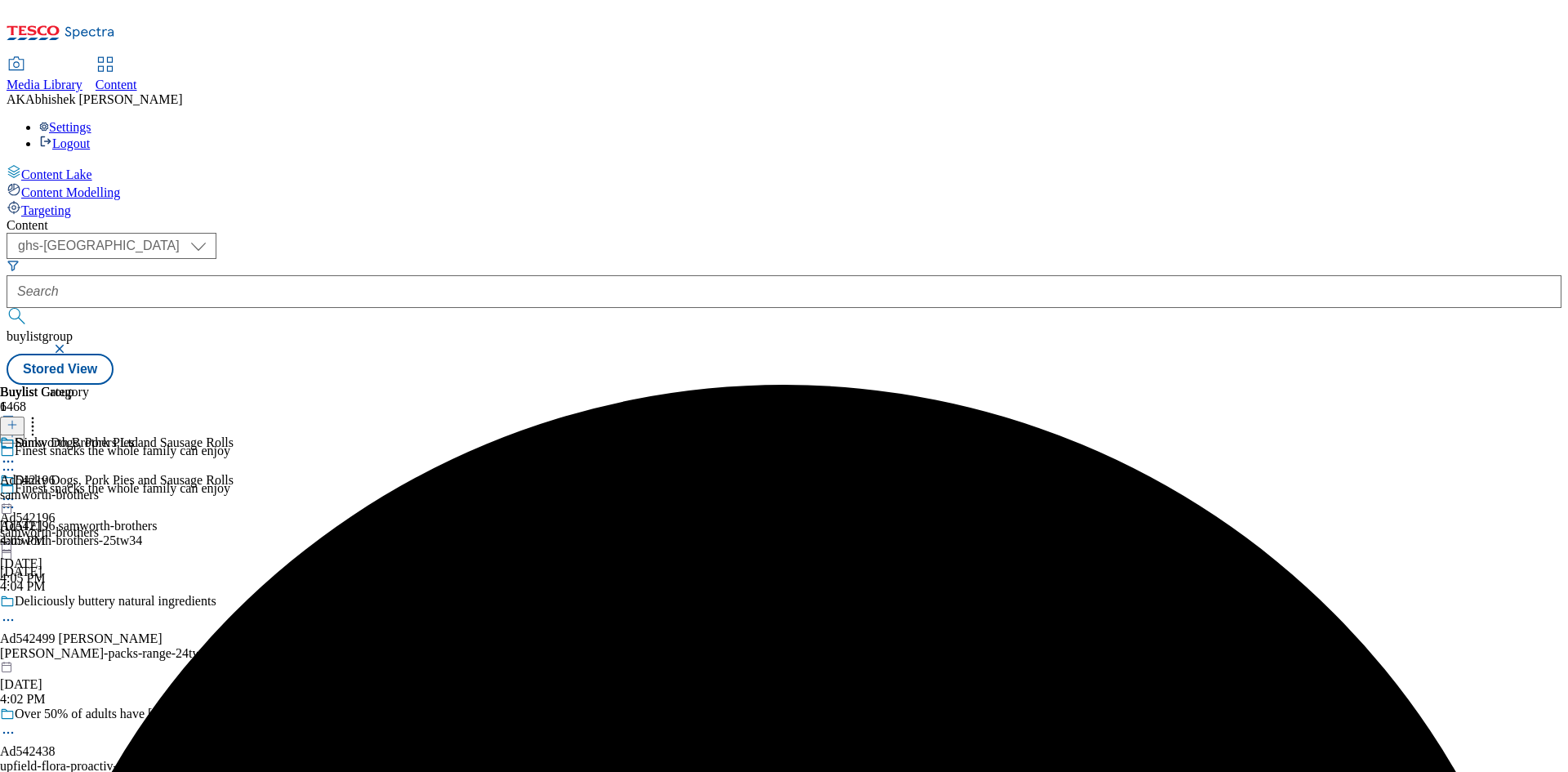
click at [352, 275] on div at bounding box center [783, 291] width 1554 height 32
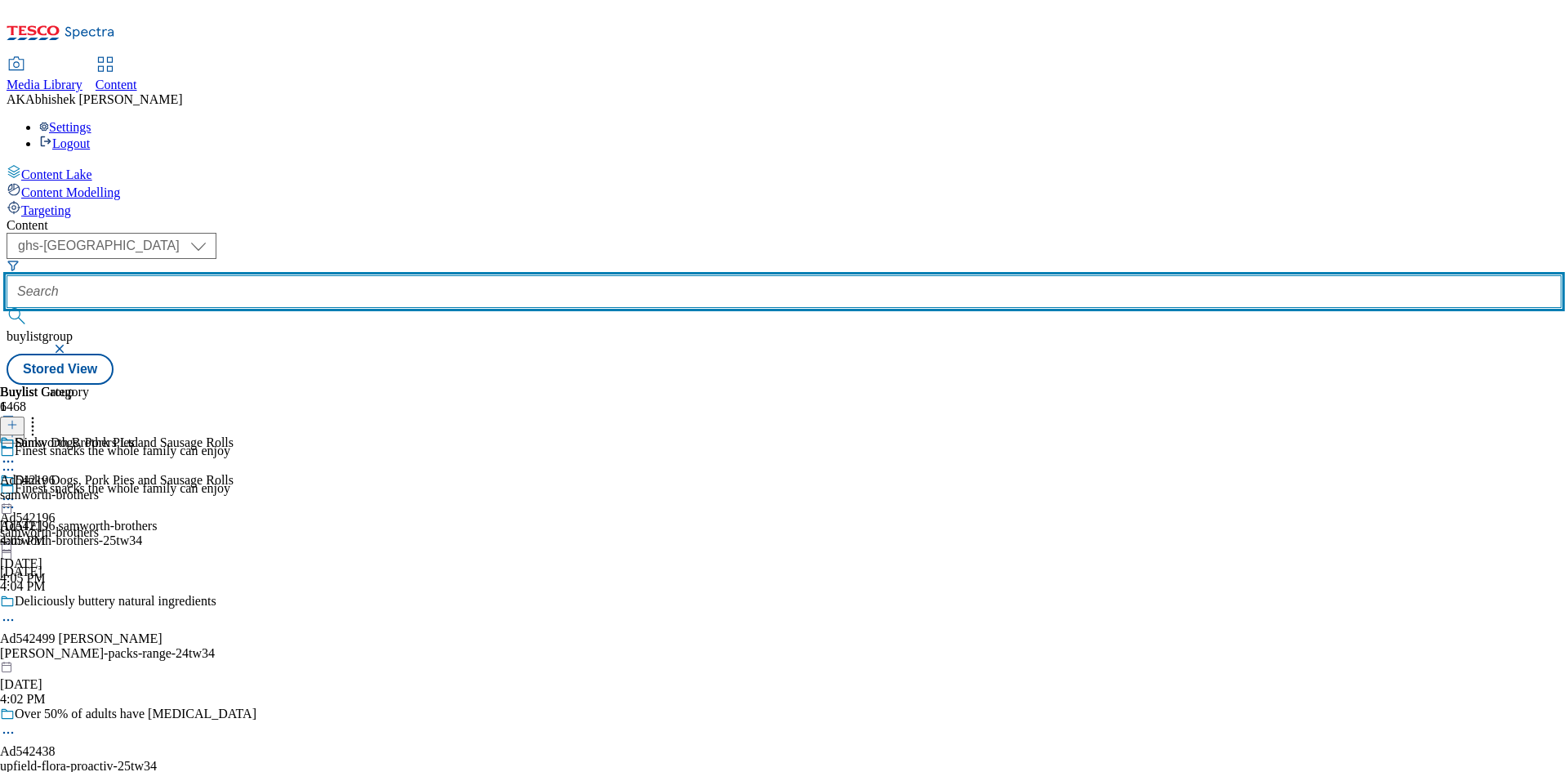
click at [409, 275] on input "text" at bounding box center [783, 291] width 1554 height 32
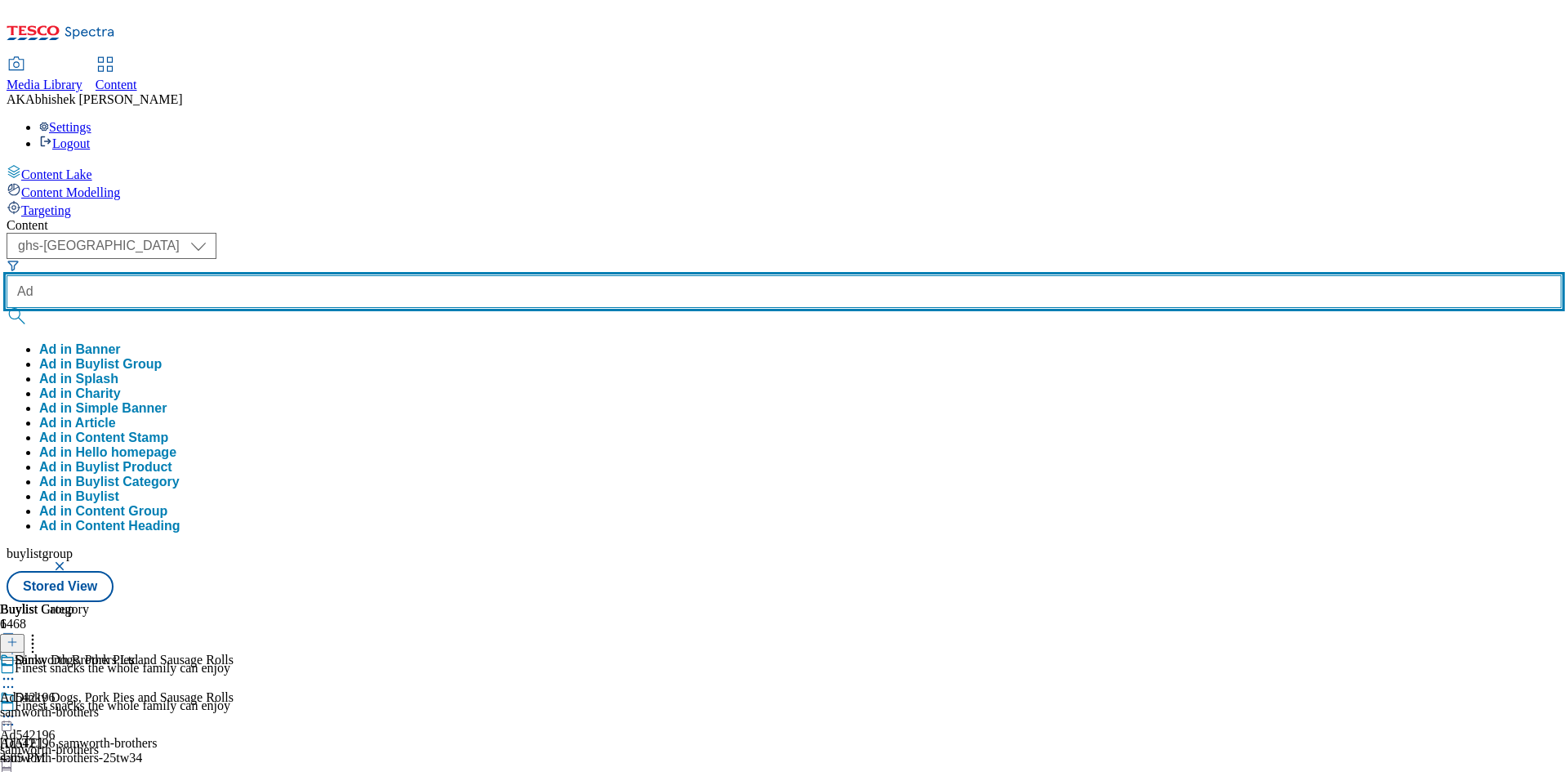
paste input "542501"
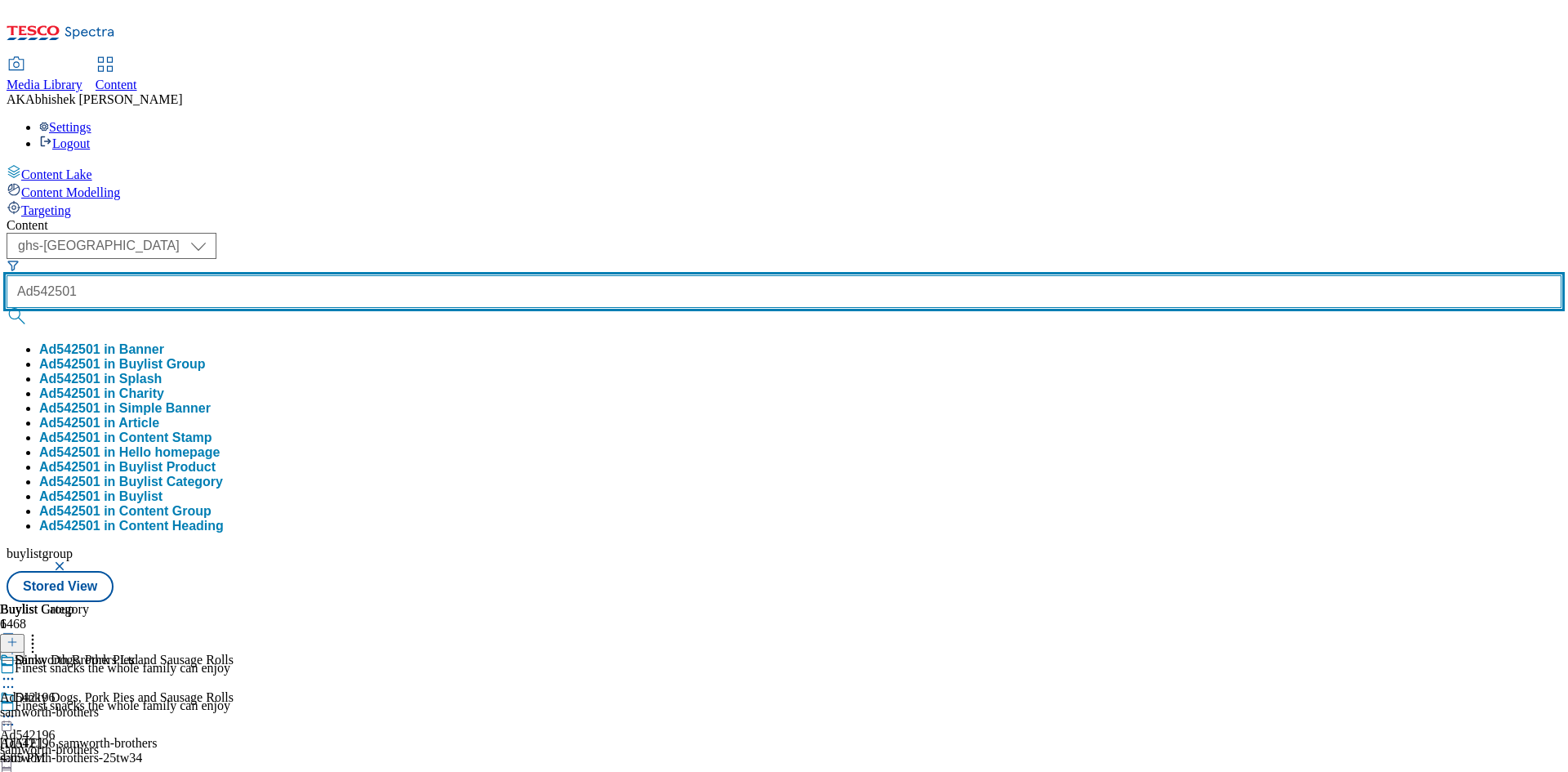
type input "Ad542501"
click at [6, 308] on button "submit" at bounding box center [18, 316] width 23 height 17
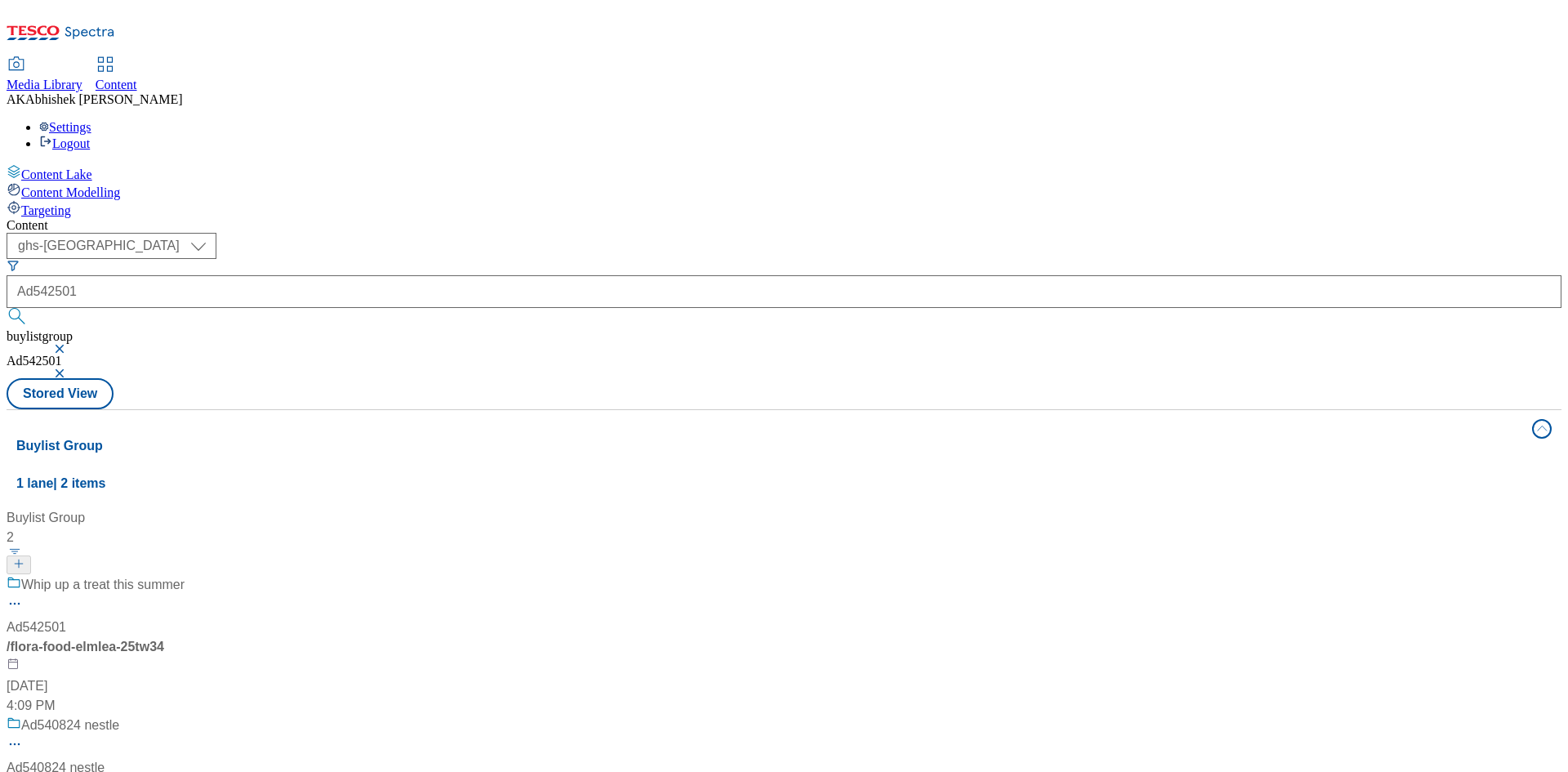
click at [778, 218] on div "Content ( optional ) ghs-roi ghs-[GEOGRAPHIC_DATA] ghs-uk Ad542501 buylistgroup…" at bounding box center [783, 669] width 1554 height 903
click at [210, 575] on div "Whip up a treat this summer Ad542501 / flora-food-elmlea-25tw34 [DATE] 4:09 PM" at bounding box center [108, 645] width 204 height 141
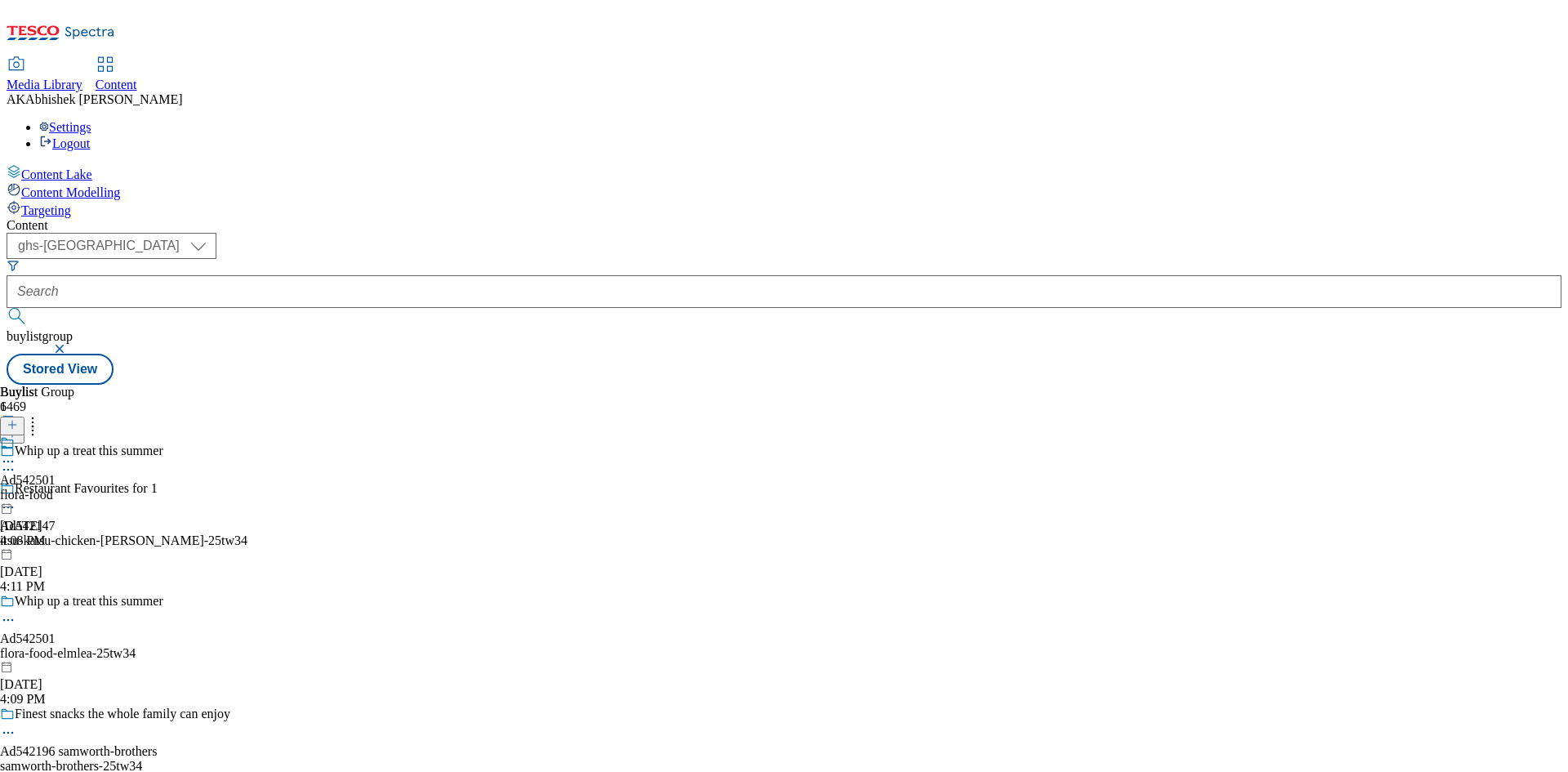
click at [17, 612] on icon at bounding box center [8, 620] width 17 height 17
click at [70, 649] on span "Edit" at bounding box center [60, 654] width 19 height 12
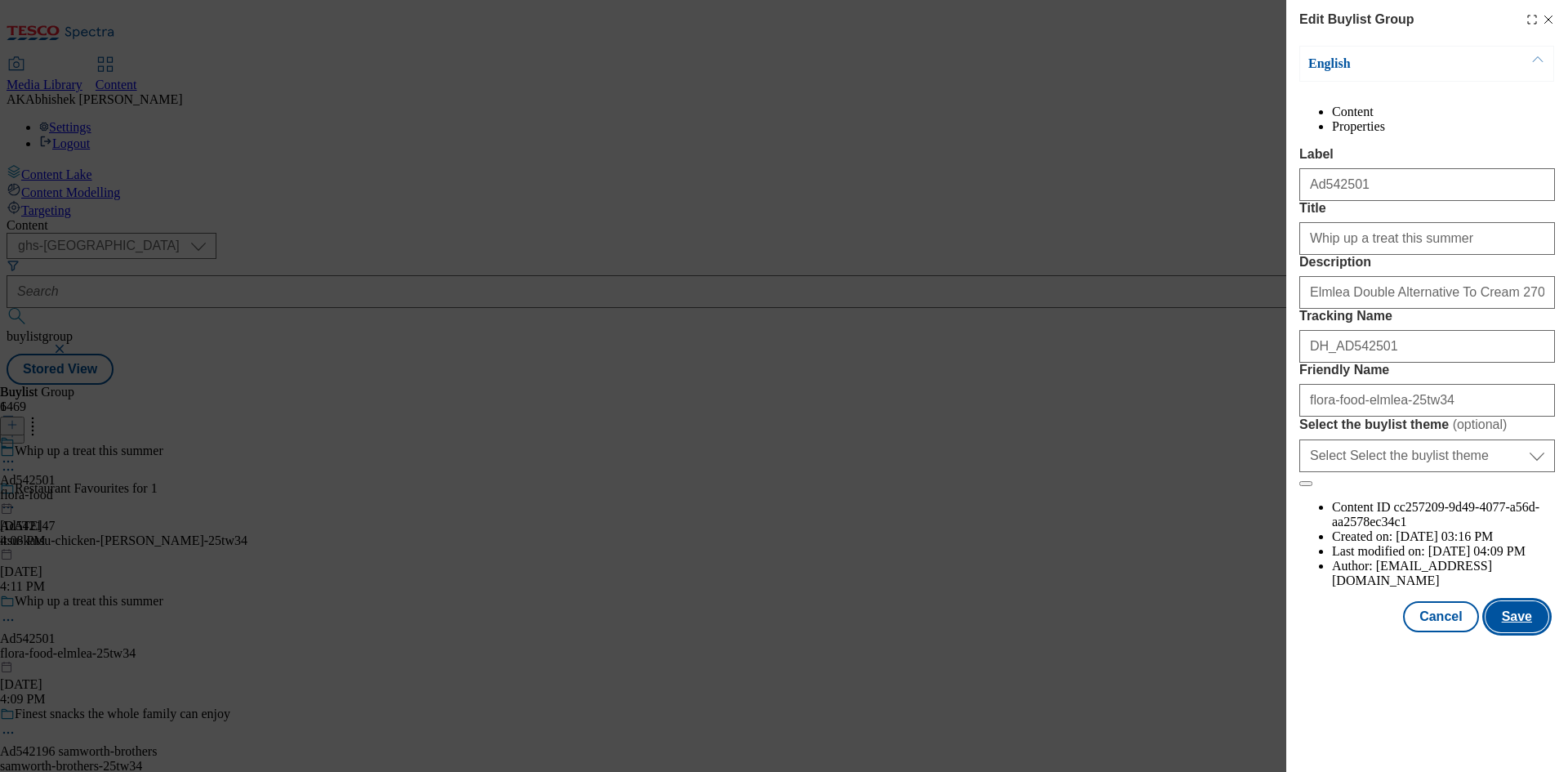
click at [1507, 632] on button "Save" at bounding box center [1517, 615] width 63 height 31
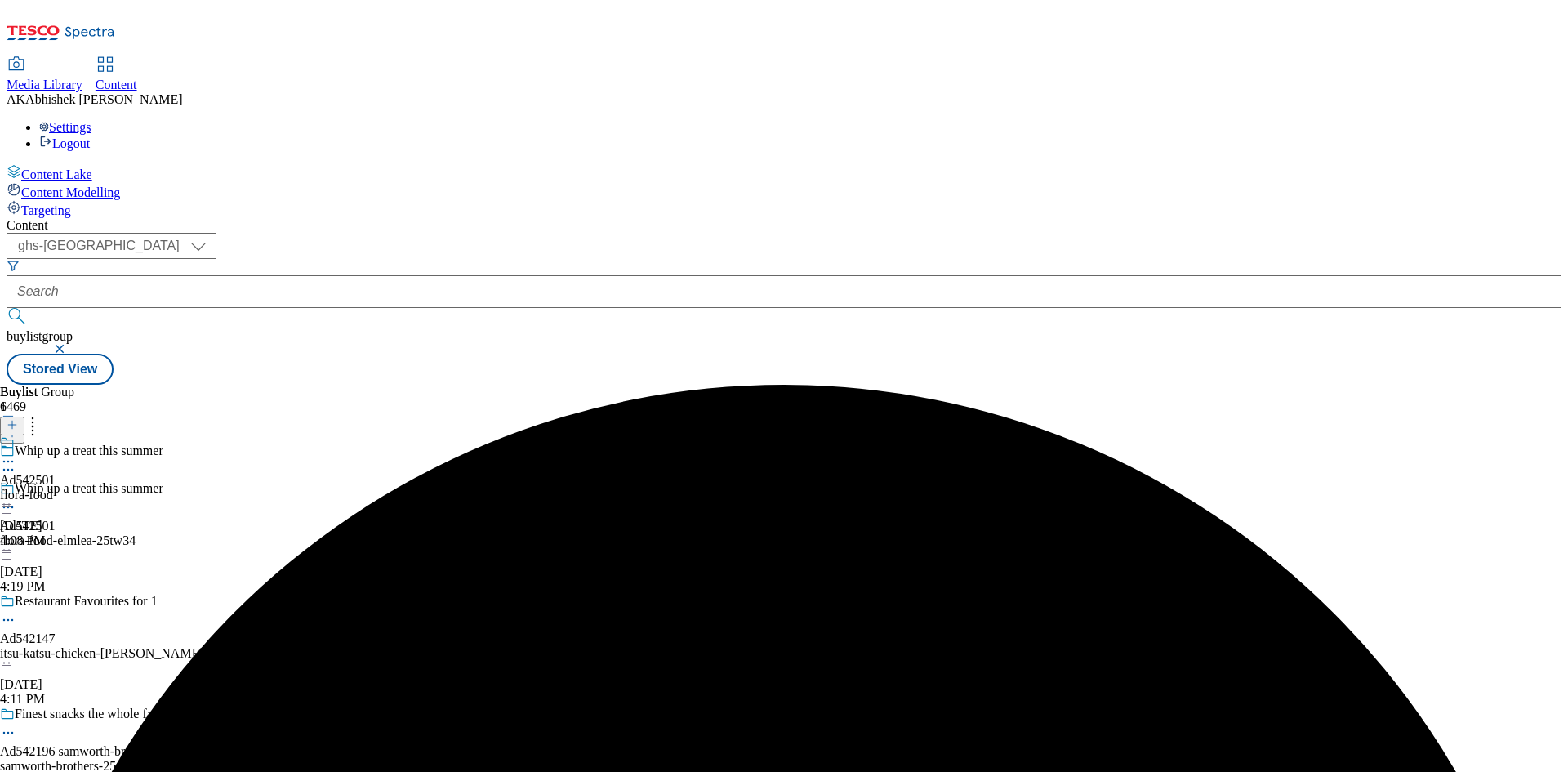
click at [17, 453] on icon at bounding box center [8, 462] width 17 height 17
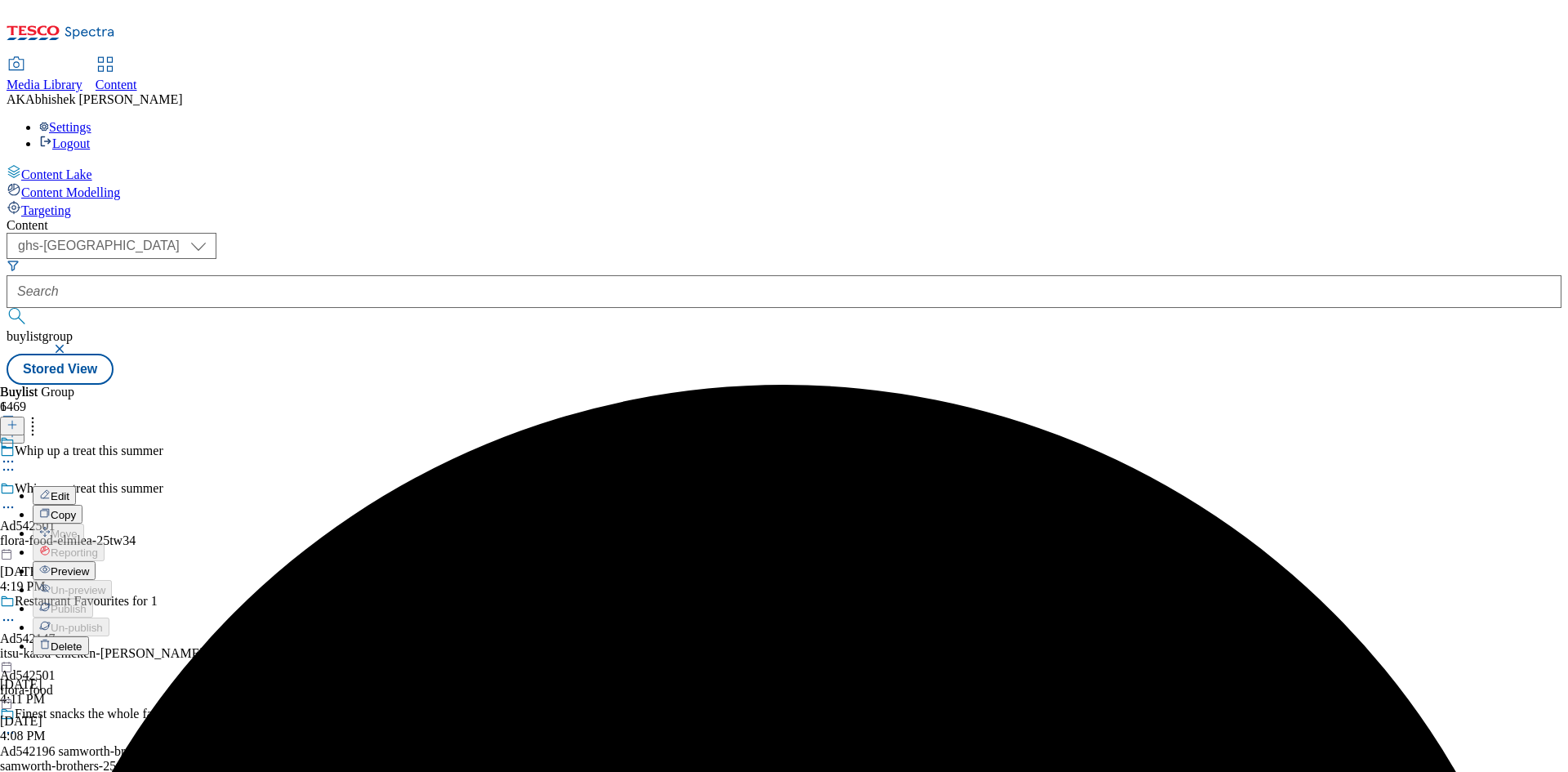
click at [70, 490] on span "Edit" at bounding box center [60, 496] width 19 height 12
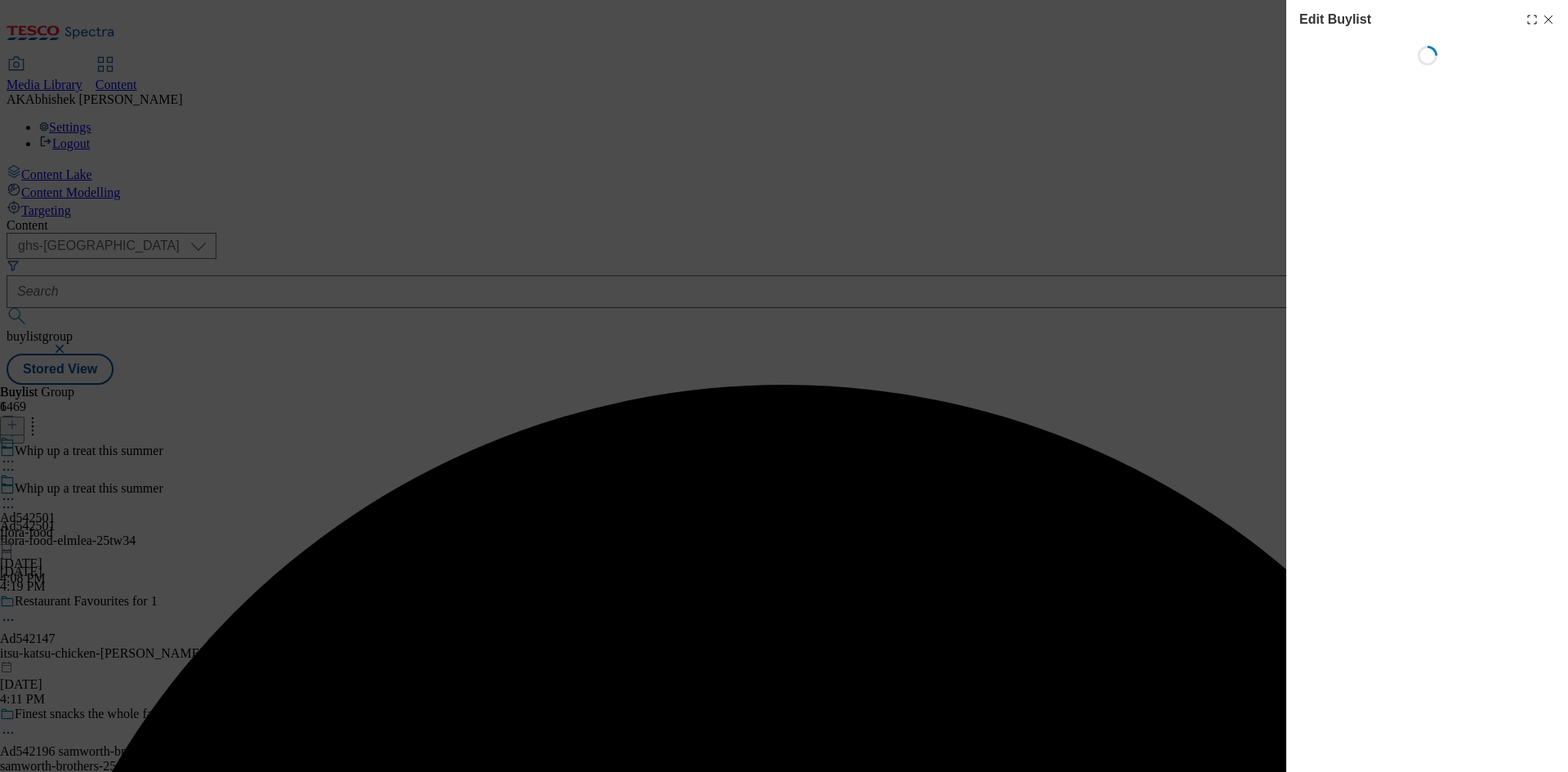
select select "tactical"
select select "supplier funded short term 1-3 weeks"
select select "dunnhumby"
select select "Banner"
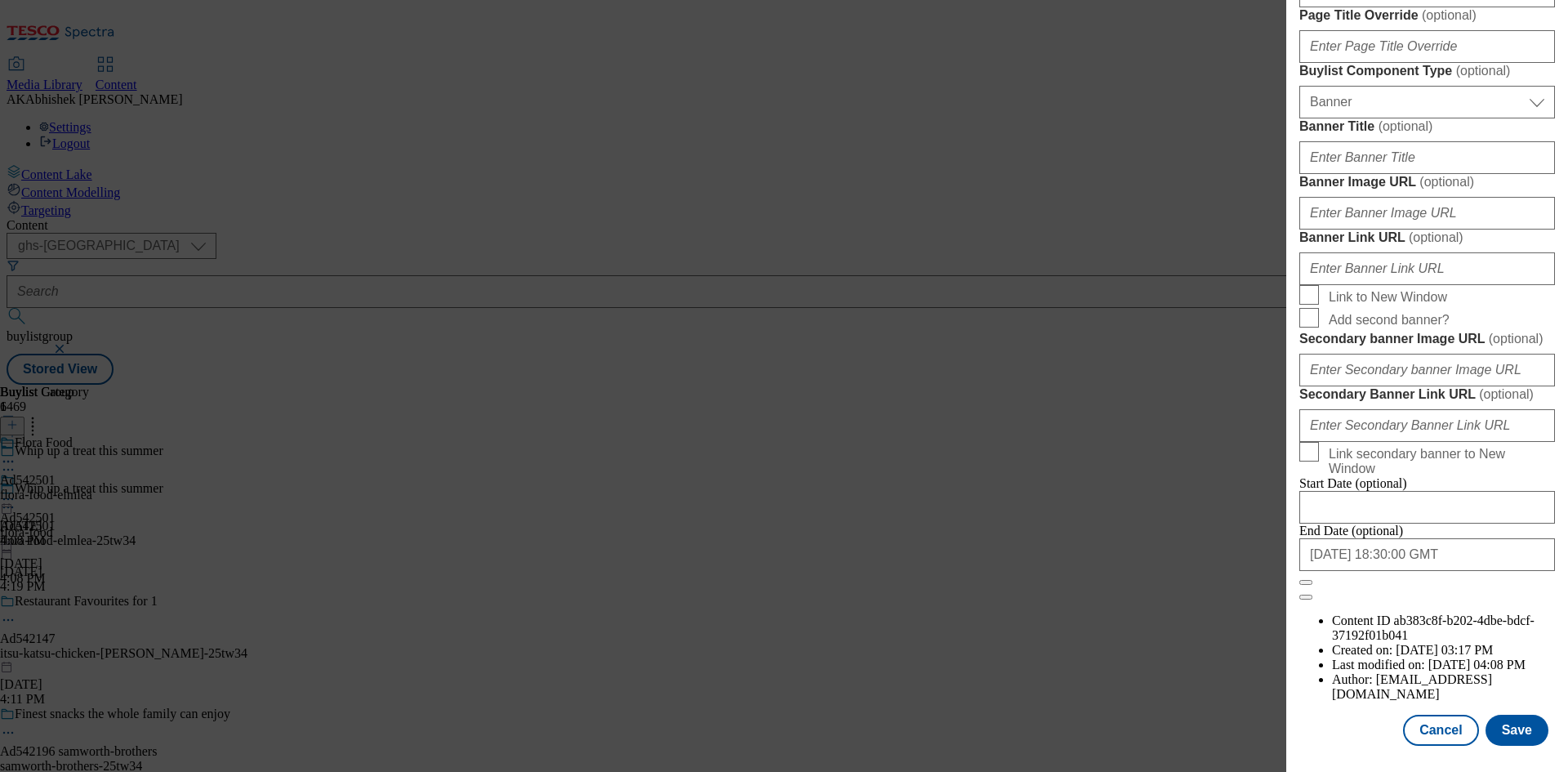
scroll to position [1603, 0]
click at [1502, 751] on div "Modal" at bounding box center [1427, 760] width 282 height 23
click at [1507, 724] on button "Save" at bounding box center [1517, 729] width 63 height 31
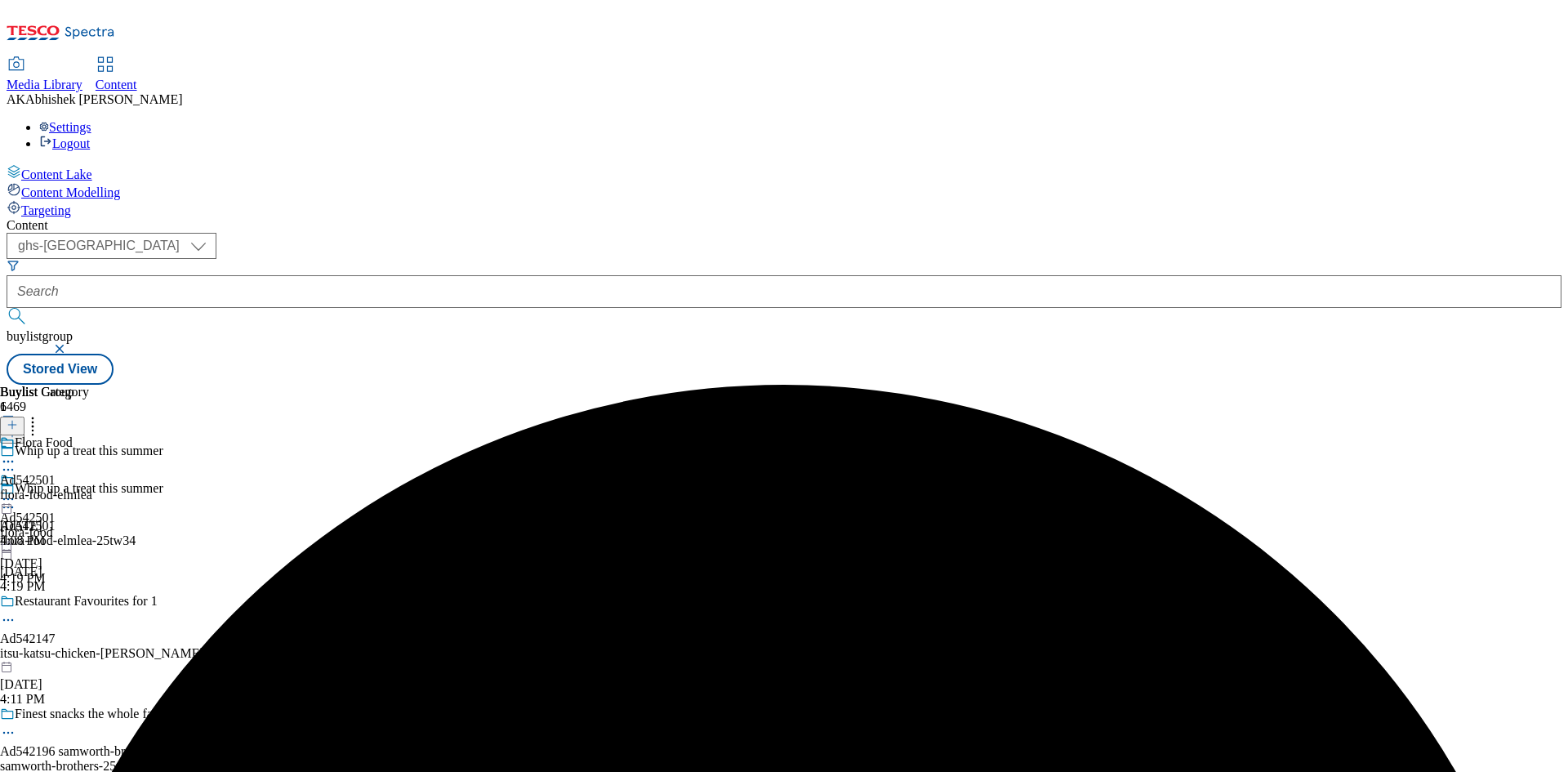
click at [93, 436] on div "Flora Food Ad542501 flora-food-elmlea [DATE] 4:08 PM" at bounding box center [46, 492] width 93 height 113
click at [10, 498] on circle at bounding box center [8, 499] width 3 height 3
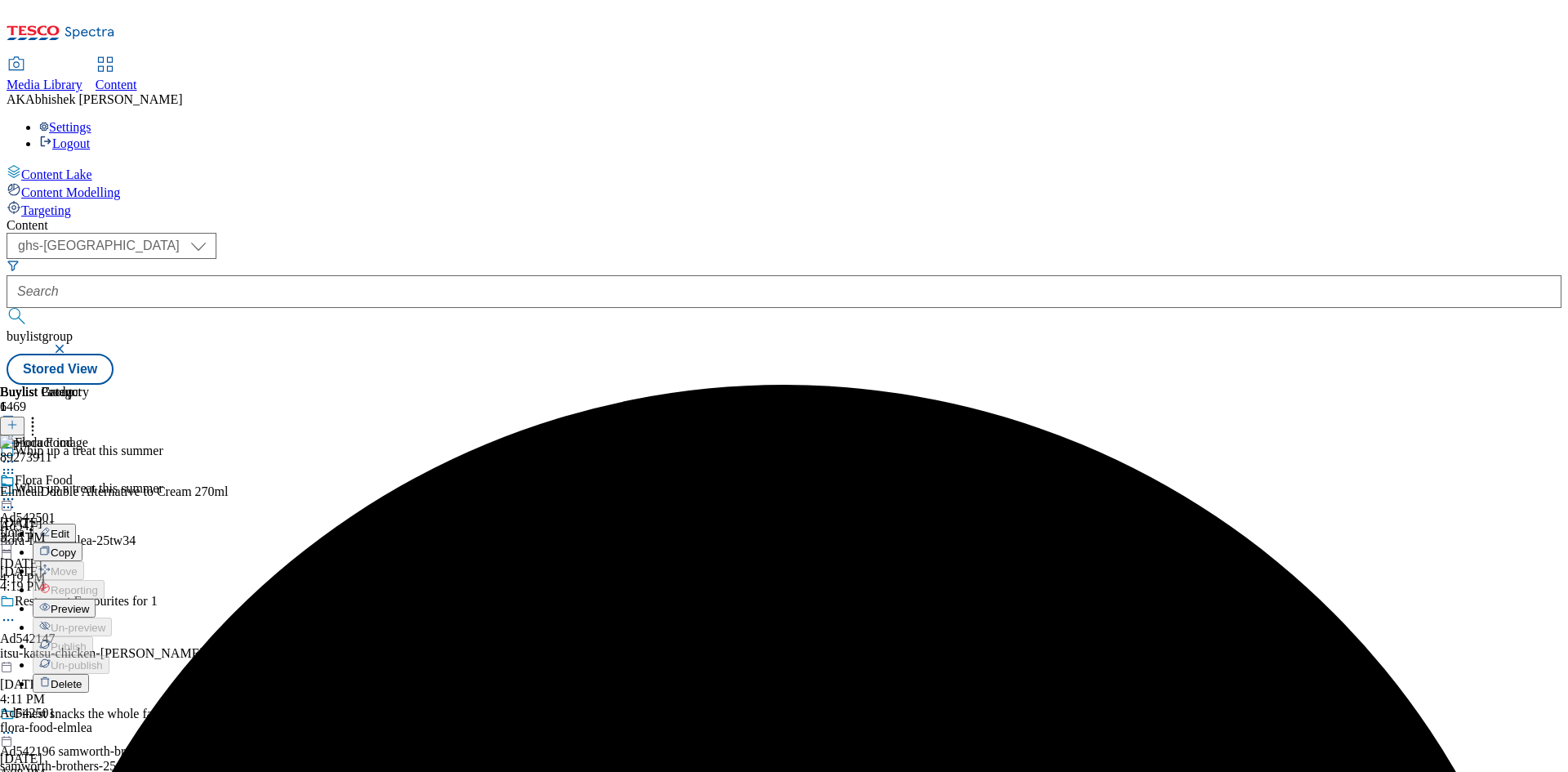
click at [70, 527] on span "Edit" at bounding box center [60, 533] width 19 height 12
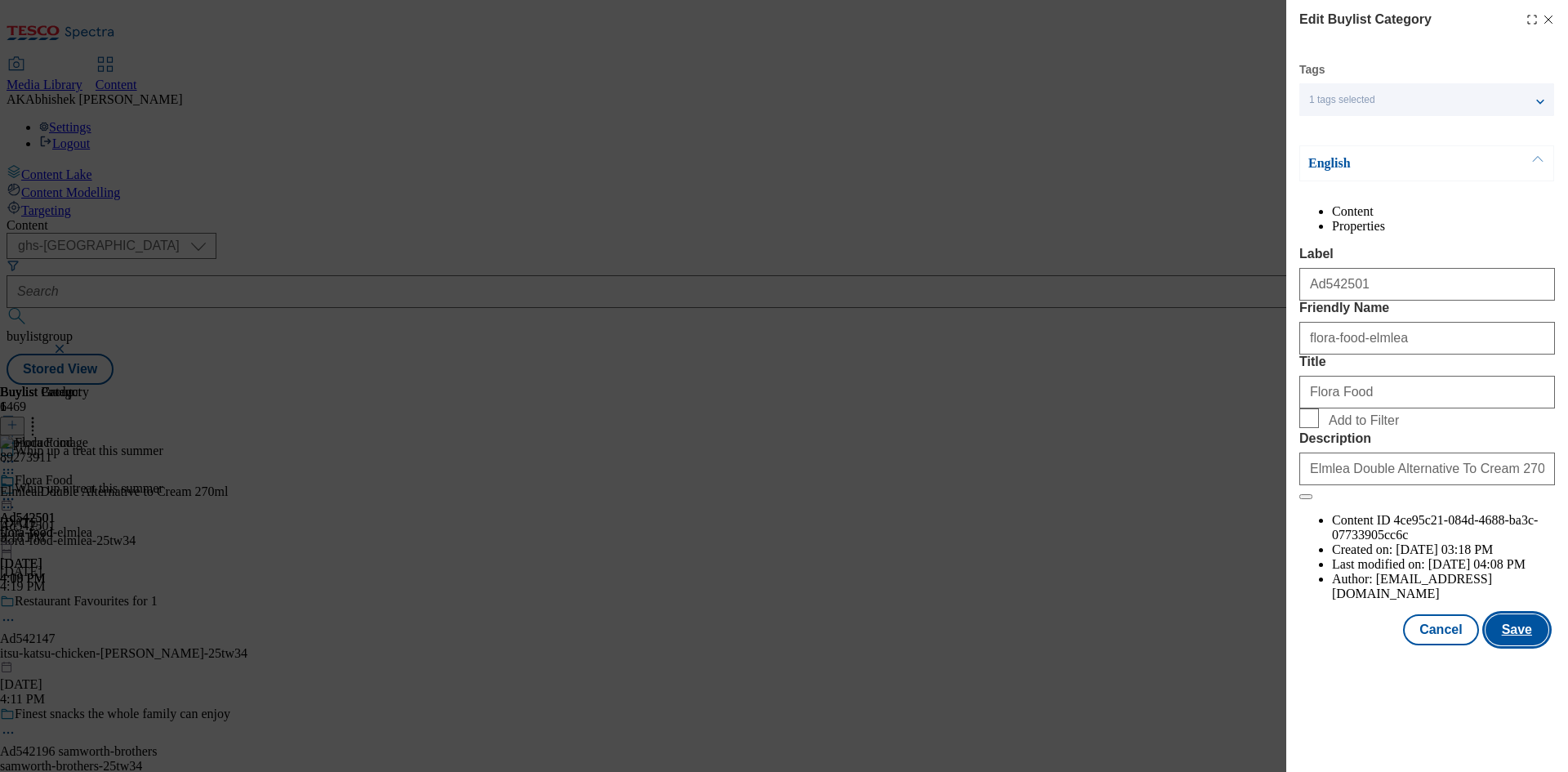
click at [1526, 645] on button "Save" at bounding box center [1517, 629] width 63 height 31
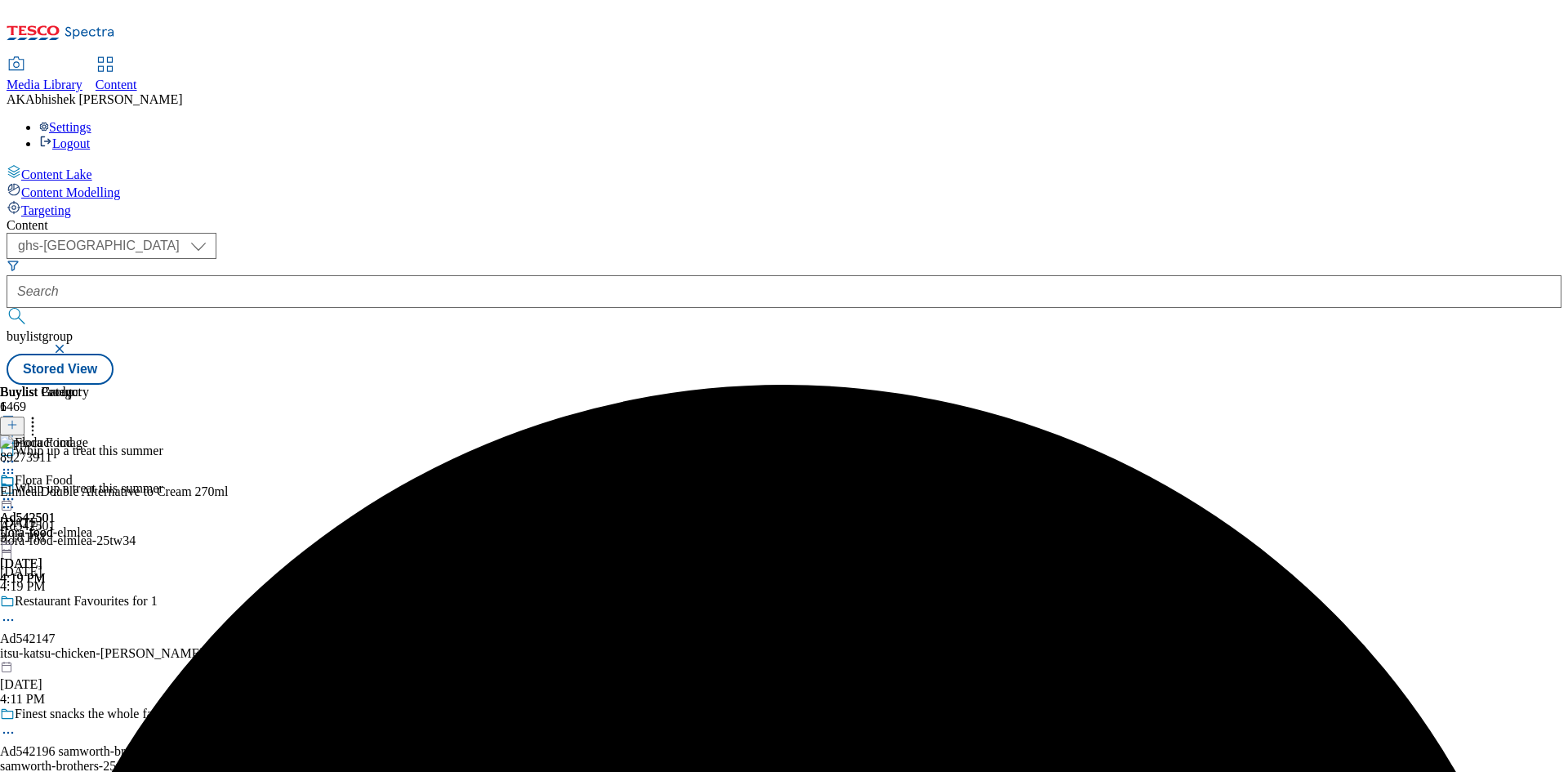
click at [93, 473] on div "Flora Food" at bounding box center [46, 491] width 93 height 38
click at [10, 498] on circle at bounding box center [8, 499] width 3 height 3
click at [89, 602] on span "Preview" at bounding box center [70, 608] width 38 height 12
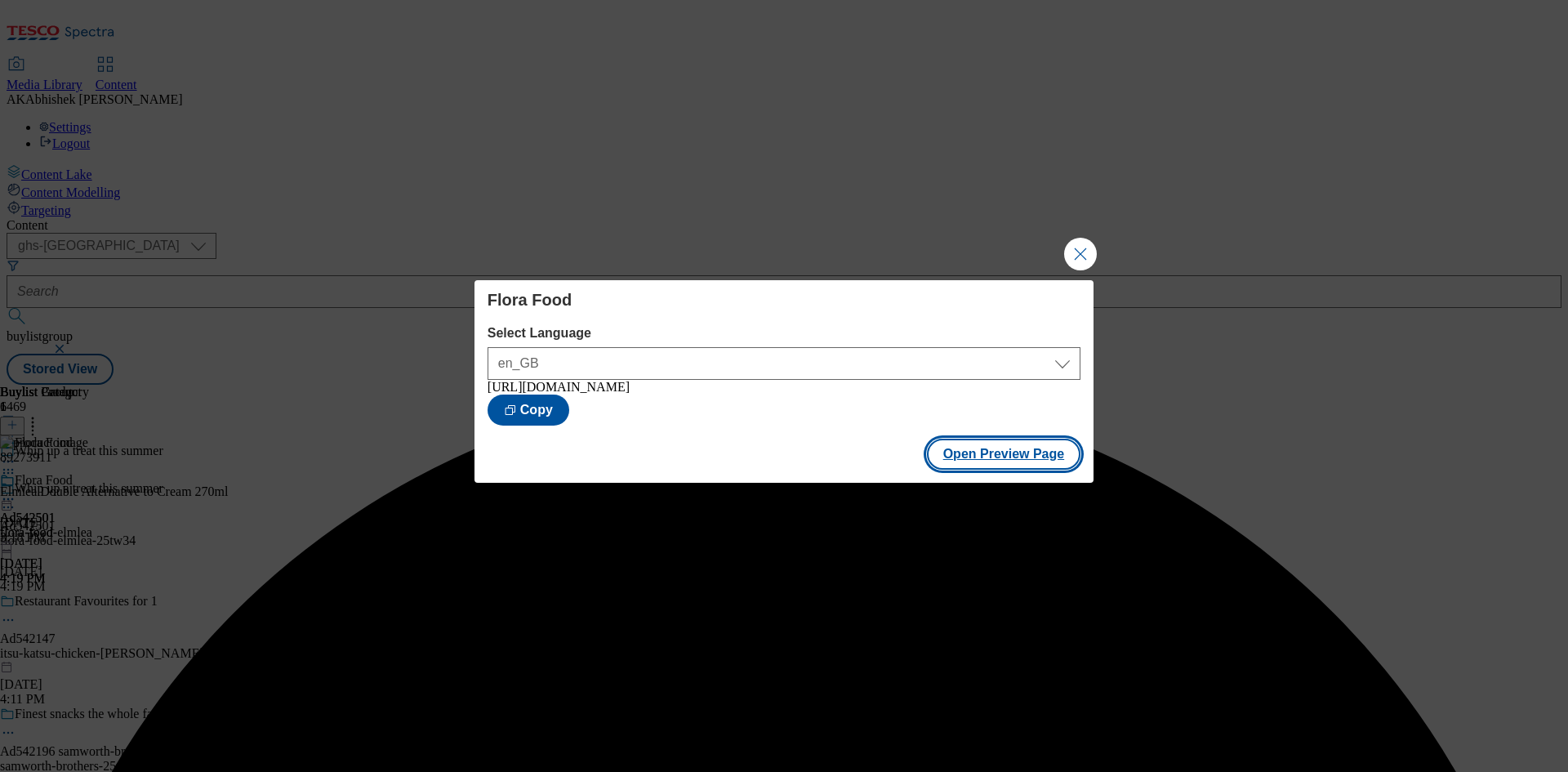
click at [1013, 456] on button "Open Preview Page" at bounding box center [1004, 453] width 155 height 31
click at [1075, 255] on button "Close Modal" at bounding box center [1080, 253] width 32 height 32
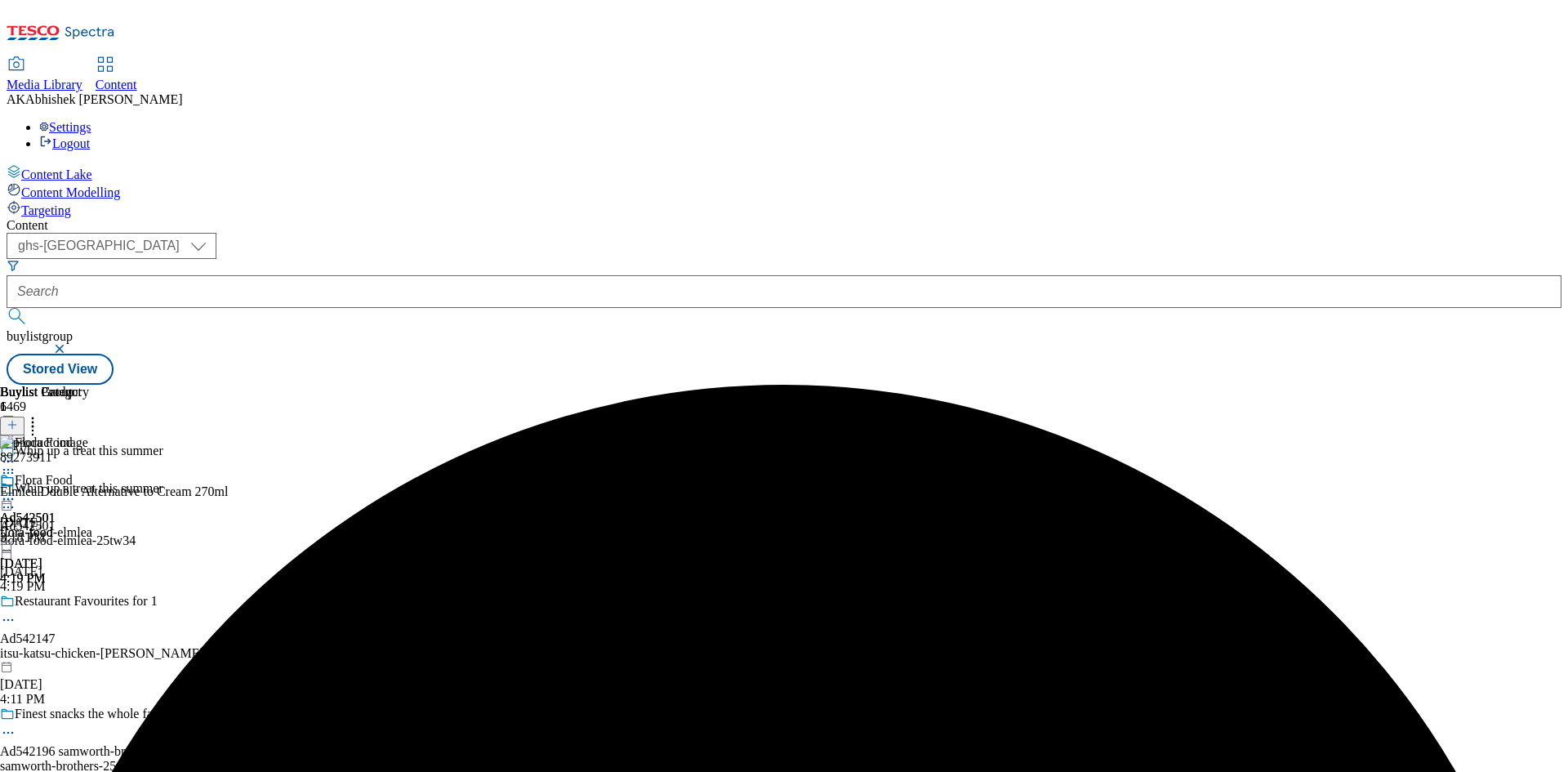
click at [17, 491] on icon at bounding box center [8, 500] width 17 height 17
click at [86, 659] on span "Publish" at bounding box center [69, 664] width 36 height 12
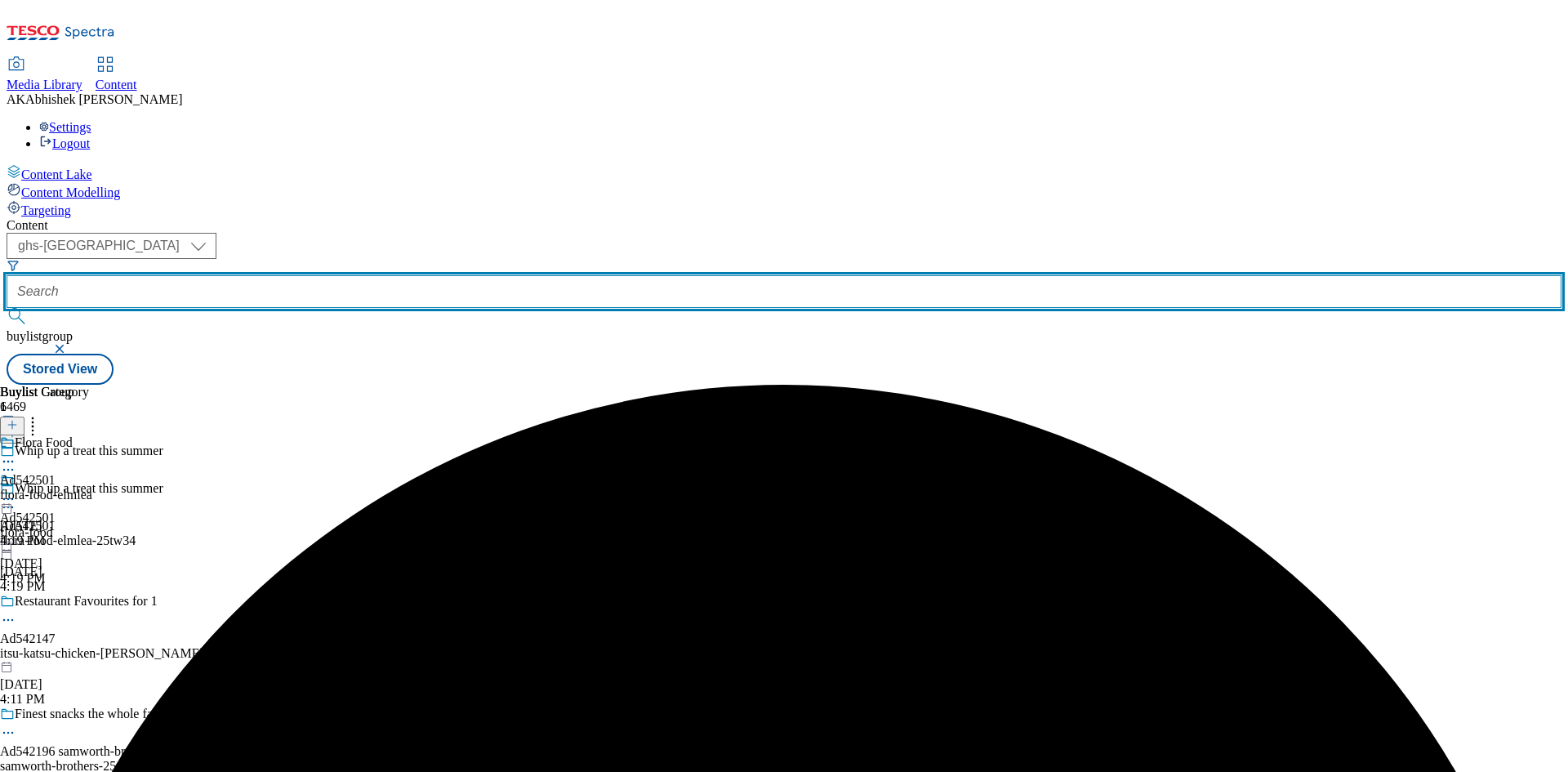
click at [377, 275] on input "text" at bounding box center [783, 291] width 1554 height 32
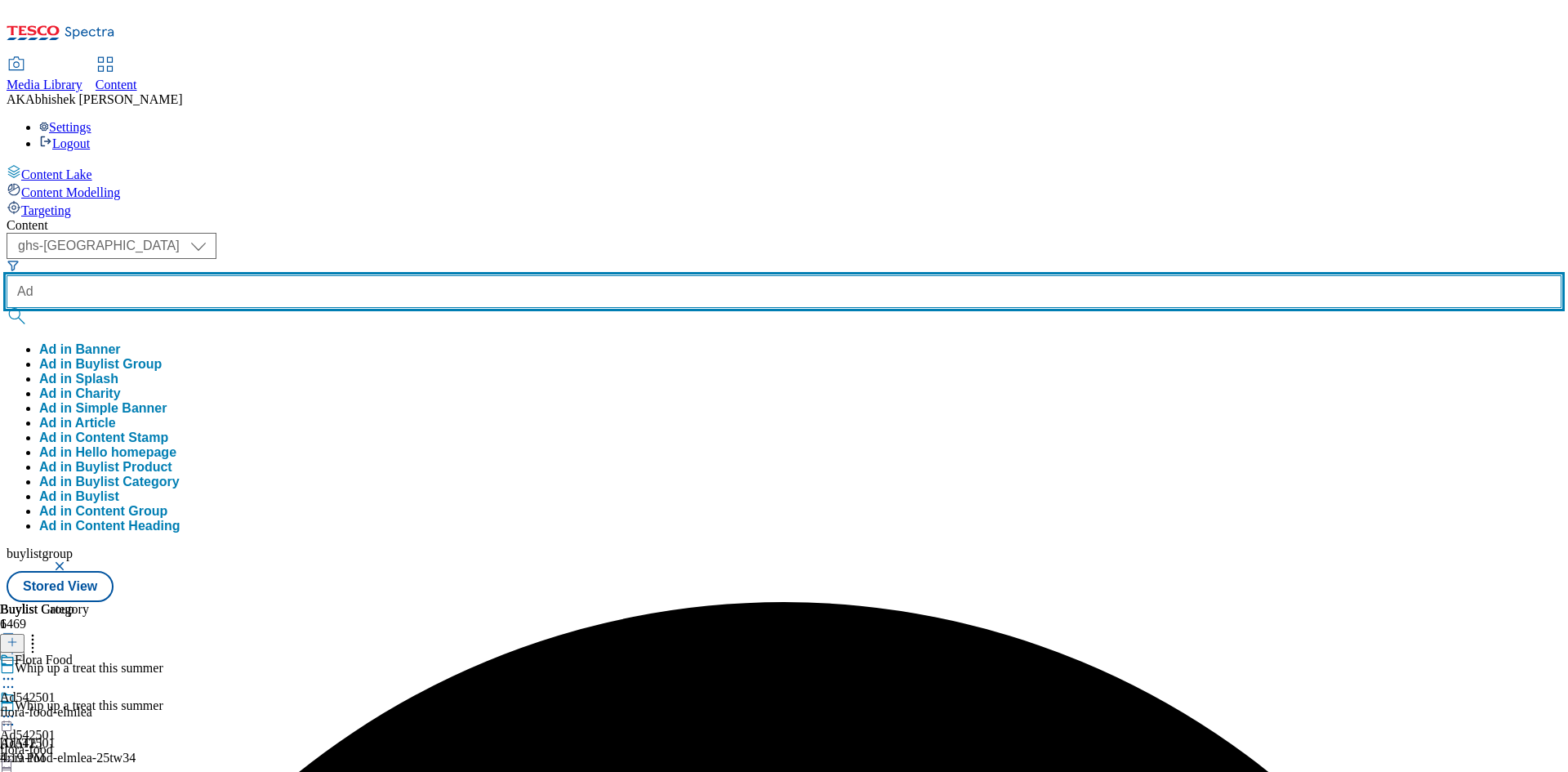
paste input "542438"
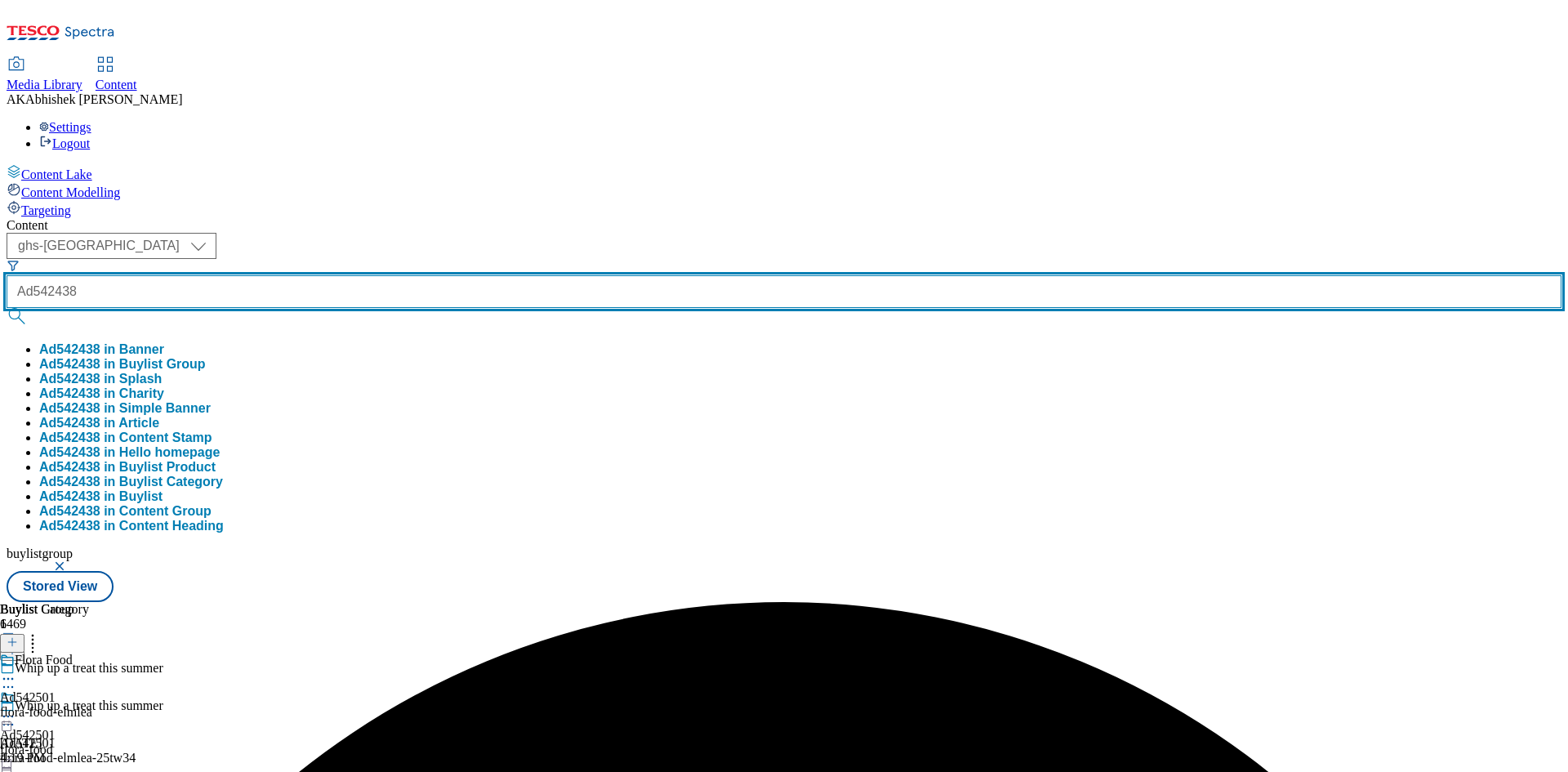
type input "Ad542438"
click at [6, 308] on button "submit" at bounding box center [18, 316] width 23 height 17
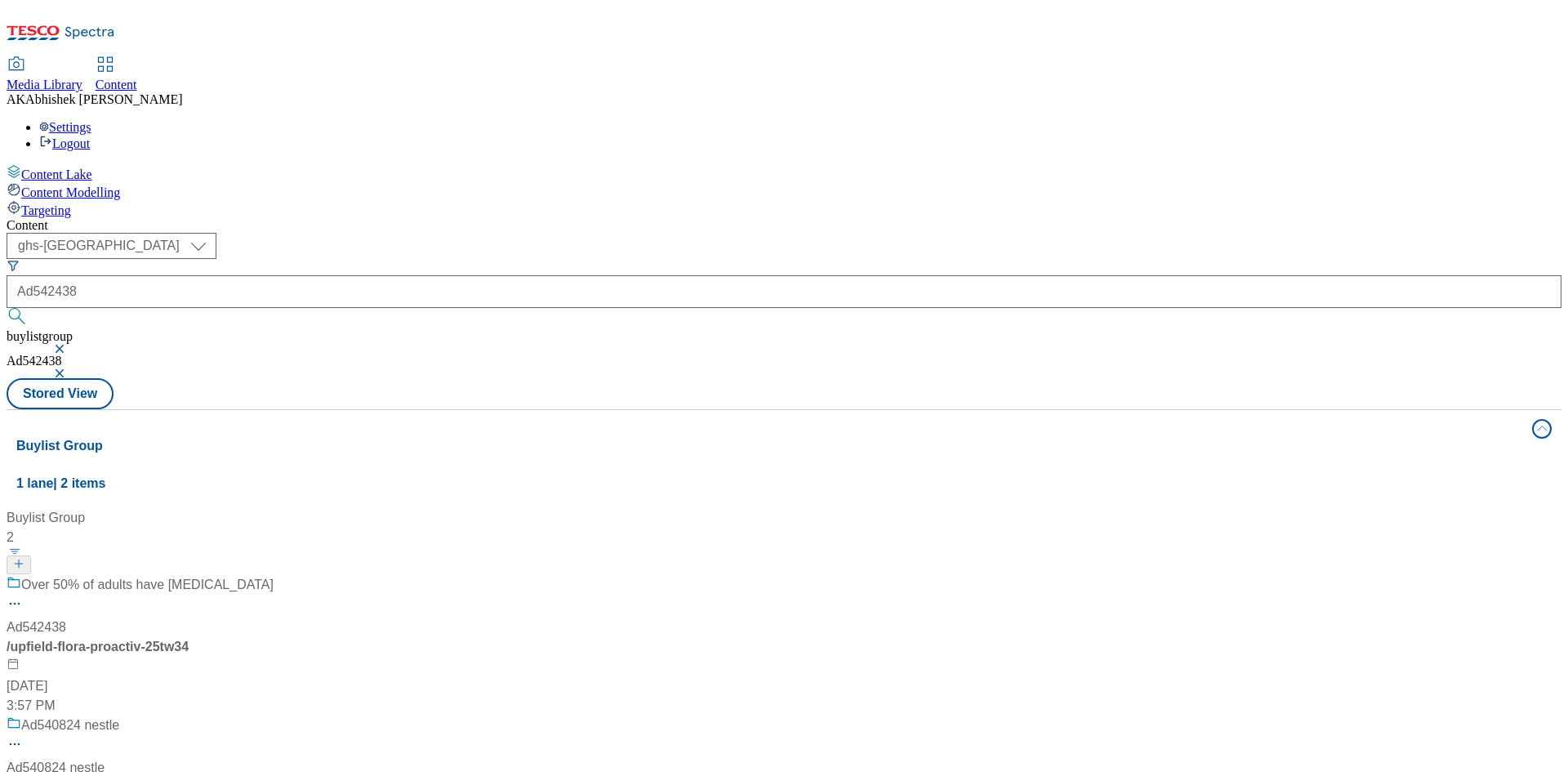
click at [273, 575] on div "Over 50% of adults have [MEDICAL_DATA] Ad542438 / upfield-flora-proactiv-25tw34…" at bounding box center [140, 645] width 267 height 141
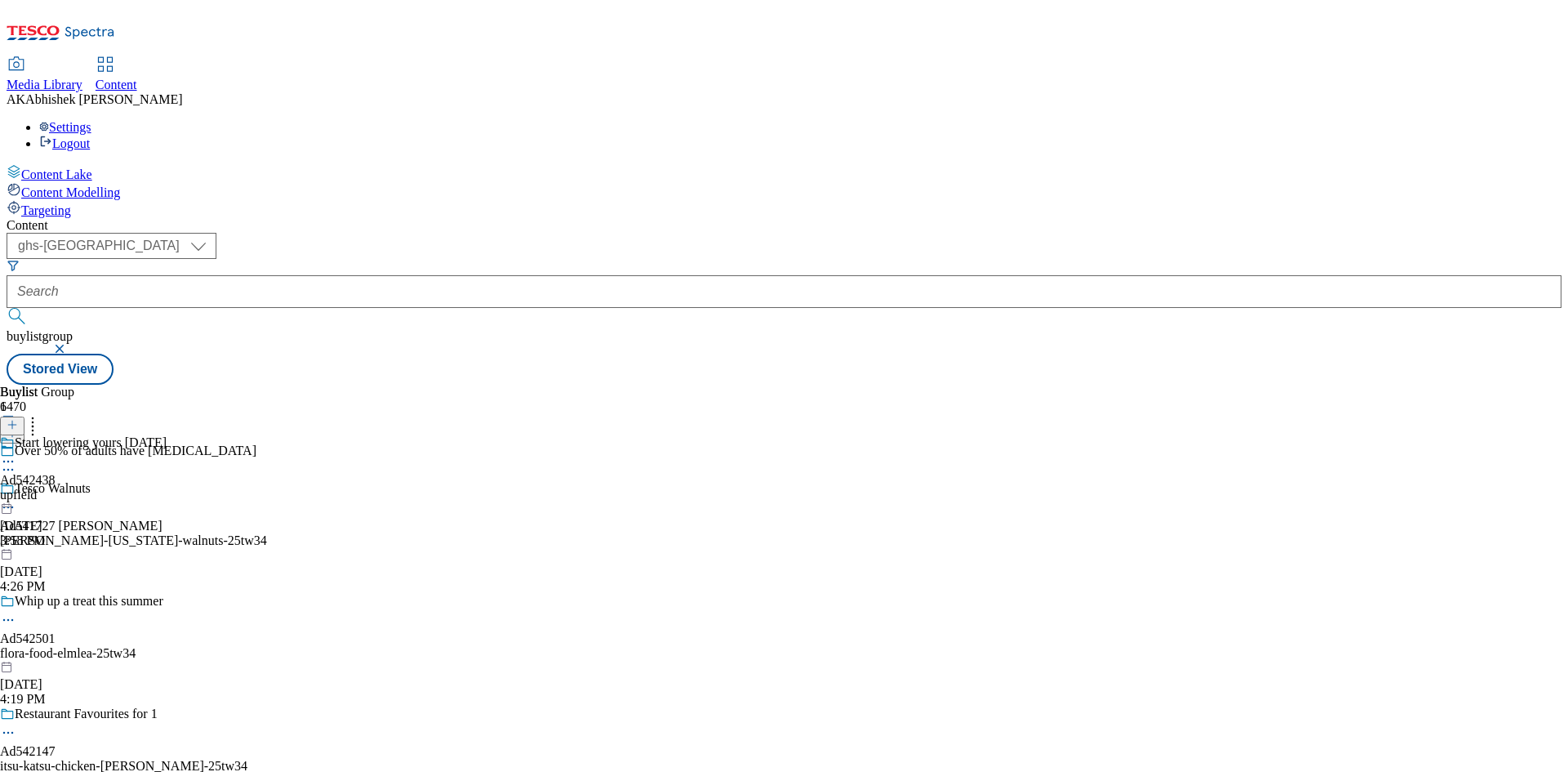
click at [17, 462] on icon at bounding box center [8, 470] width 17 height 17
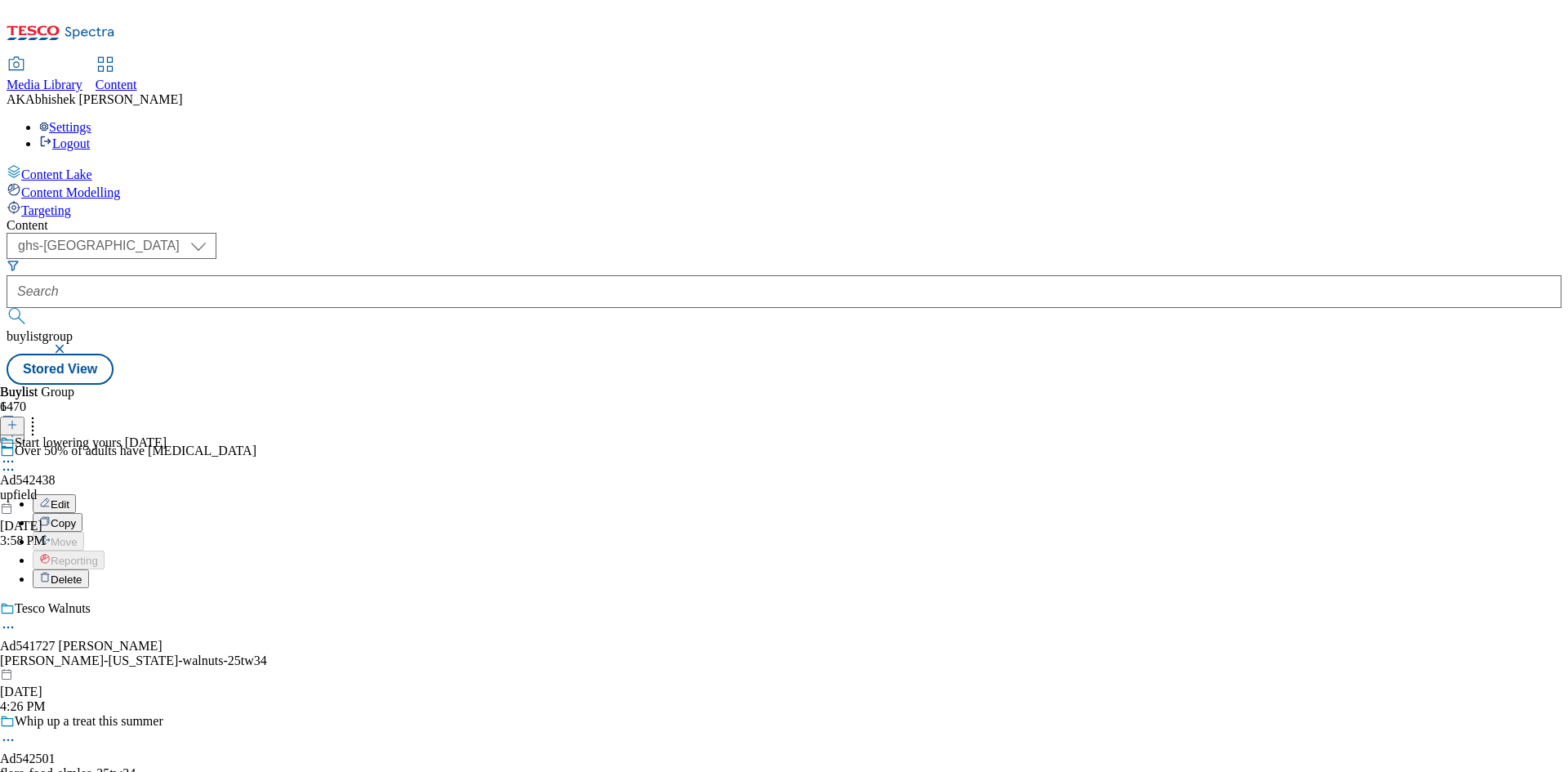
click at [70, 498] on span "Edit" at bounding box center [60, 503] width 19 height 12
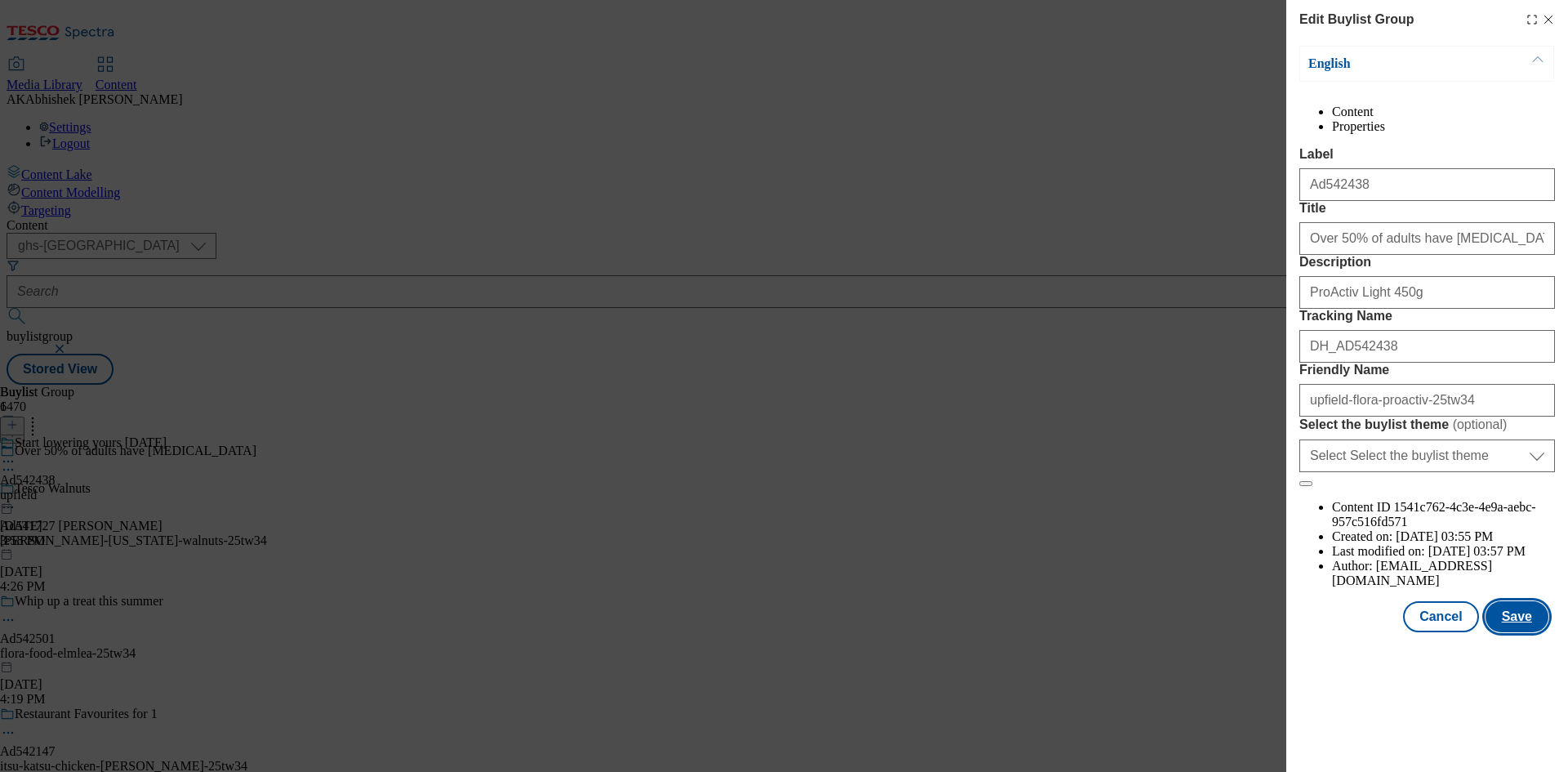
click at [1520, 632] on button "Save" at bounding box center [1517, 615] width 63 height 31
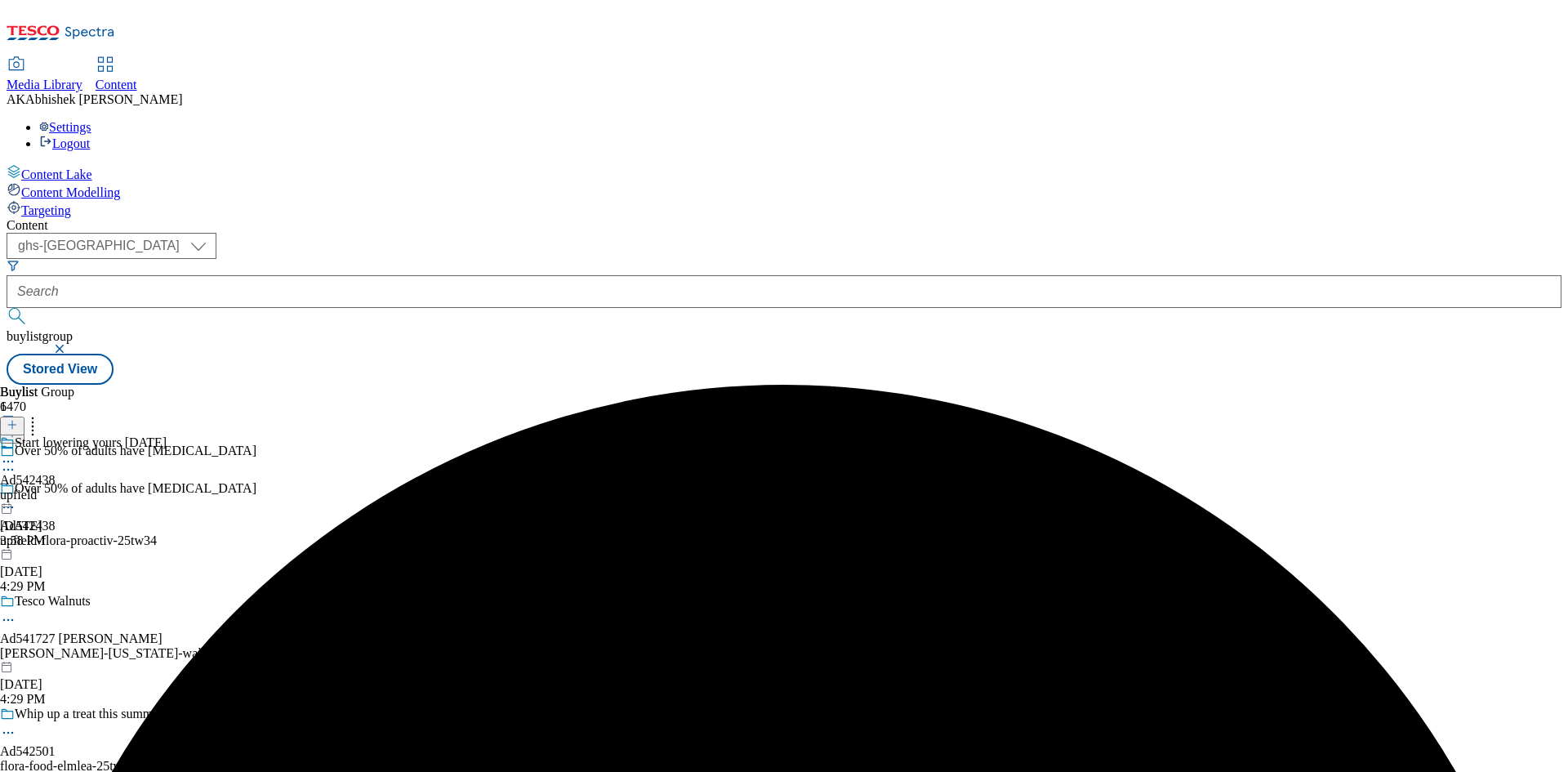
click at [17, 453] on icon at bounding box center [8, 462] width 17 height 17
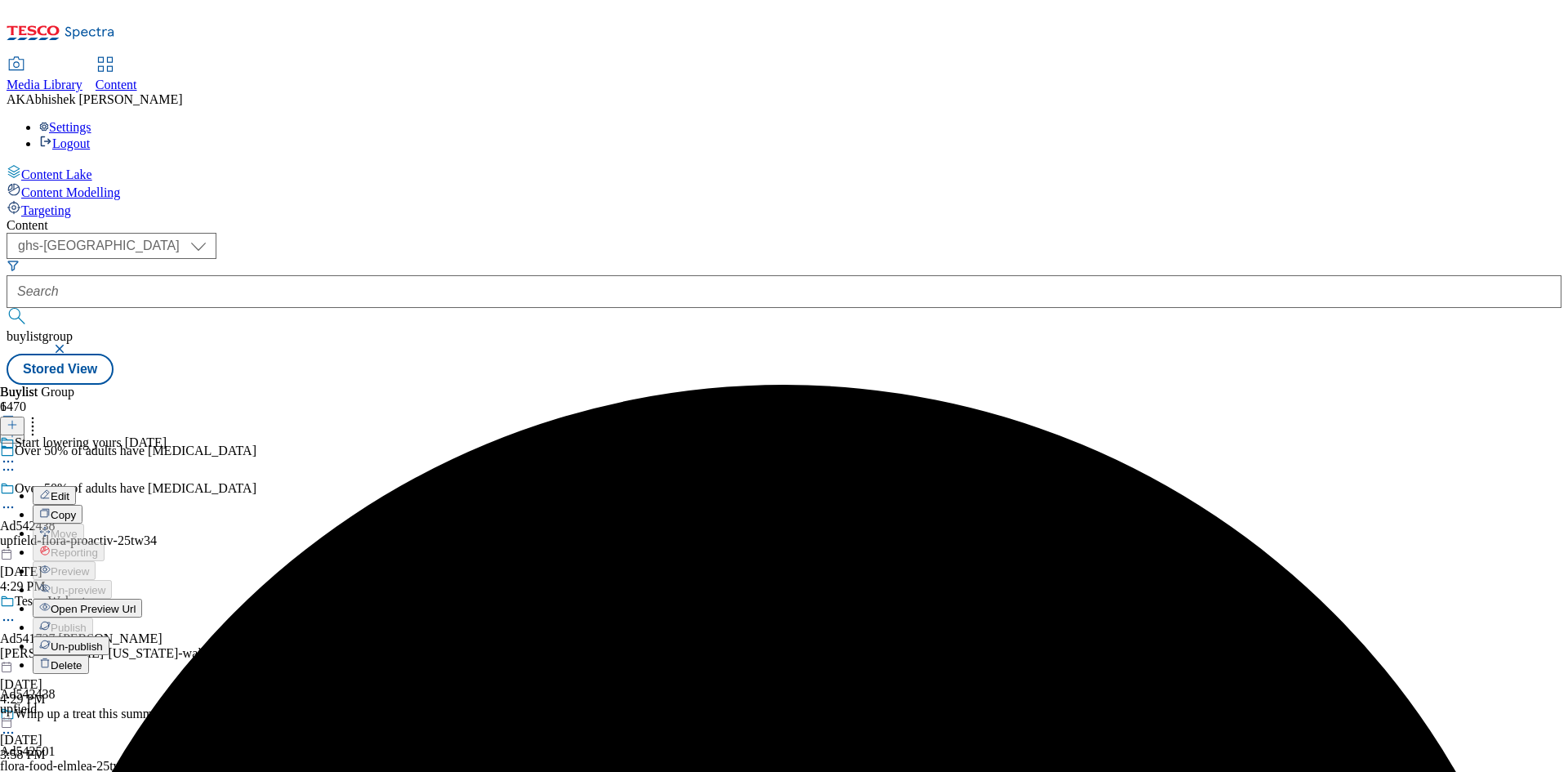
click at [70, 490] on span "Edit" at bounding box center [60, 496] width 19 height 12
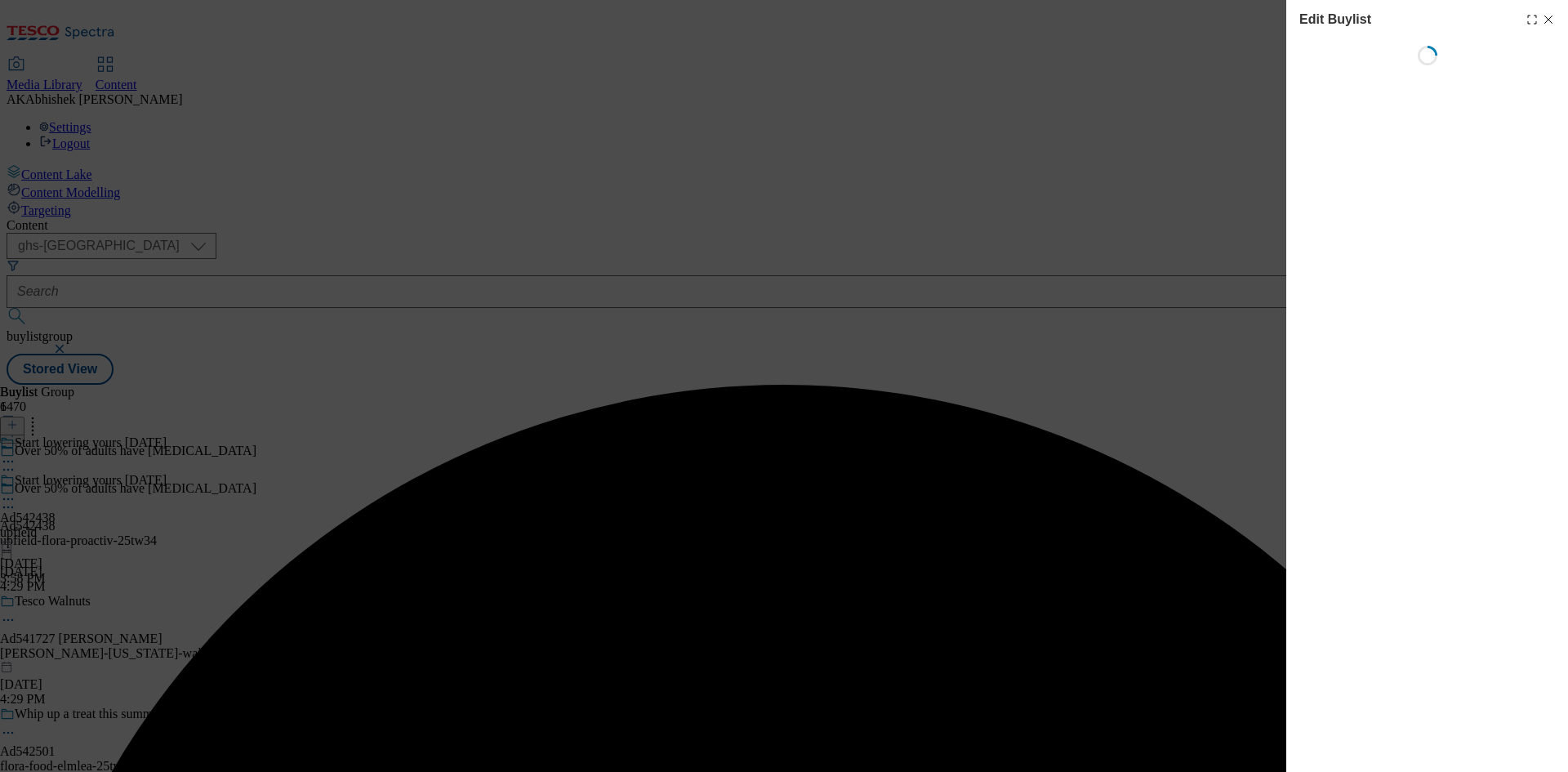
select select "tactical"
select select "supplier funded short term 1-3 weeks"
select select "dunnhumby"
select select "Banner"
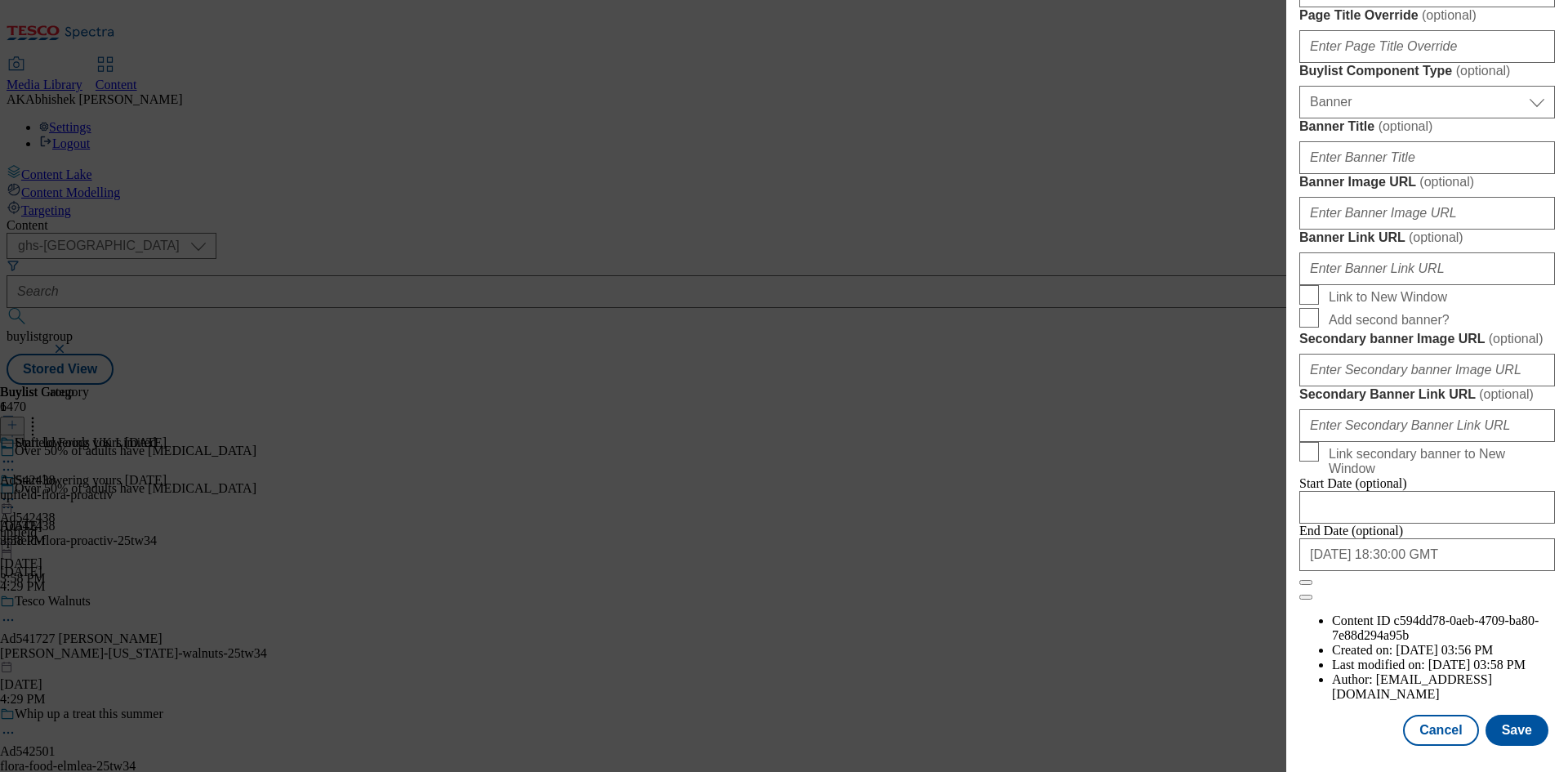
scroll to position [1603, 0]
click at [1465, 571] on input "[DATE] 18:30:00 GMT" at bounding box center [1427, 554] width 256 height 32
select select "2026"
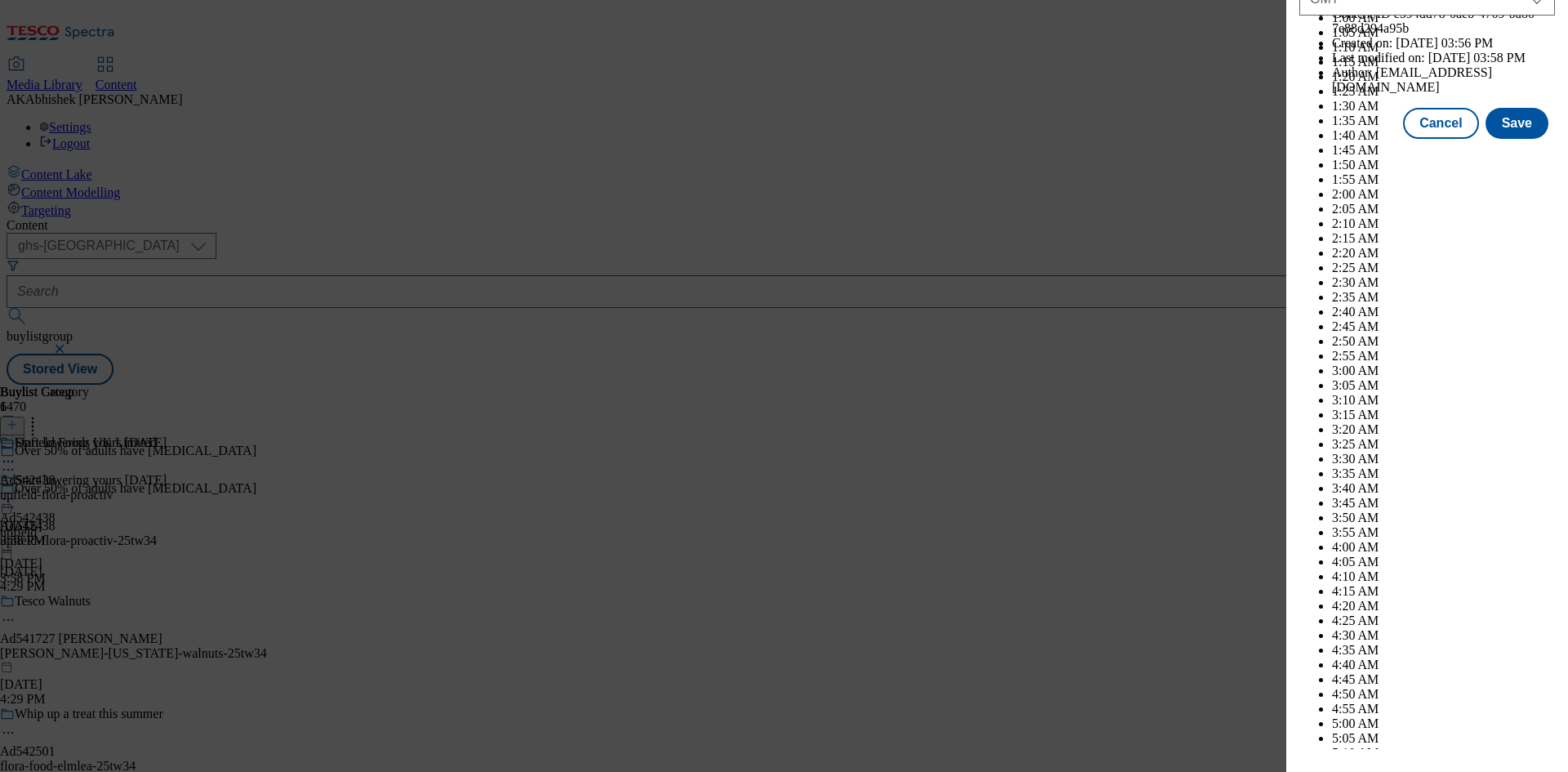
scroll to position [6698, 0]
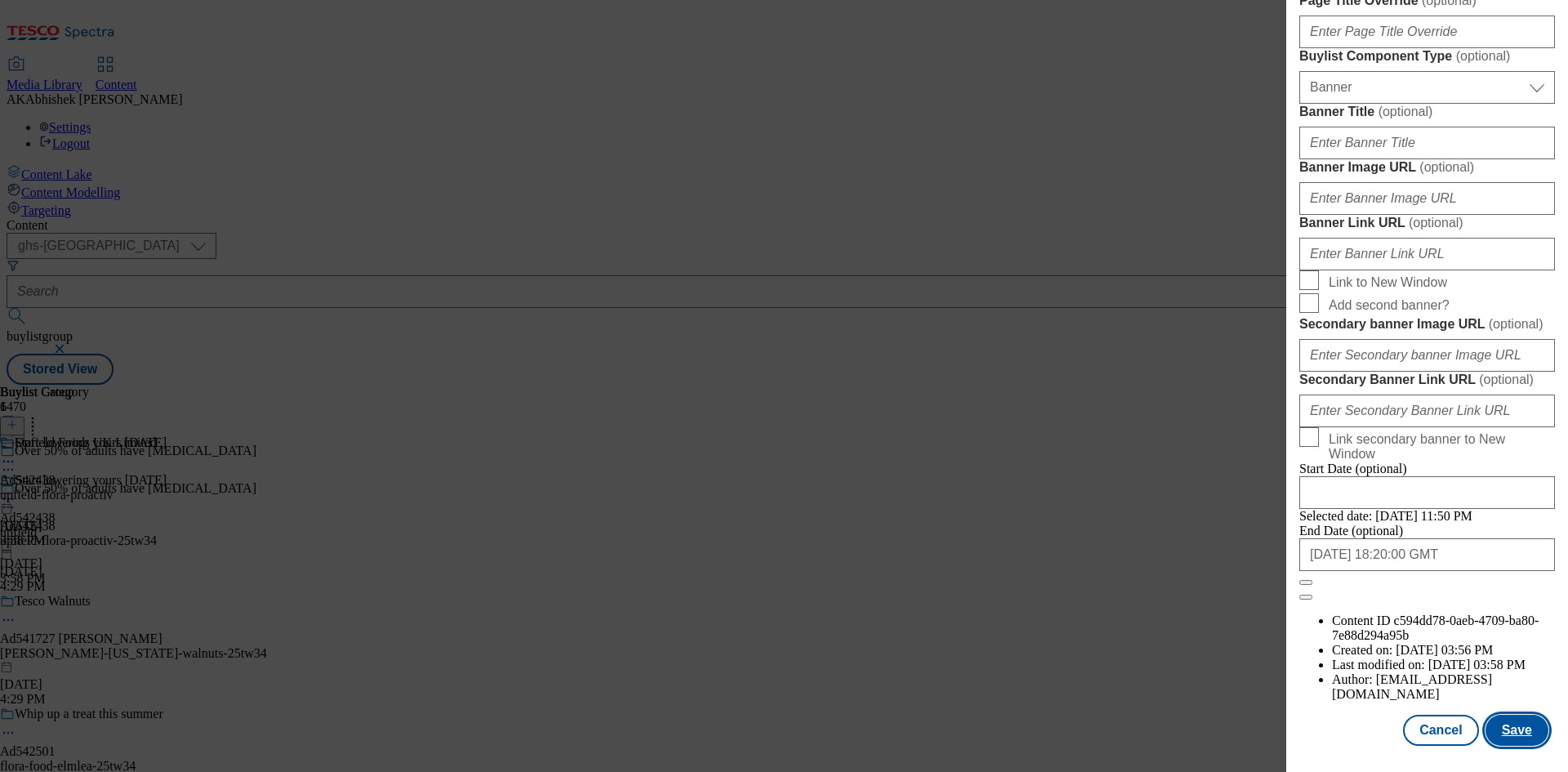
click at [1510, 734] on button "Save" at bounding box center [1517, 729] width 63 height 31
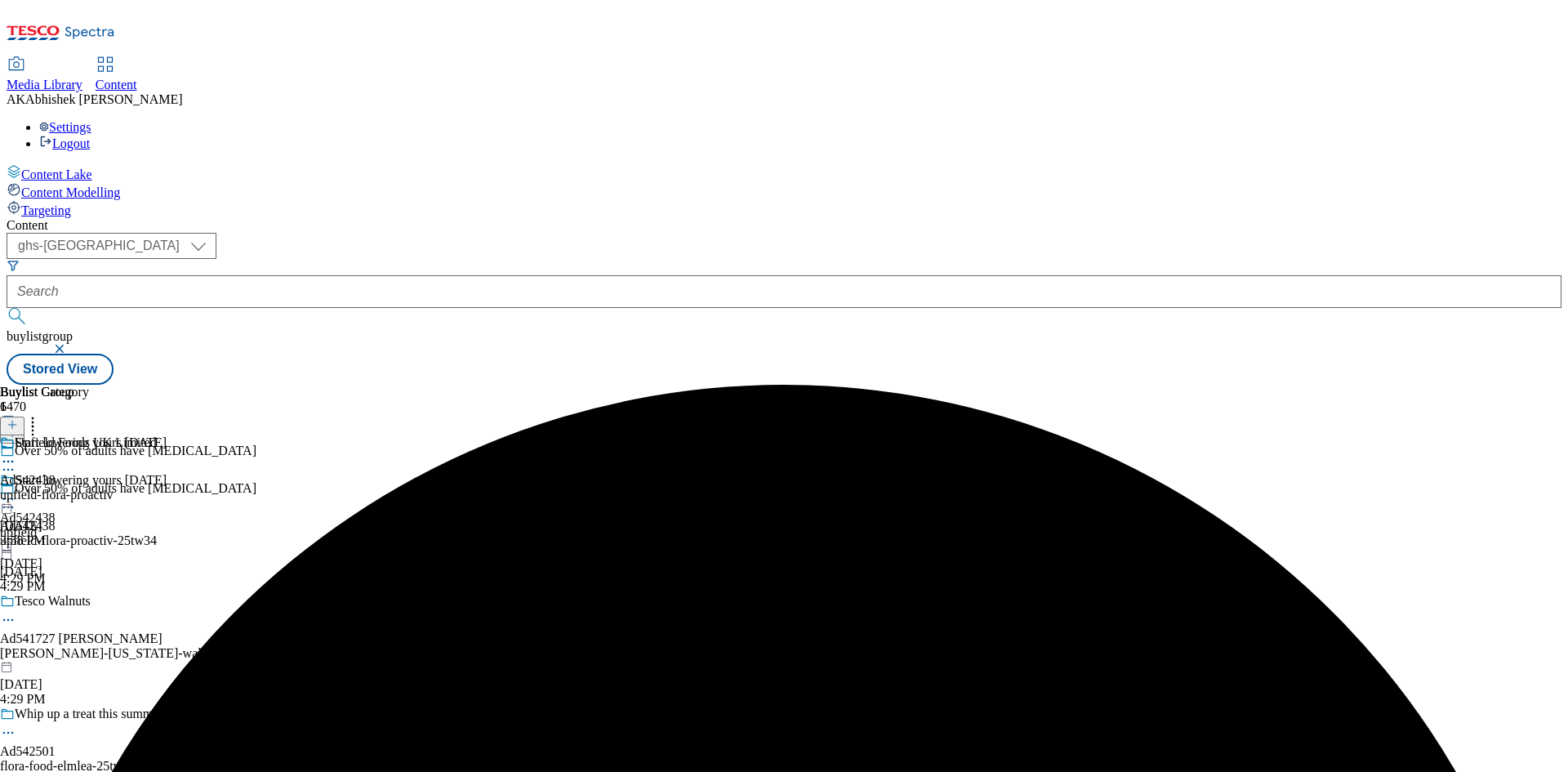
click at [17, 453] on icon at bounding box center [8, 462] width 17 height 17
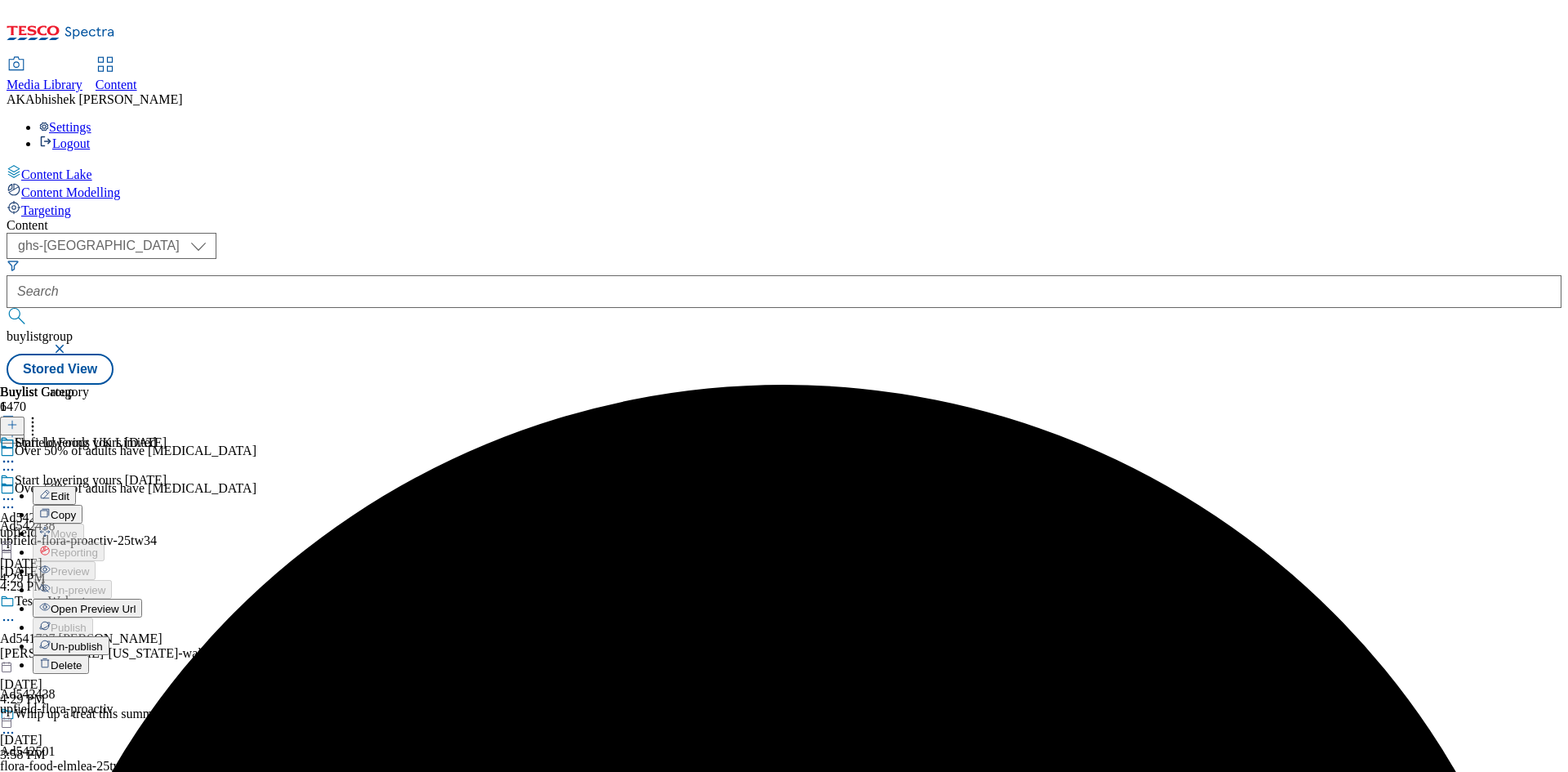
click at [70, 490] on span "Edit" at bounding box center [60, 496] width 19 height 12
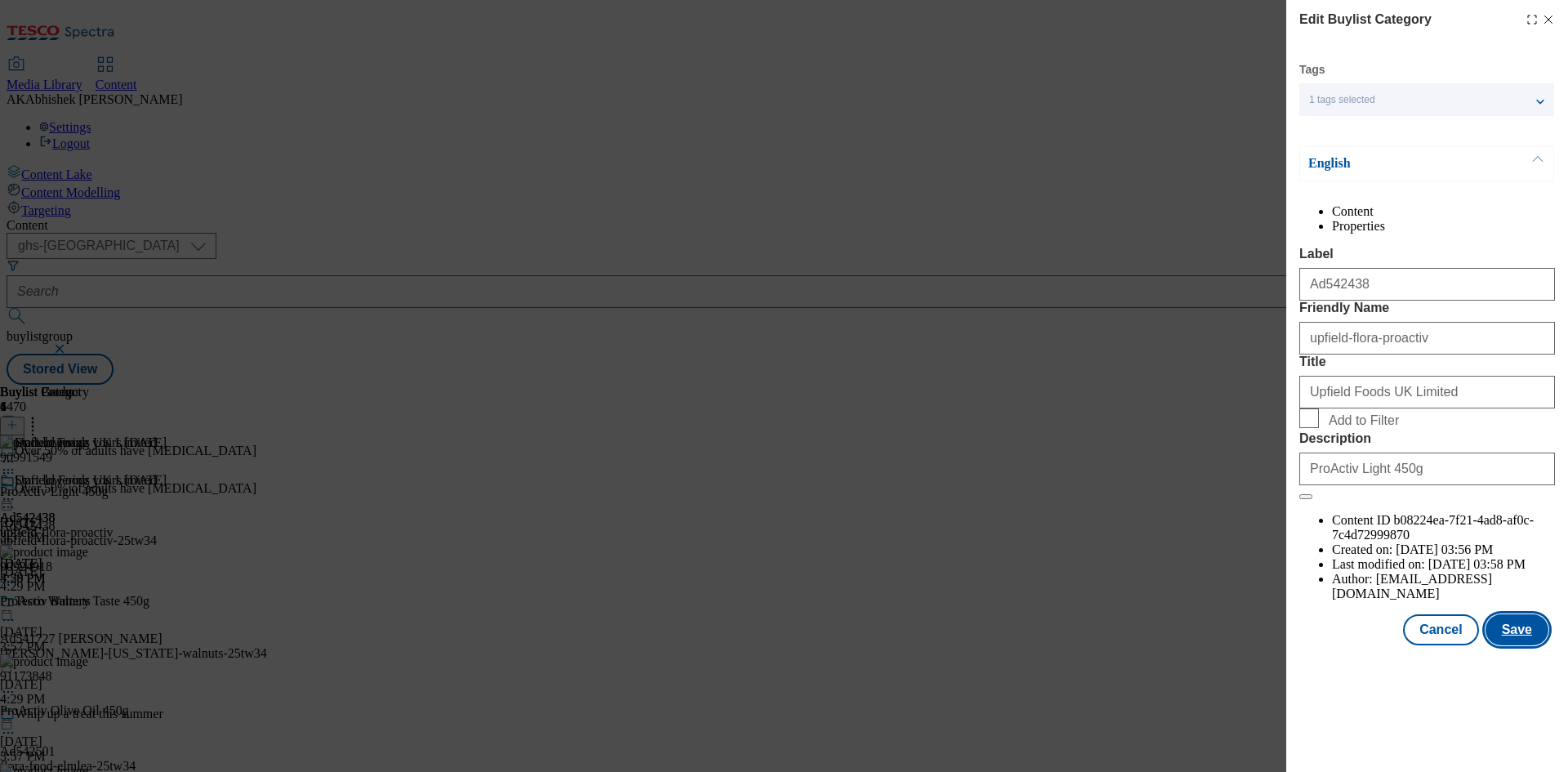
click at [1527, 645] on button "Save" at bounding box center [1517, 629] width 63 height 31
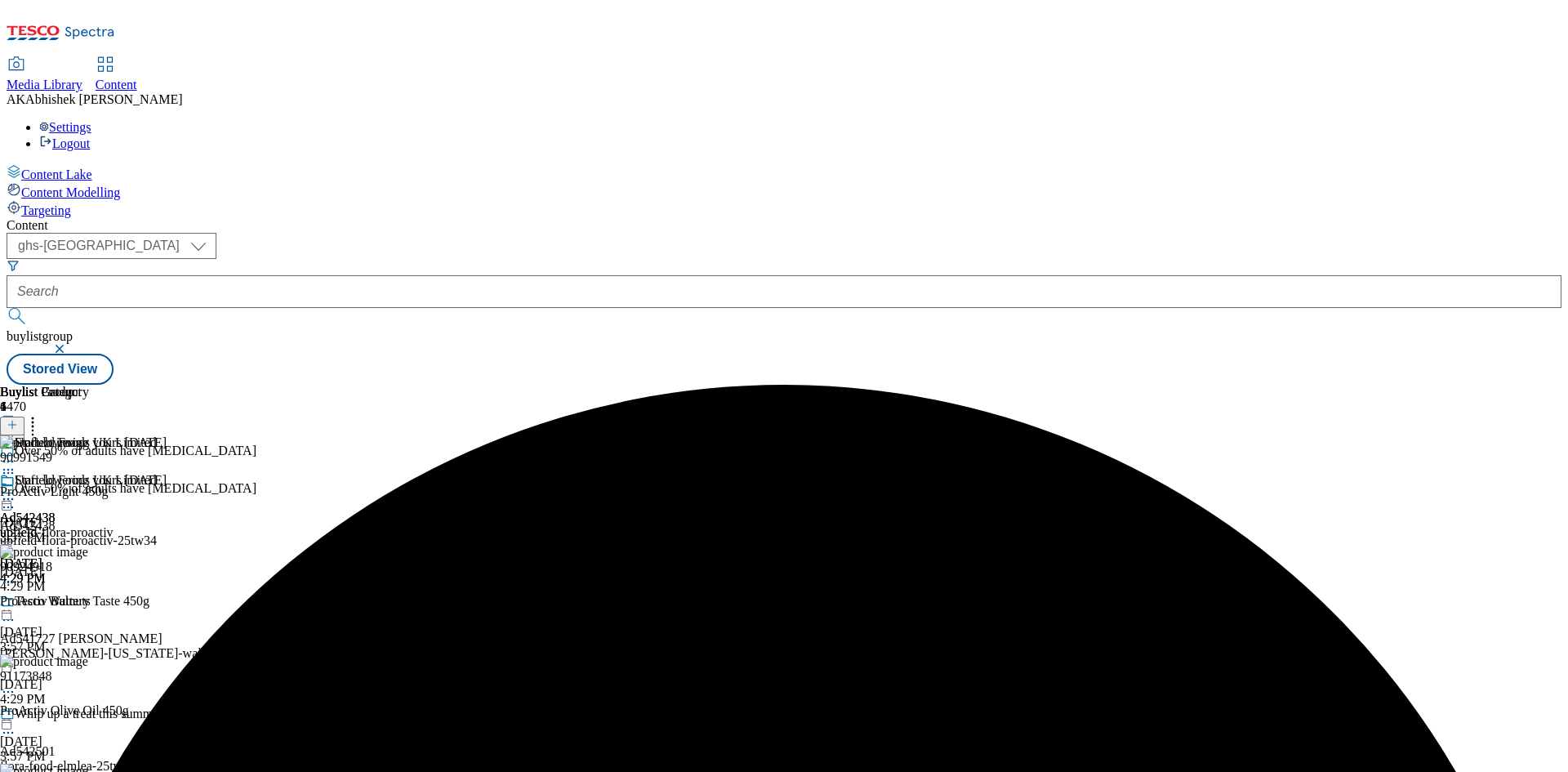
click at [17, 491] on icon at bounding box center [8, 500] width 17 height 17
click at [89, 602] on span "Preview" at bounding box center [70, 608] width 38 height 12
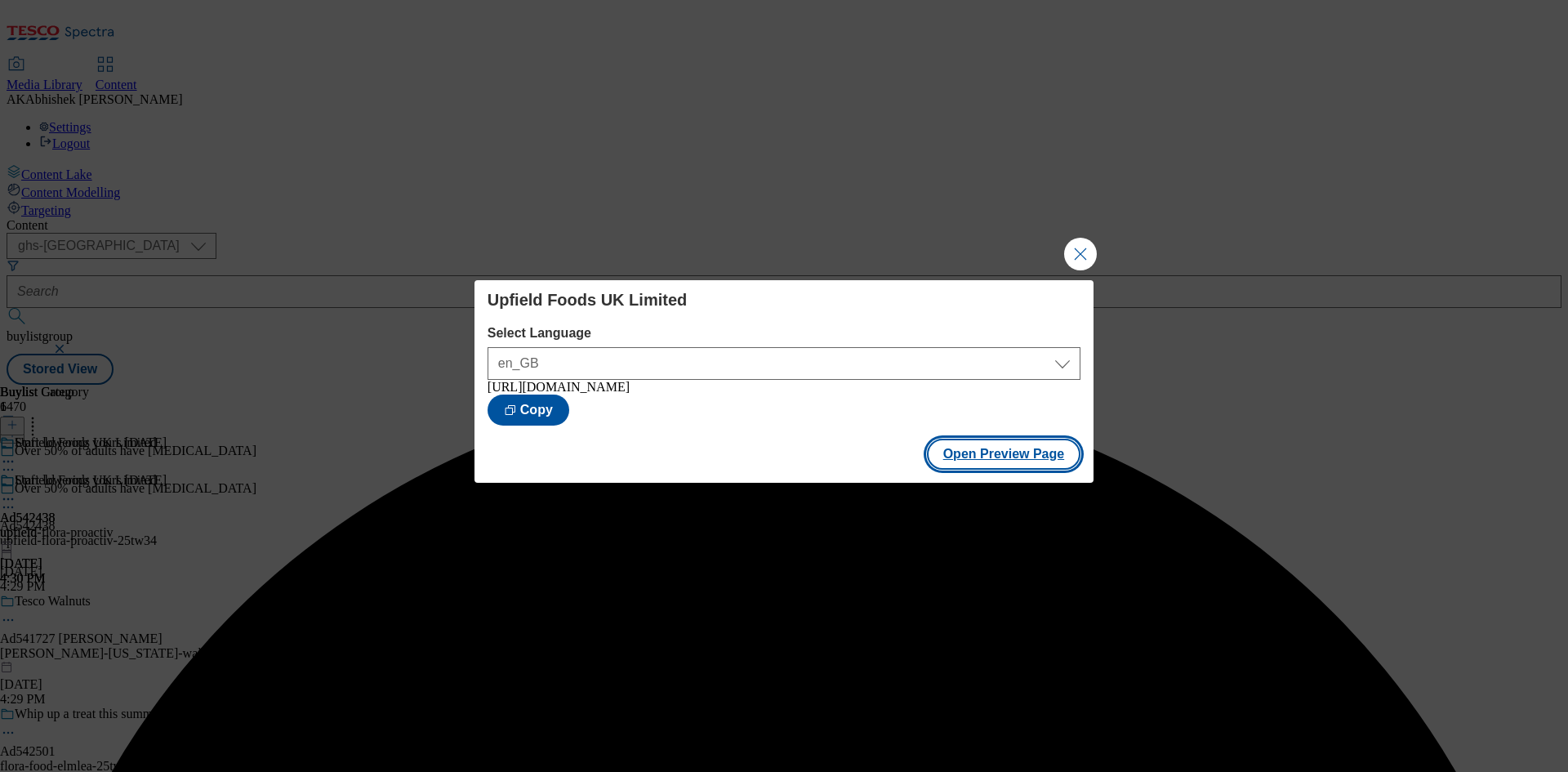
click at [1012, 460] on button "Open Preview Page" at bounding box center [1004, 453] width 155 height 31
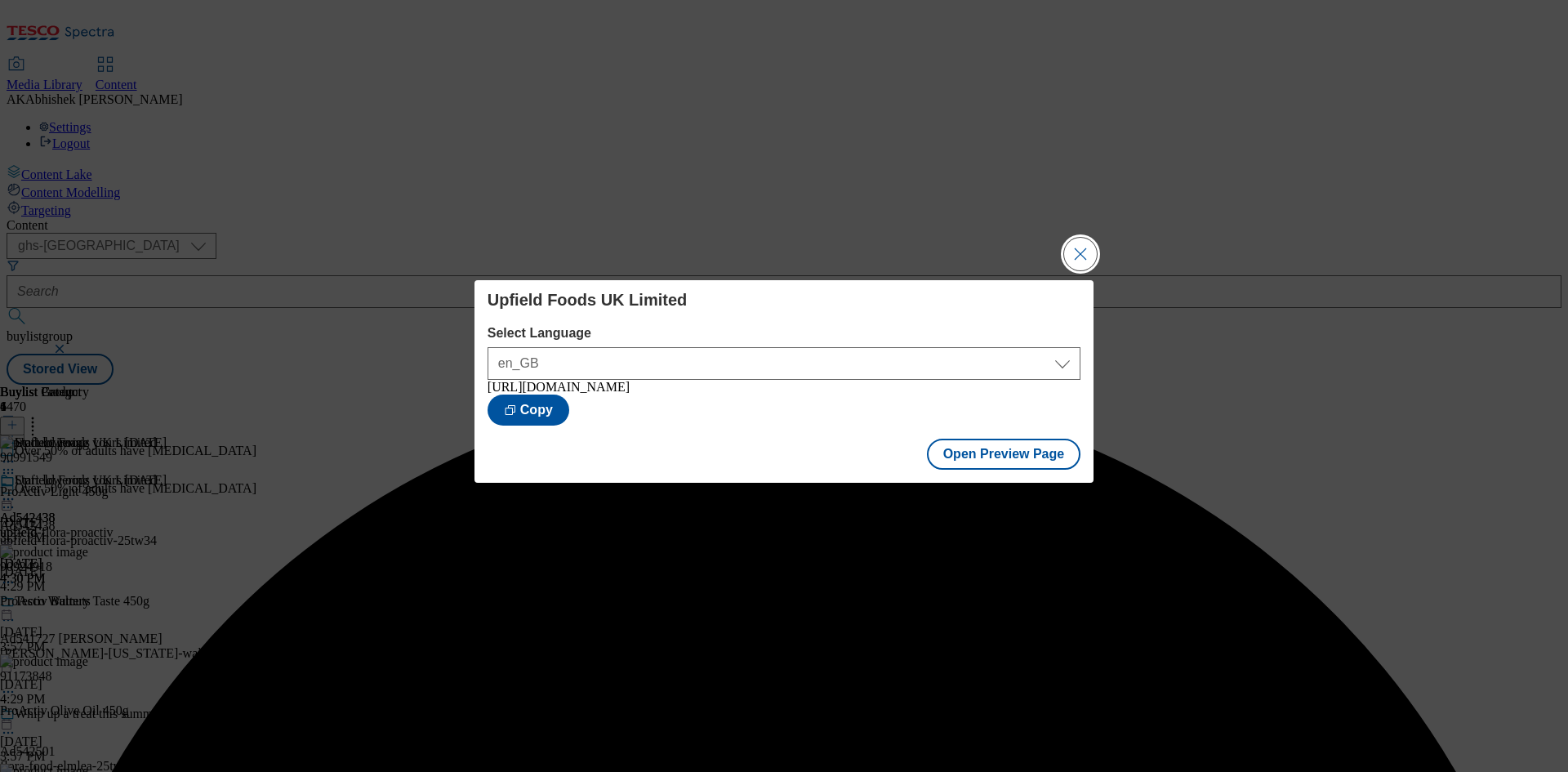
click at [1081, 244] on button "Close Modal" at bounding box center [1080, 253] width 32 height 32
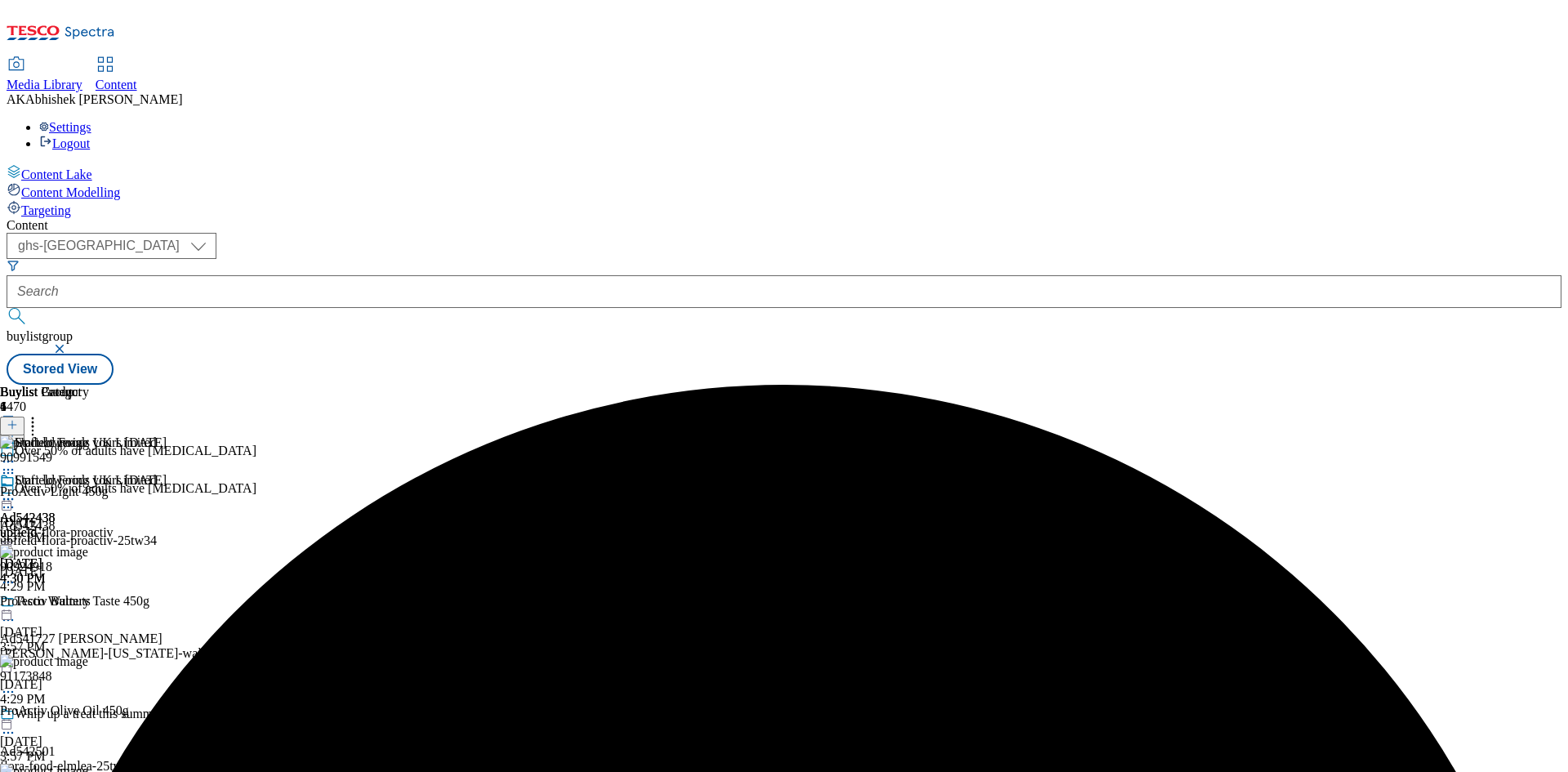
click at [17, 491] on icon at bounding box center [8, 500] width 17 height 17
click at [86, 659] on span "Publish" at bounding box center [69, 664] width 36 height 12
